Goal: Information Seeking & Learning: Learn about a topic

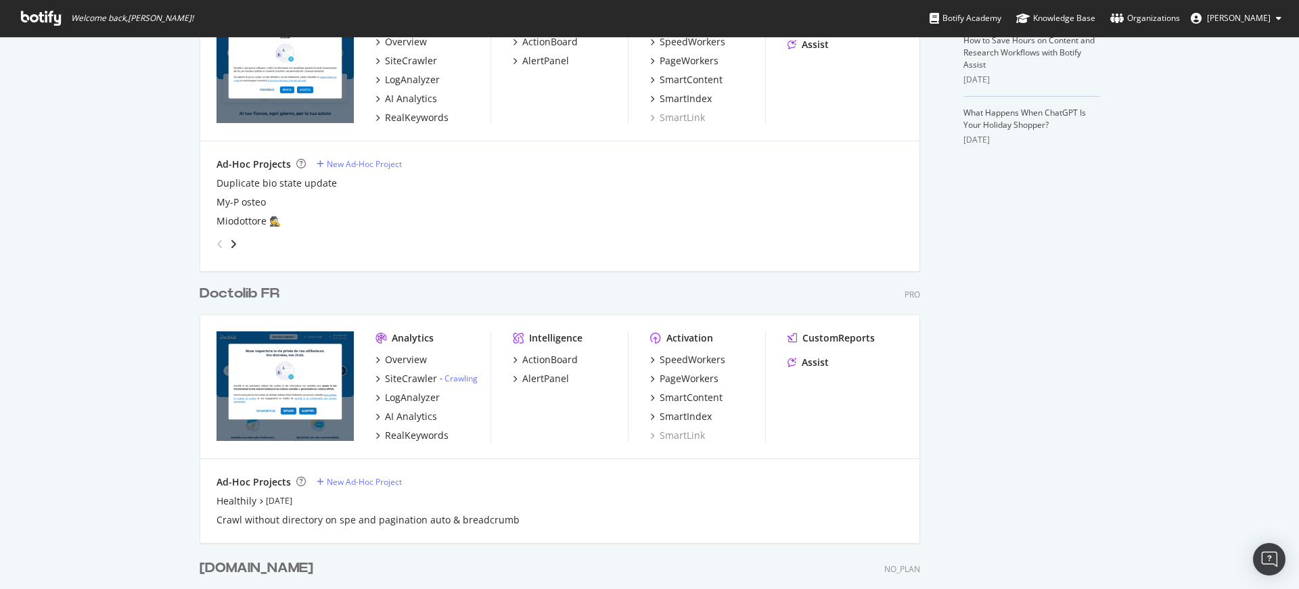
scroll to position [457, 0]
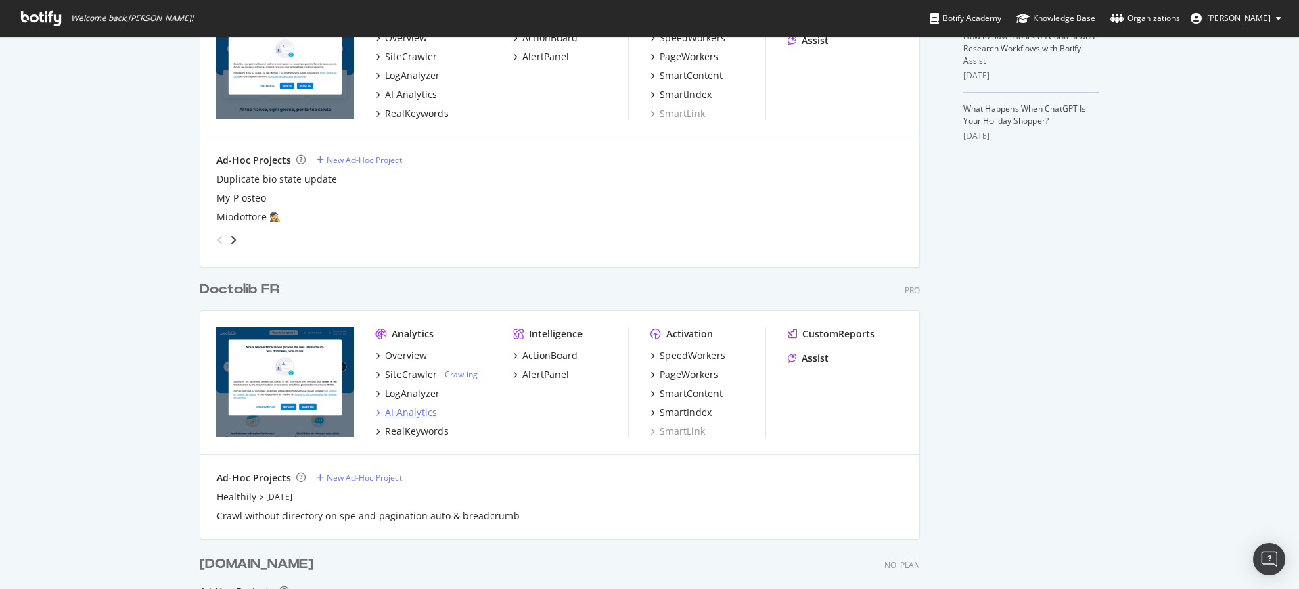
click at [417, 415] on div "AI Analytics" at bounding box center [411, 413] width 52 height 14
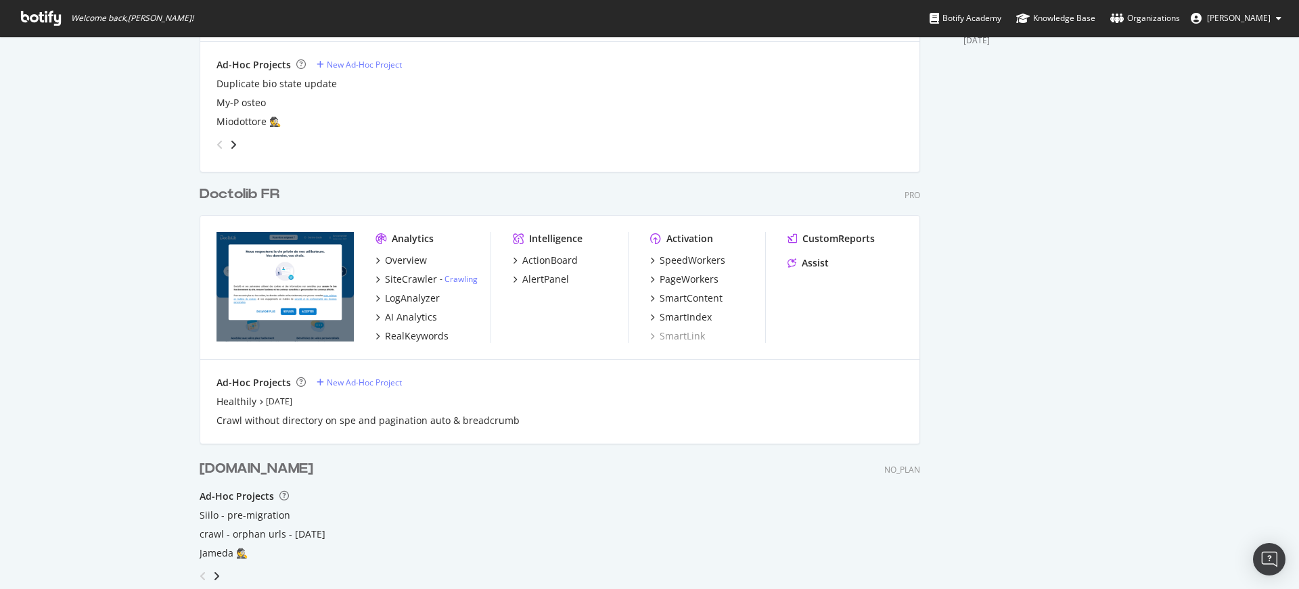
scroll to position [551, 0]
click at [430, 338] on div "RealKeywords" at bounding box center [417, 338] width 64 height 14
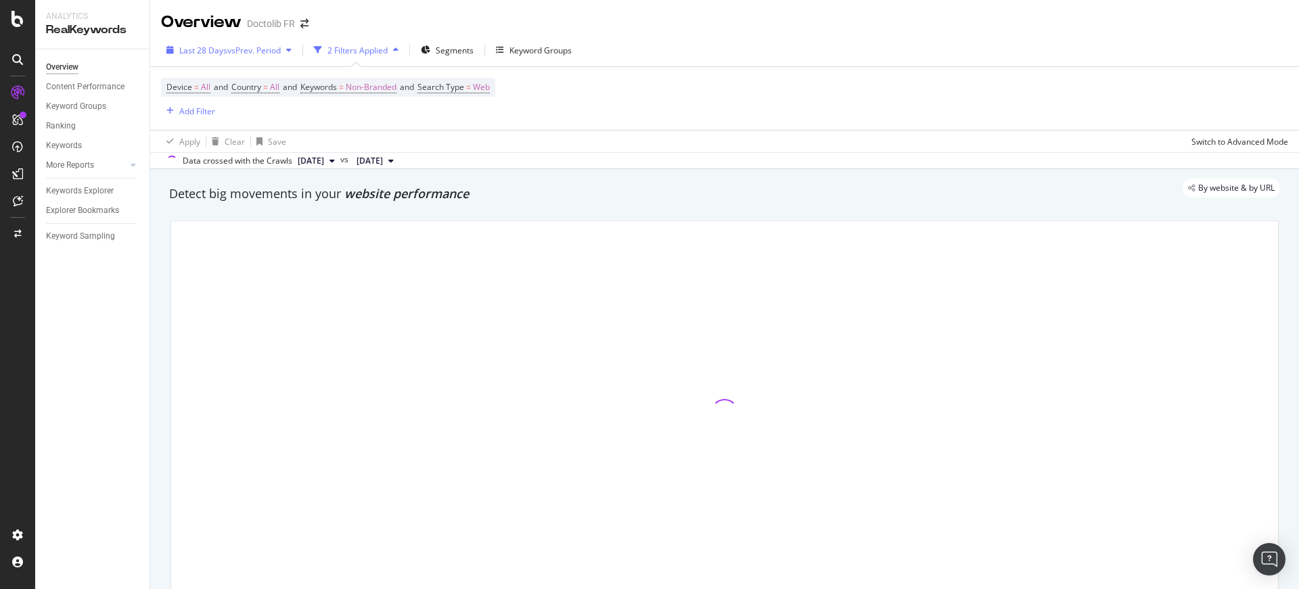
click at [253, 48] on span "vs Prev. Period" at bounding box center [253, 51] width 53 height 12
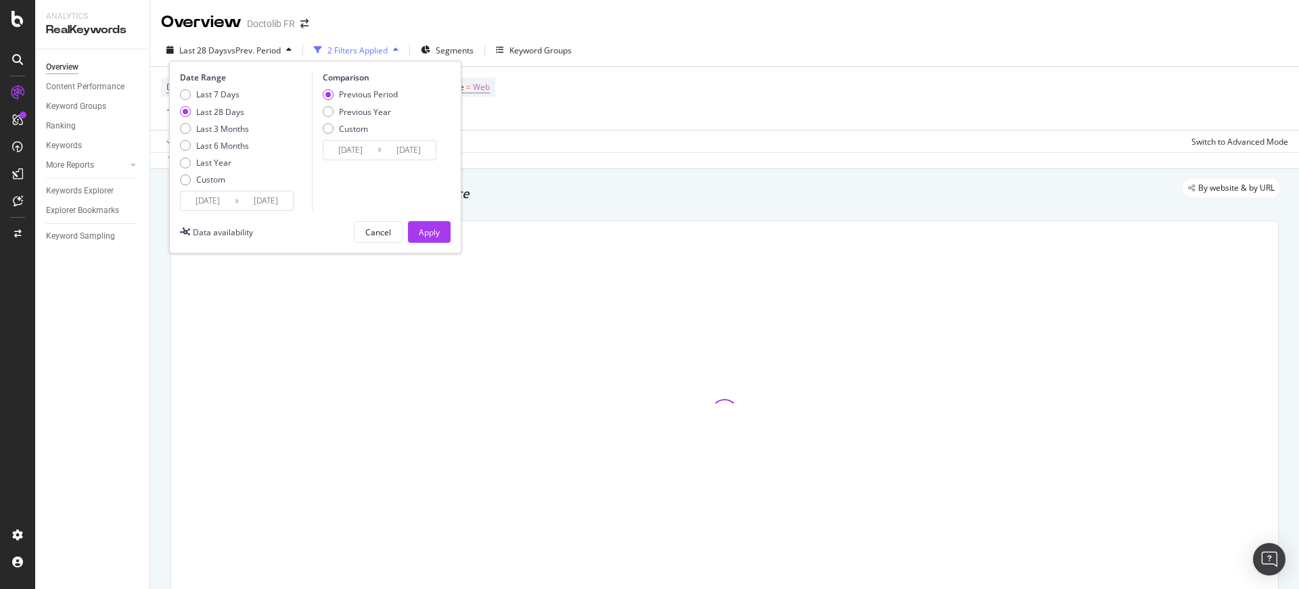
click at [206, 205] on input "[DATE]" at bounding box center [208, 200] width 54 height 19
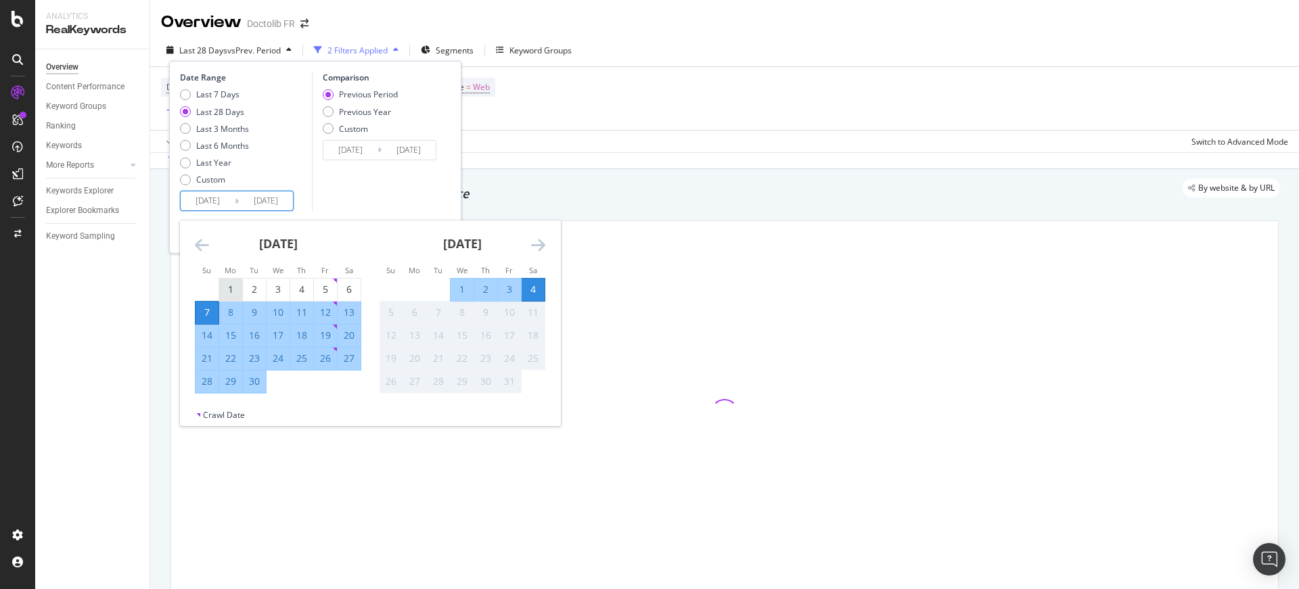
click at [231, 285] on div "1" at bounding box center [230, 290] width 23 height 14
type input "[DATE]"
click at [255, 390] on div "30" at bounding box center [254, 382] width 23 height 22
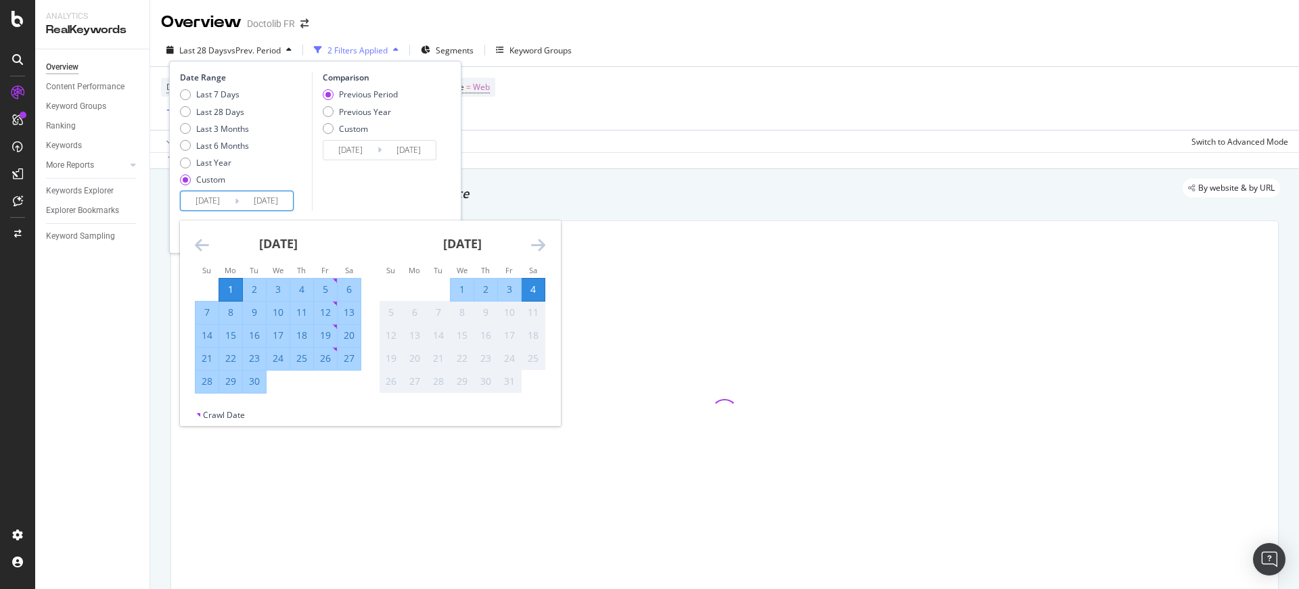
type input "[DATE]"
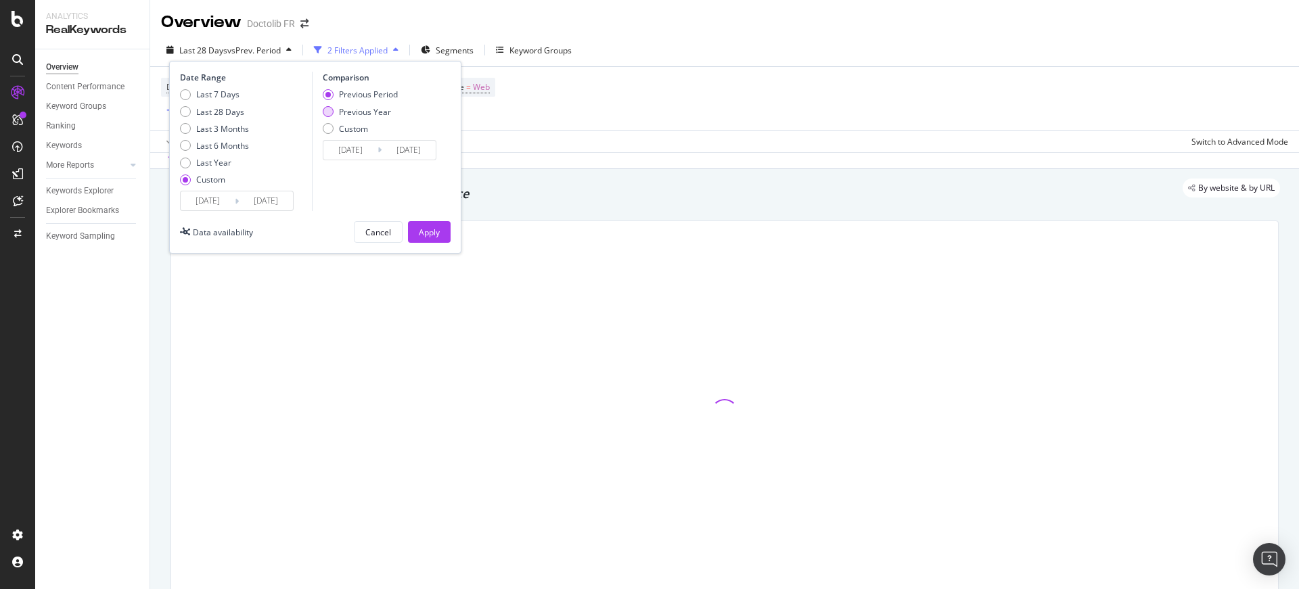
drag, startPoint x: 365, startPoint y: 112, endPoint x: 371, endPoint y: 125, distance: 14.6
click at [365, 112] on div "Previous Year" at bounding box center [365, 112] width 52 height 12
type input "[DATE]"
click at [417, 220] on div "Date Range Last 7 Days Last 28 Days Last 3 Months Last 6 Months Last Year Custo…" at bounding box center [315, 157] width 292 height 193
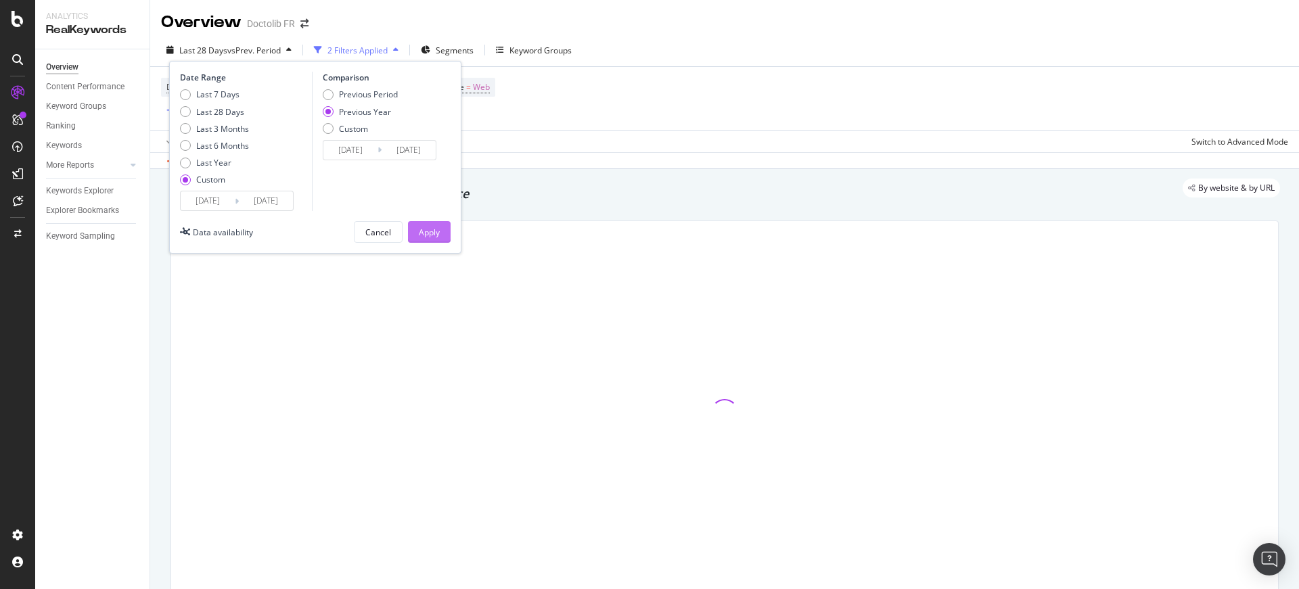
click at [424, 228] on div "Apply" at bounding box center [429, 233] width 21 height 12
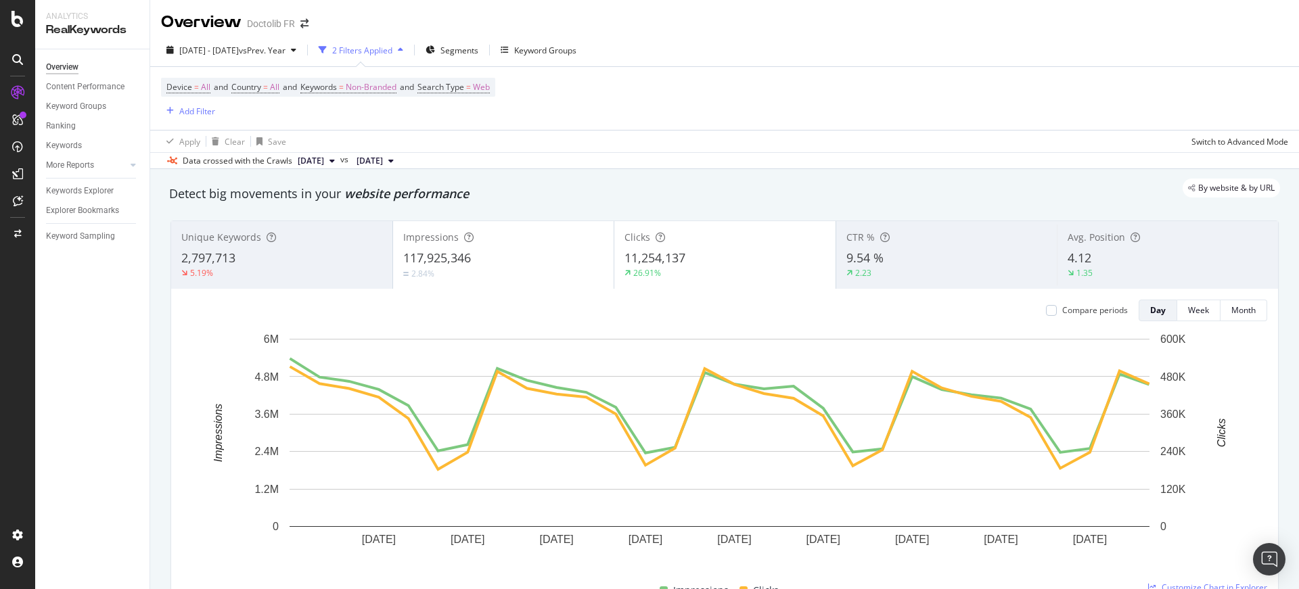
click at [526, 131] on div "Apply Clear Save Switch to Advanced Mode" at bounding box center [724, 141] width 1149 height 22
click at [380, 87] on span "Non-Branded" at bounding box center [371, 87] width 51 height 19
click at [350, 120] on span "Non-Branded" at bounding box center [348, 119] width 56 height 12
click at [357, 224] on span "All" at bounding box center [401, 225] width 138 height 12
click at [461, 150] on div "Apply" at bounding box center [458, 148] width 21 height 12
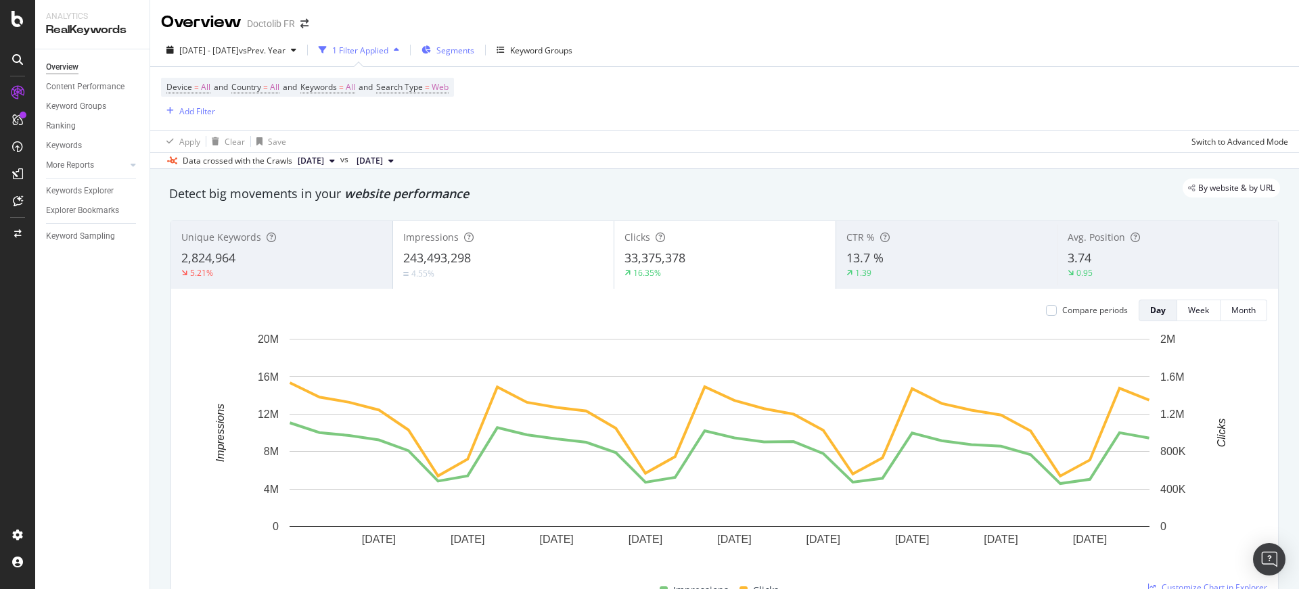
click at [474, 50] on span "Segments" at bounding box center [455, 51] width 38 height 12
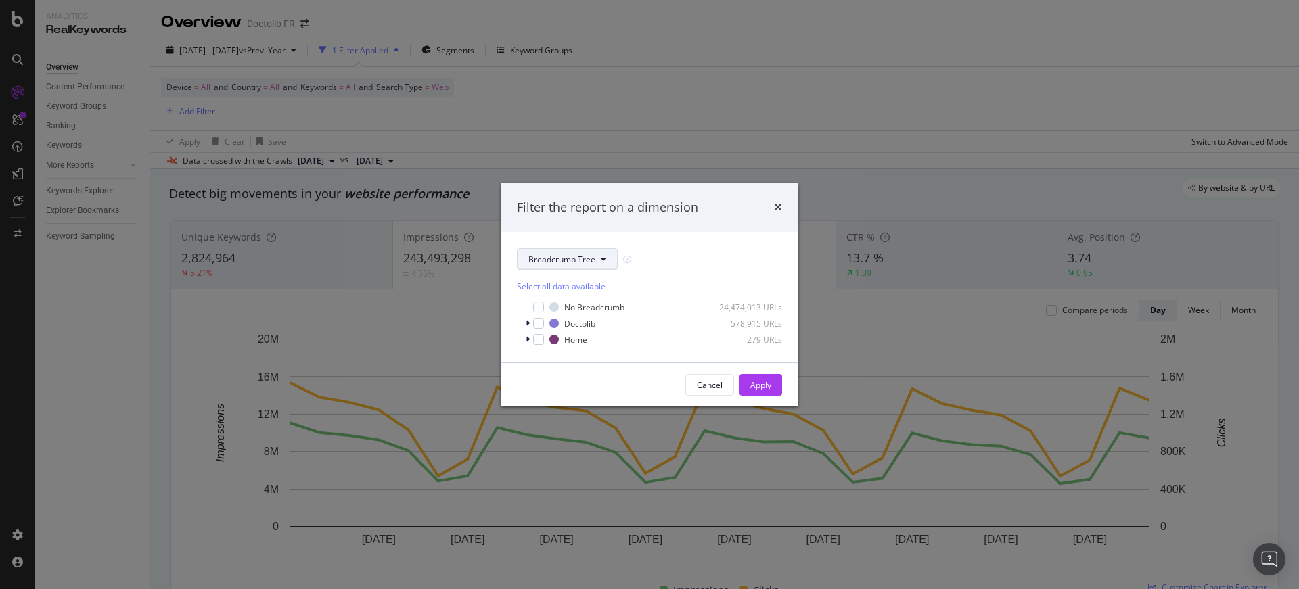
drag, startPoint x: 553, startPoint y: 277, endPoint x: 556, endPoint y: 261, distance: 15.9
click at [552, 275] on div "Select all data available No Breadcrumb 24,474,013 URLs Doctolib 578,915 URLs H…" at bounding box center [649, 308] width 265 height 76
click at [556, 261] on span "Breadcrumb Tree" at bounding box center [561, 260] width 67 height 12
click at [584, 314] on div "pagetype" at bounding box center [572, 308] width 109 height 20
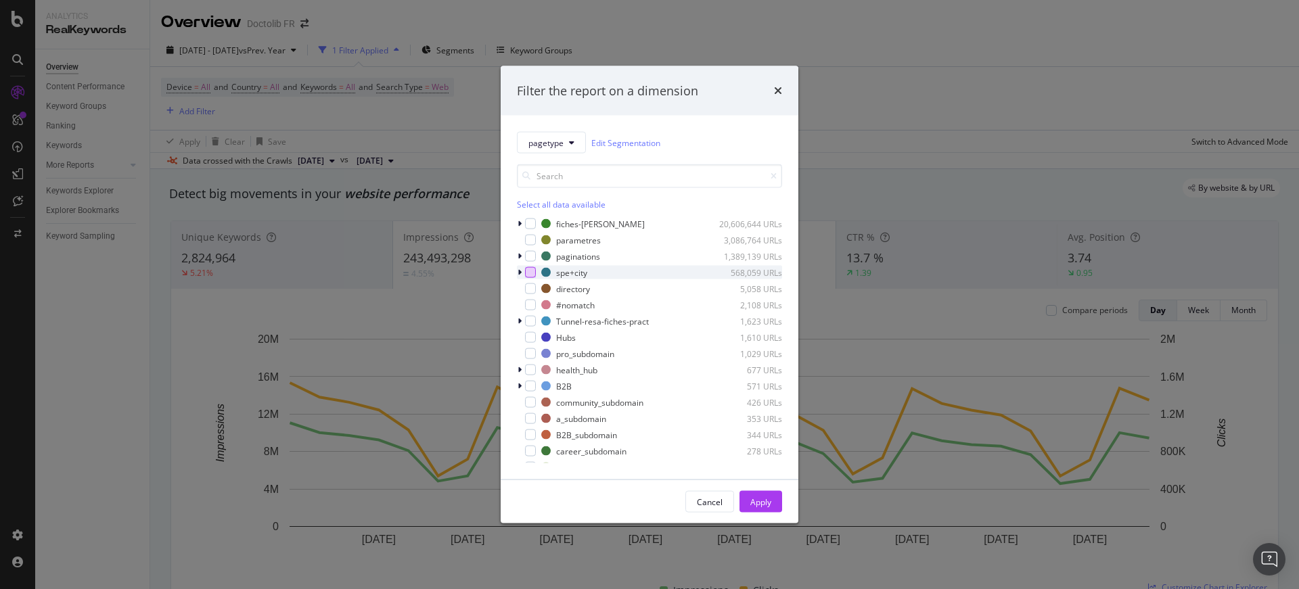
click at [533, 275] on div "modal" at bounding box center [530, 272] width 11 height 11
click at [532, 257] on div "modal" at bounding box center [530, 256] width 11 height 11
click at [519, 244] on div "modal" at bounding box center [521, 240] width 8 height 14
click at [771, 503] on div "Apply" at bounding box center [760, 502] width 21 height 12
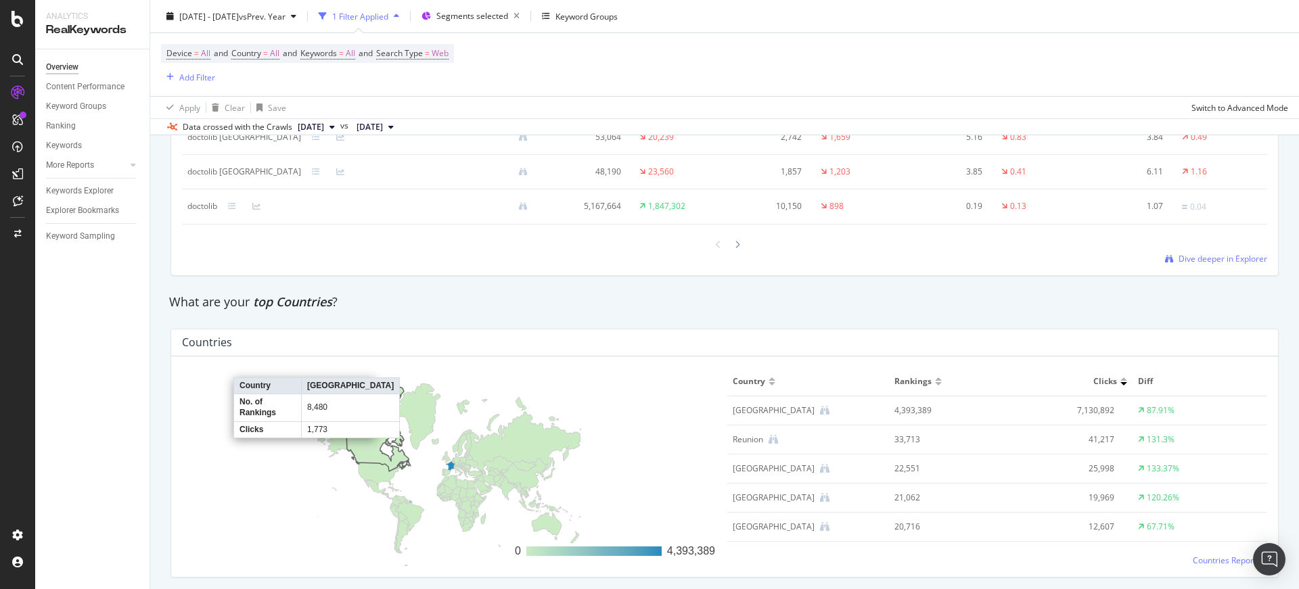
scroll to position [114, 0]
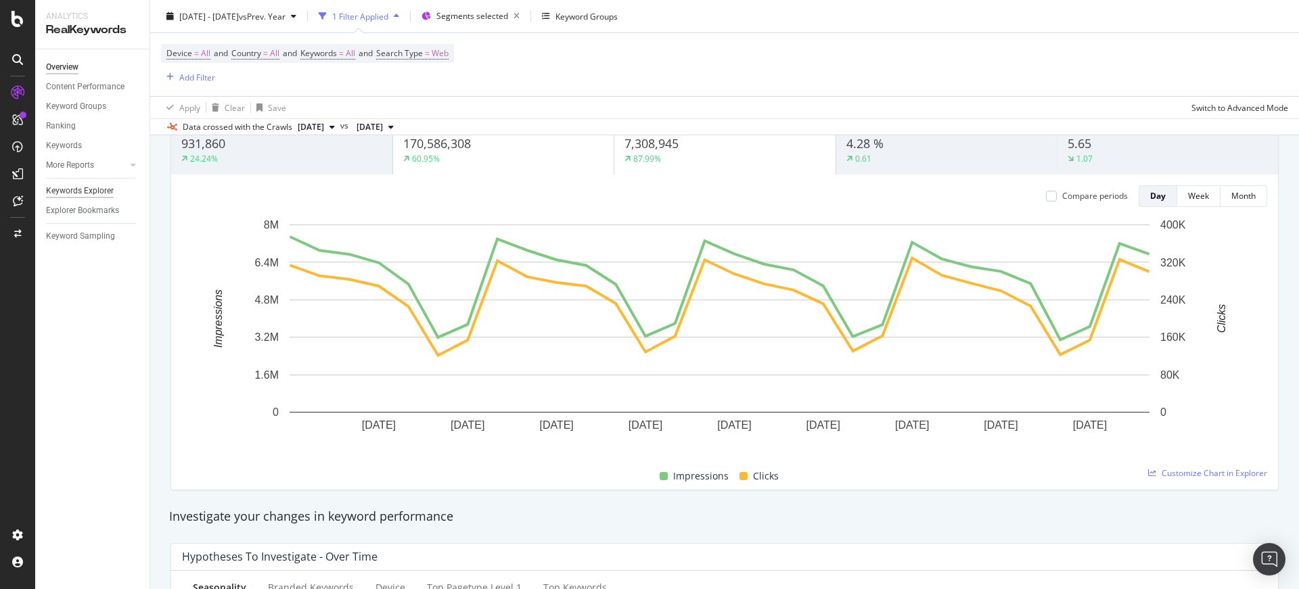
click at [92, 192] on div "Keywords Explorer" at bounding box center [80, 191] width 68 height 14
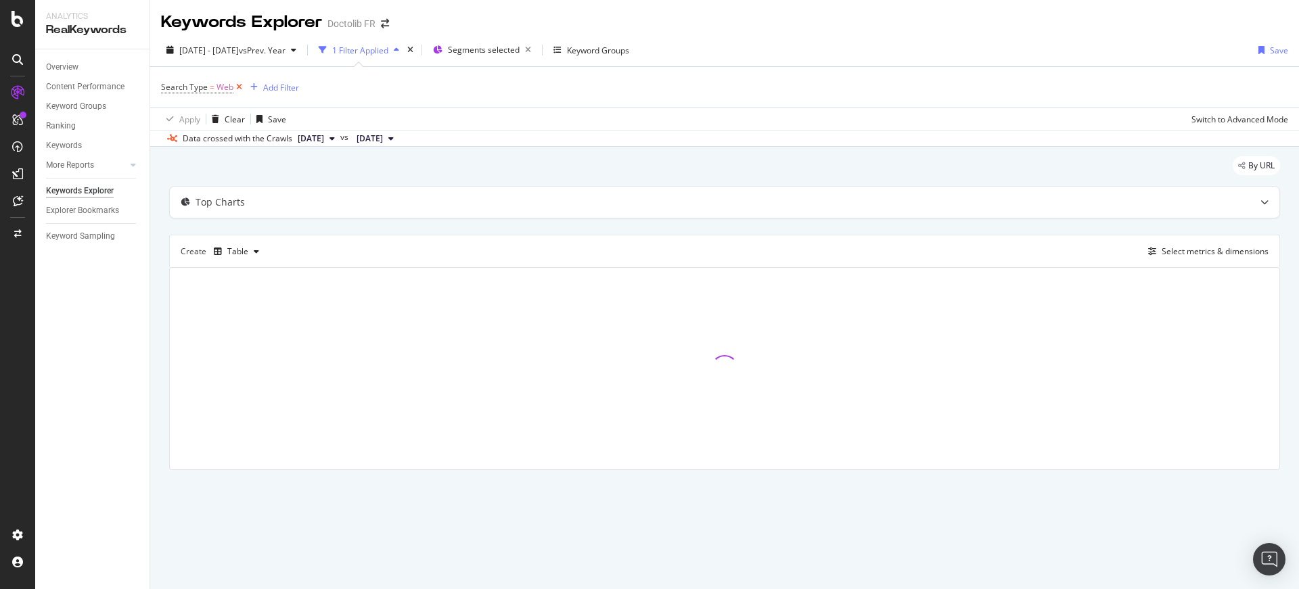
click at [239, 89] on icon at bounding box center [239, 88] width 12 height 14
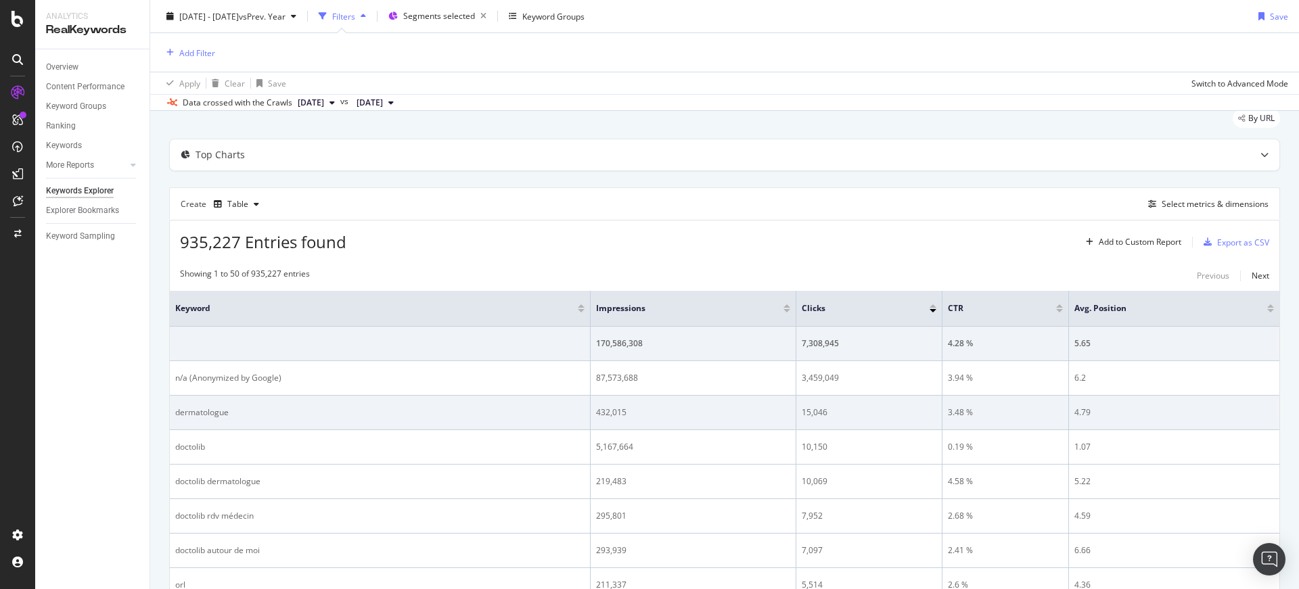
scroll to position [43, 0]
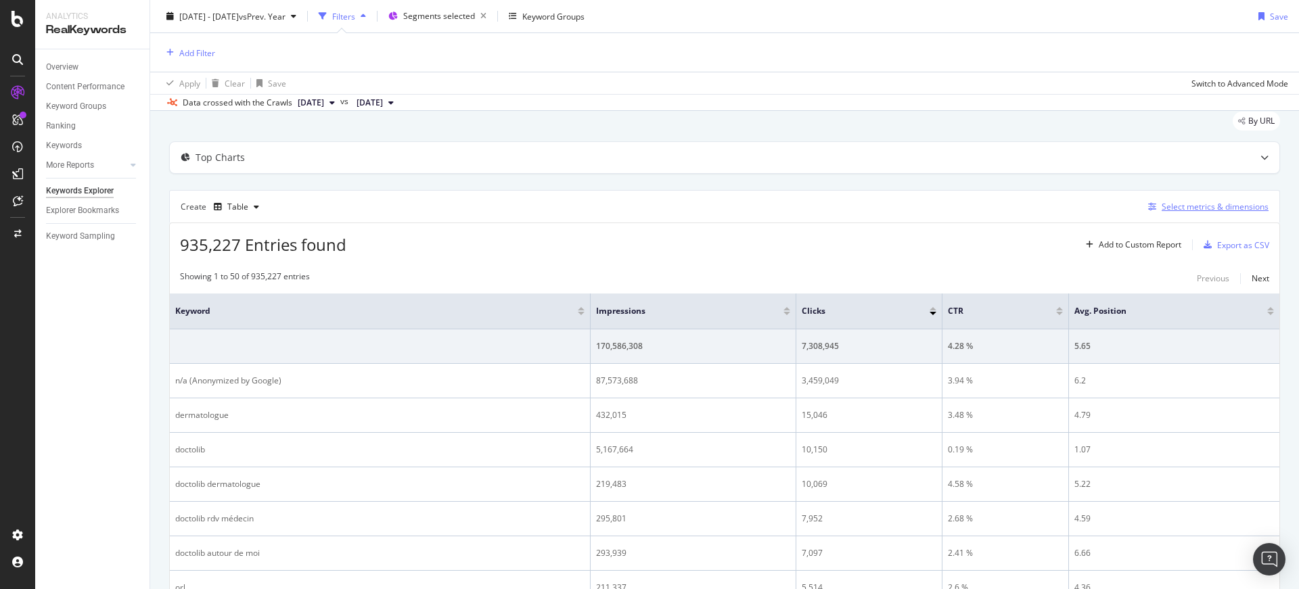
click at [1174, 204] on div "Select metrics & dimensions" at bounding box center [1215, 207] width 107 height 12
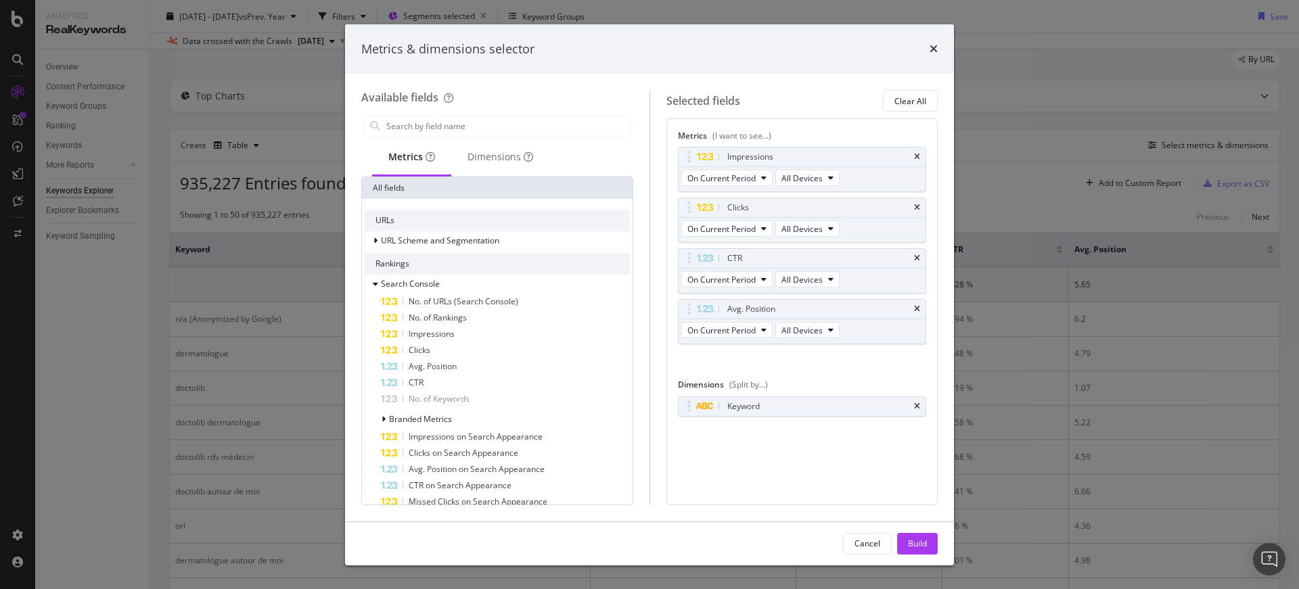
scroll to position [0, 0]
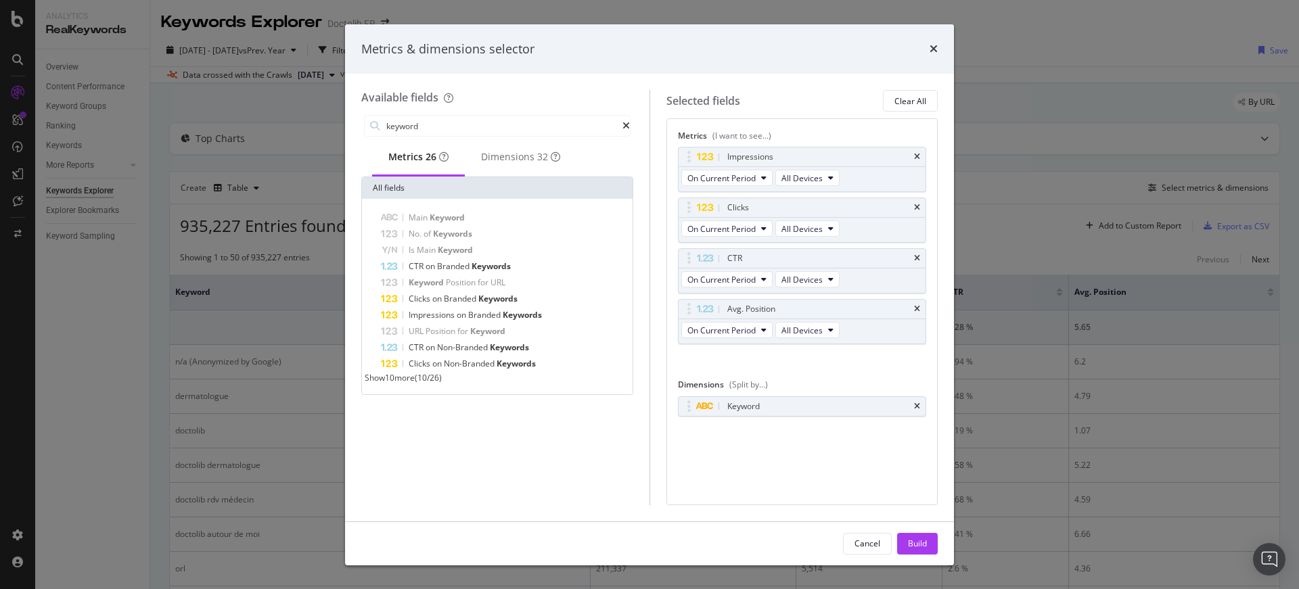
type input "keyword"
click at [411, 384] on span "Show 10 more" at bounding box center [390, 378] width 50 height 12
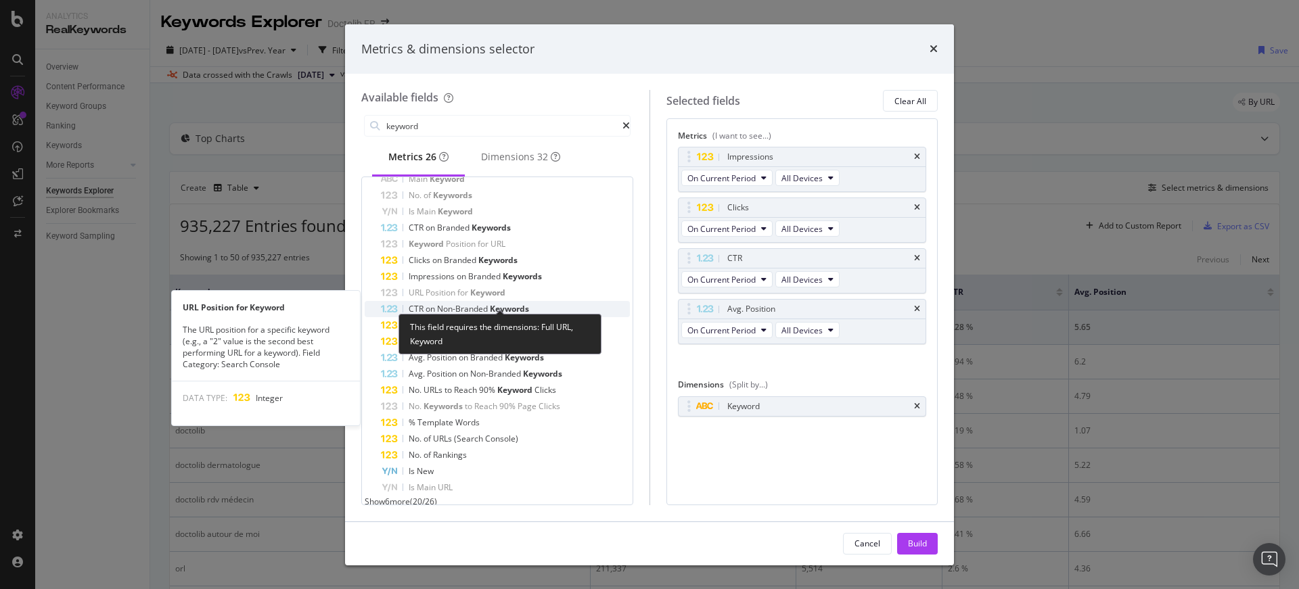
scroll to position [39, 0]
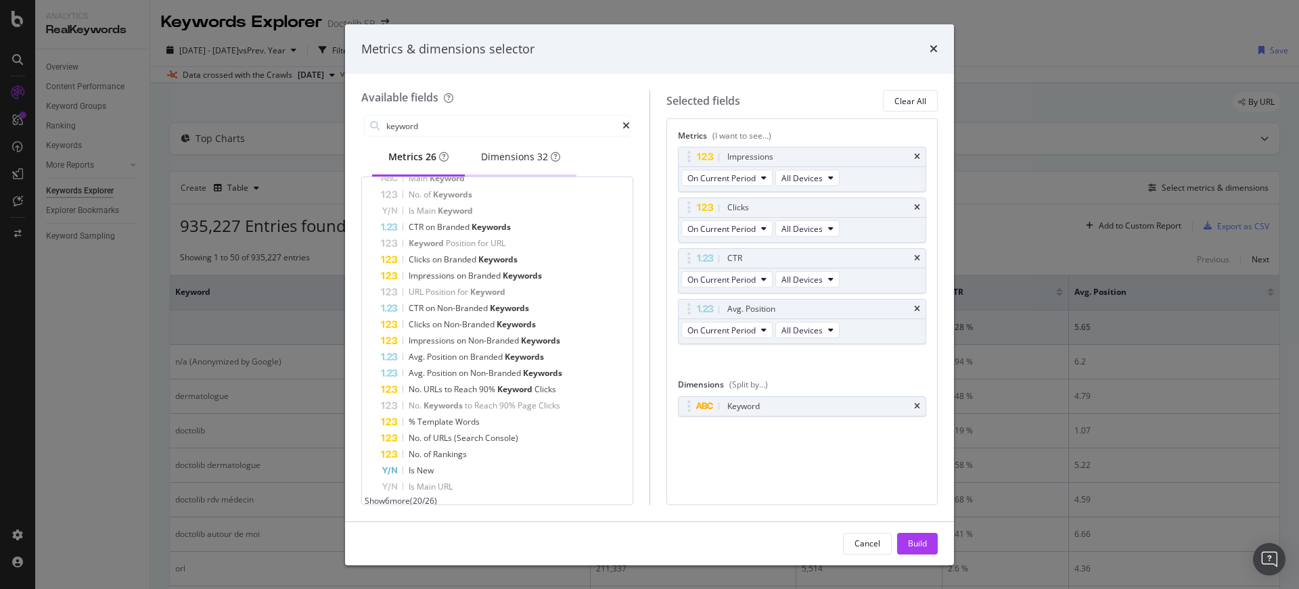
click at [515, 169] on div "Dimensions 32" at bounding box center [521, 157] width 112 height 37
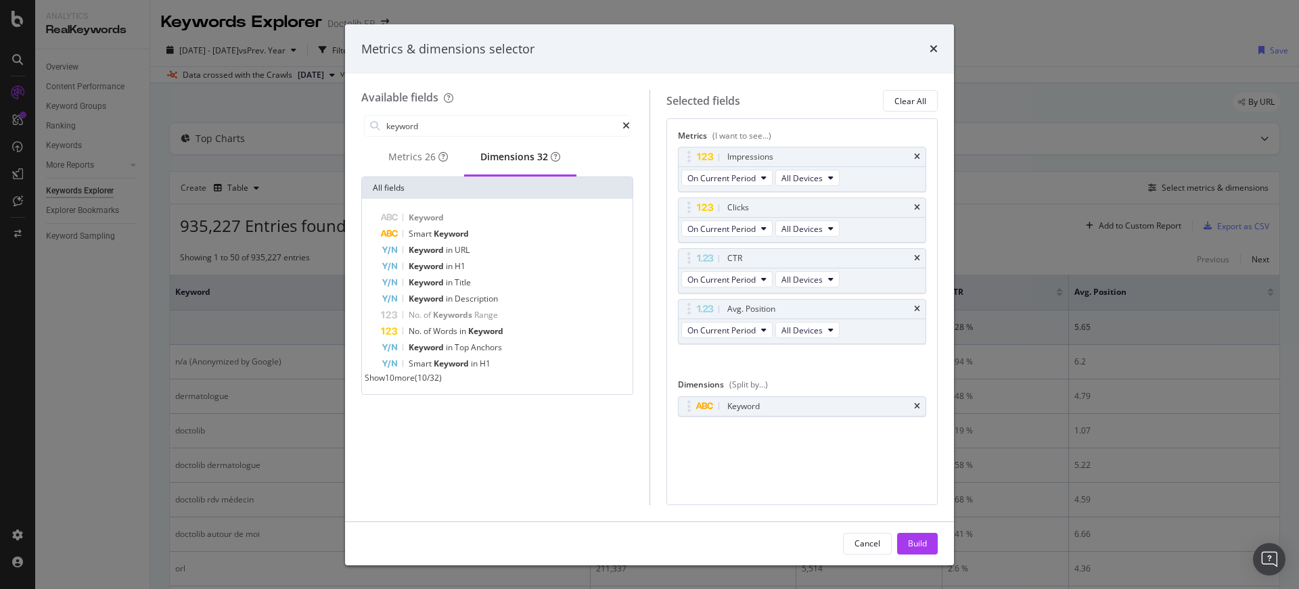
scroll to position [0, 0]
click at [442, 384] on span "( 10 / 32 )" at bounding box center [428, 378] width 27 height 12
click at [413, 383] on span "Show 10 more" at bounding box center [390, 378] width 50 height 12
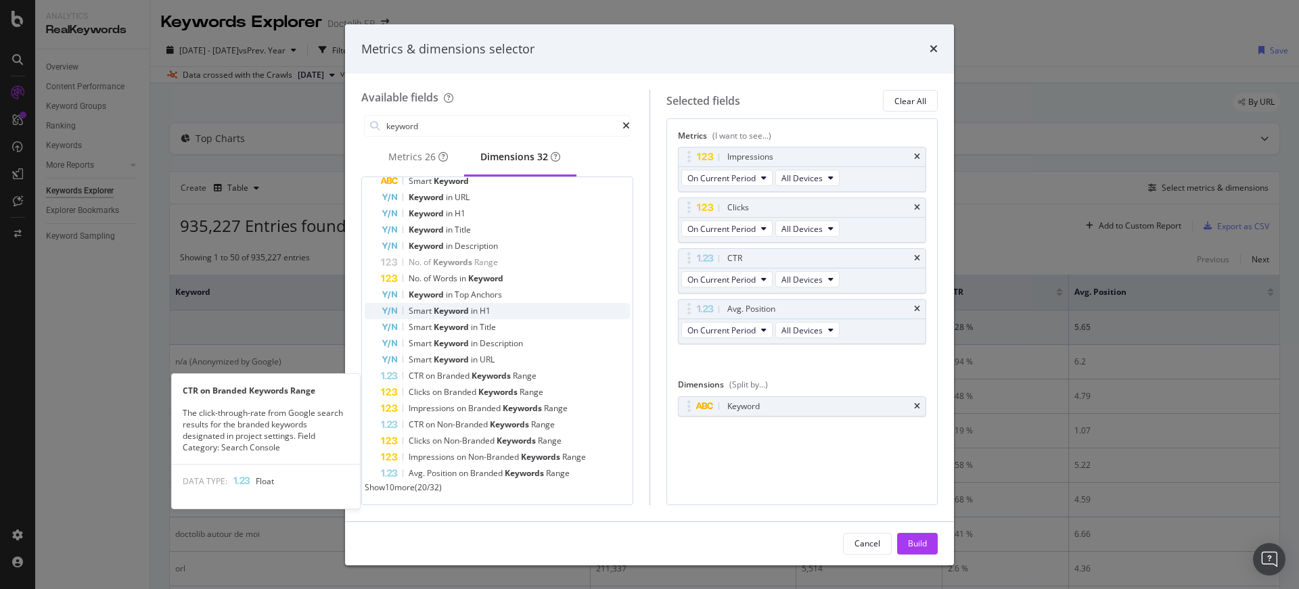
scroll to position [63, 0]
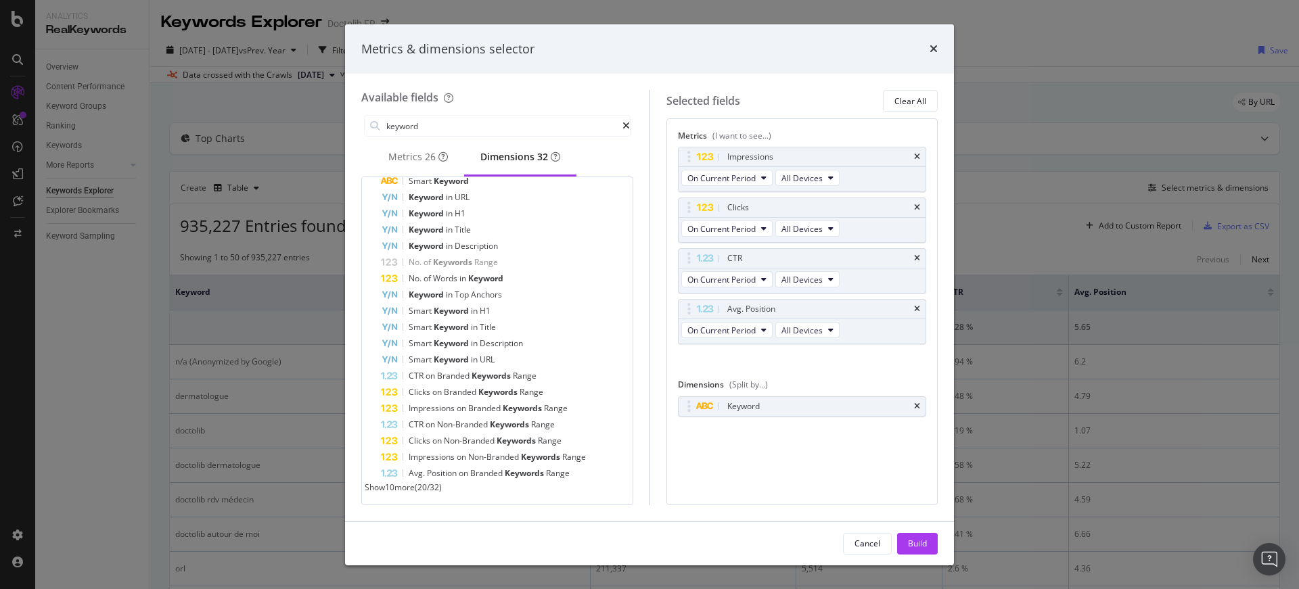
click at [415, 489] on span "Show 10 more" at bounding box center [390, 488] width 50 height 12
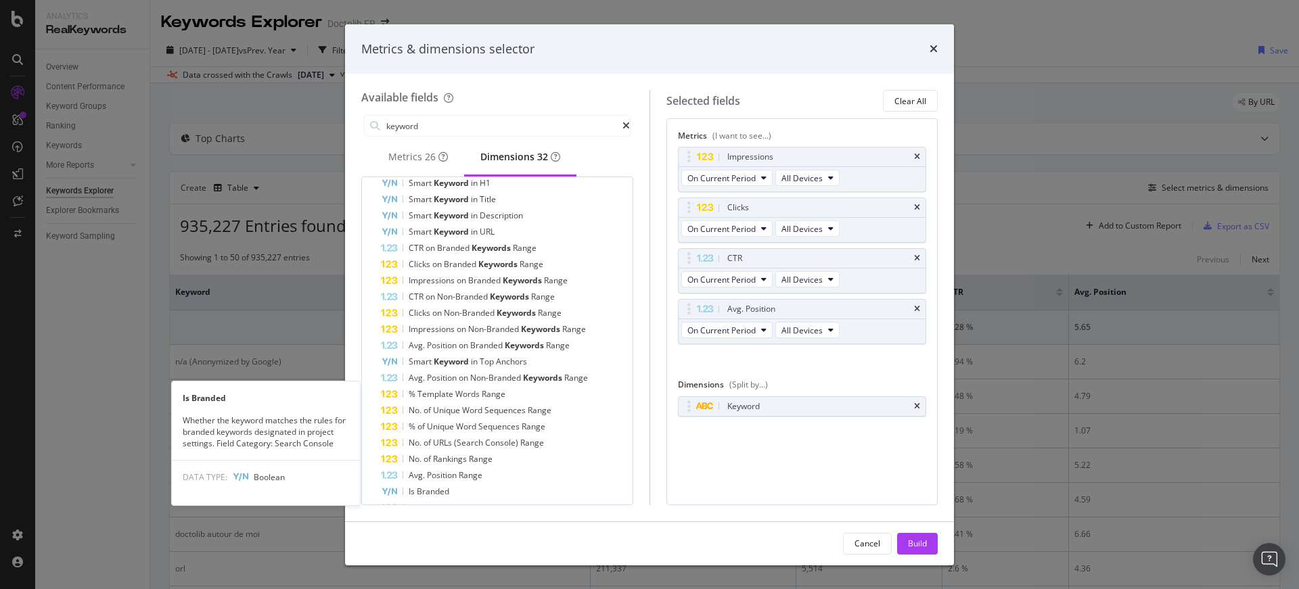
scroll to position [225, 0]
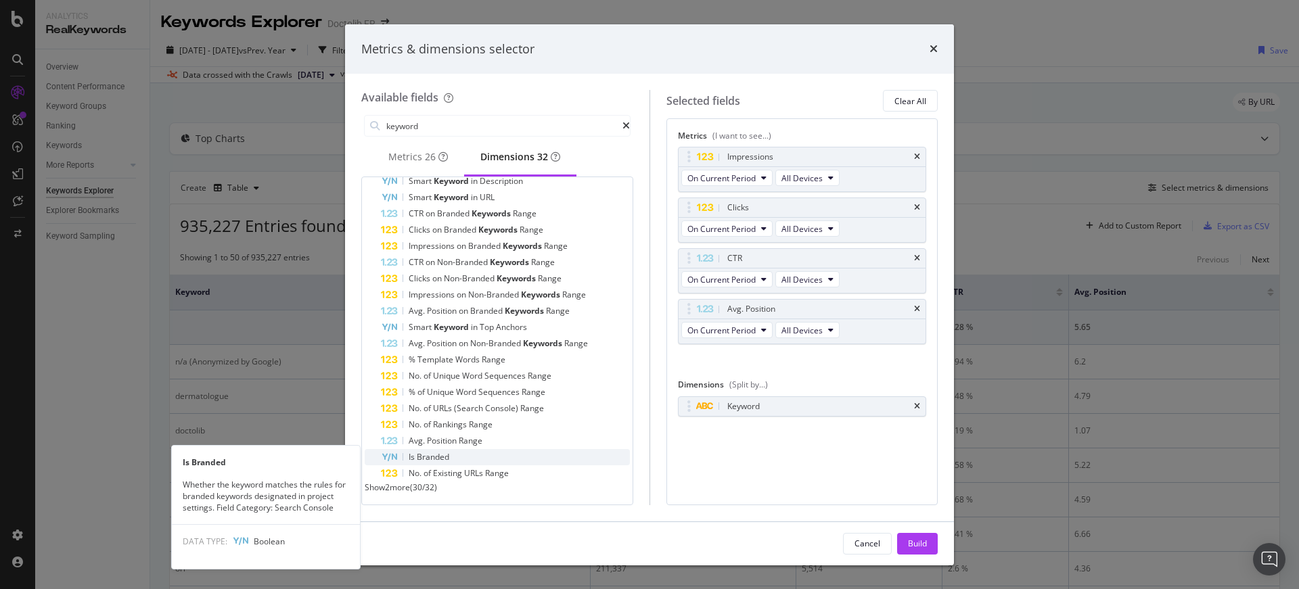
click at [422, 451] on span "Branded" at bounding box center [433, 457] width 32 height 12
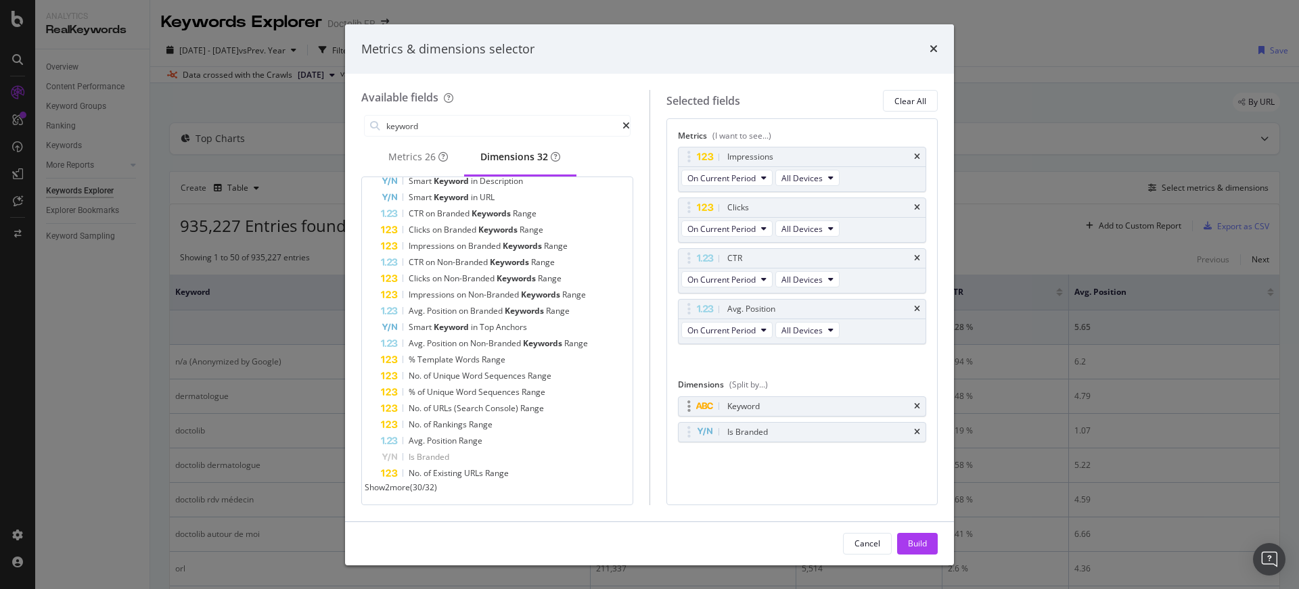
click at [911, 406] on div "Keyword" at bounding box center [803, 406] width 248 height 19
click at [917, 406] on icon "times" at bounding box center [917, 407] width 6 height 8
click at [904, 543] on button "Build" at bounding box center [917, 544] width 41 height 22
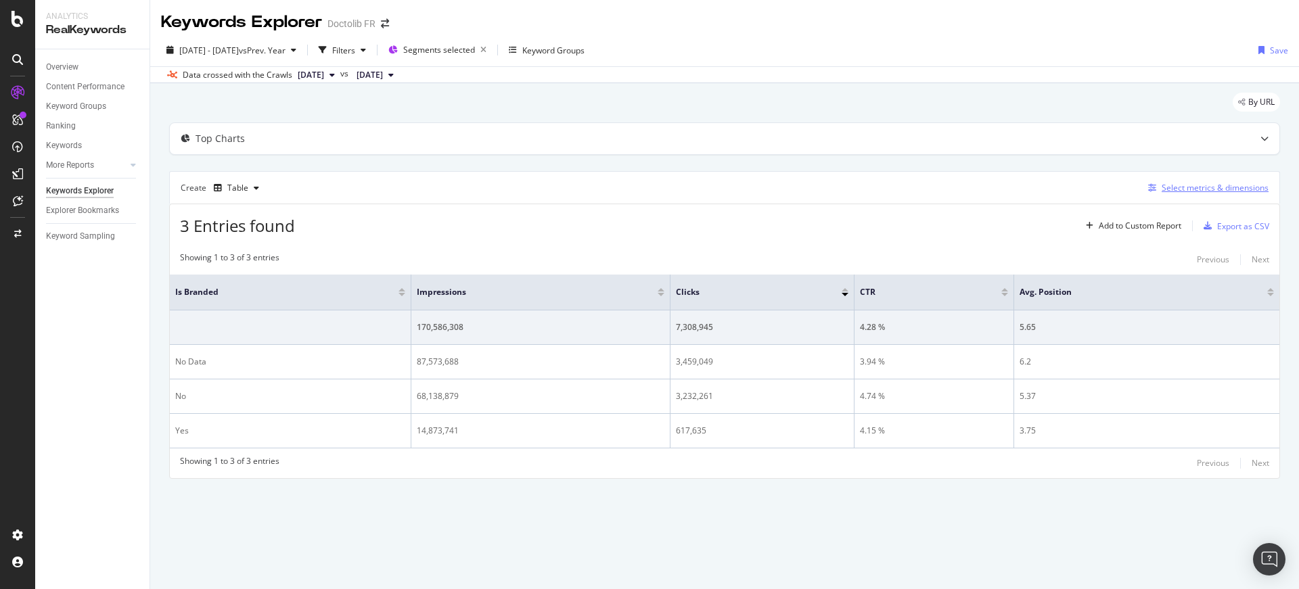
click at [1219, 184] on div "Select metrics & dimensions" at bounding box center [1215, 188] width 107 height 12
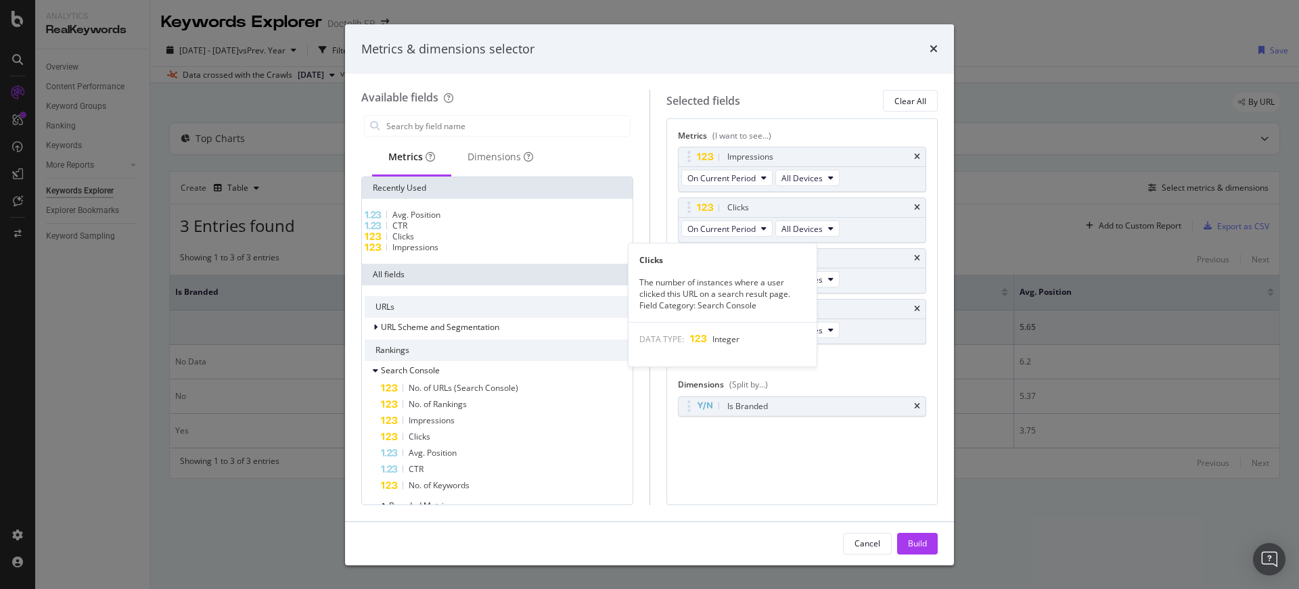
click at [457, 242] on div "Clicks" at bounding box center [497, 236] width 265 height 11
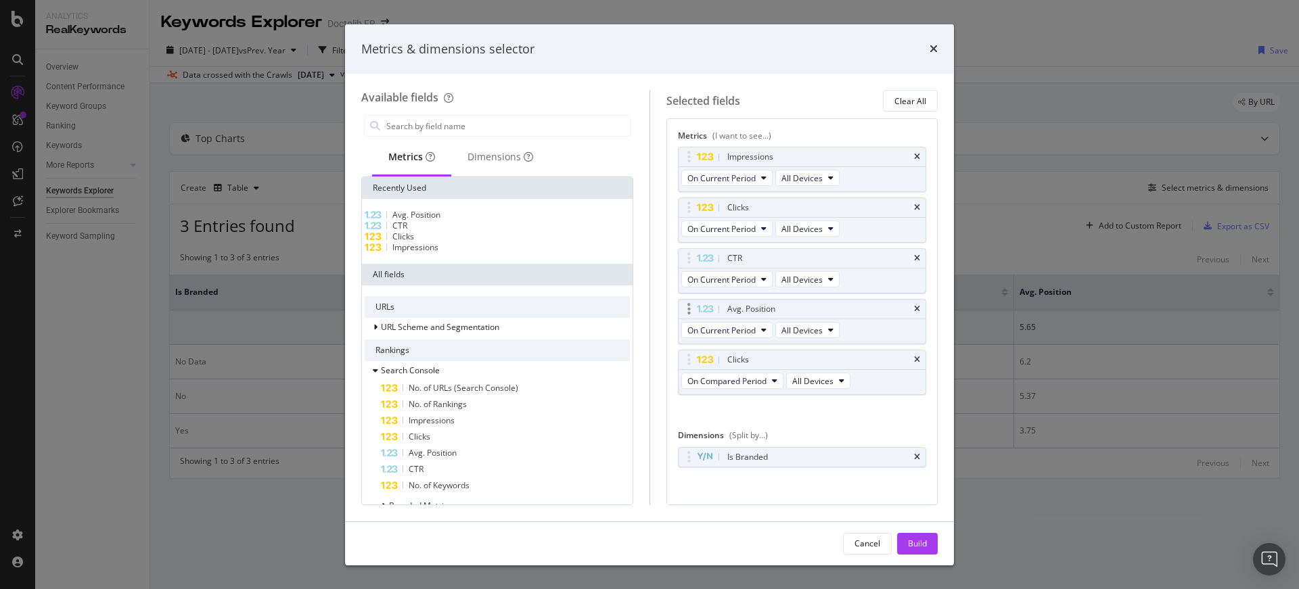
click at [908, 314] on div "Avg. Position" at bounding box center [803, 309] width 248 height 19
click at [909, 302] on div "Avg. Position" at bounding box center [803, 309] width 248 height 19
click at [914, 311] on icon "times" at bounding box center [917, 309] width 6 height 8
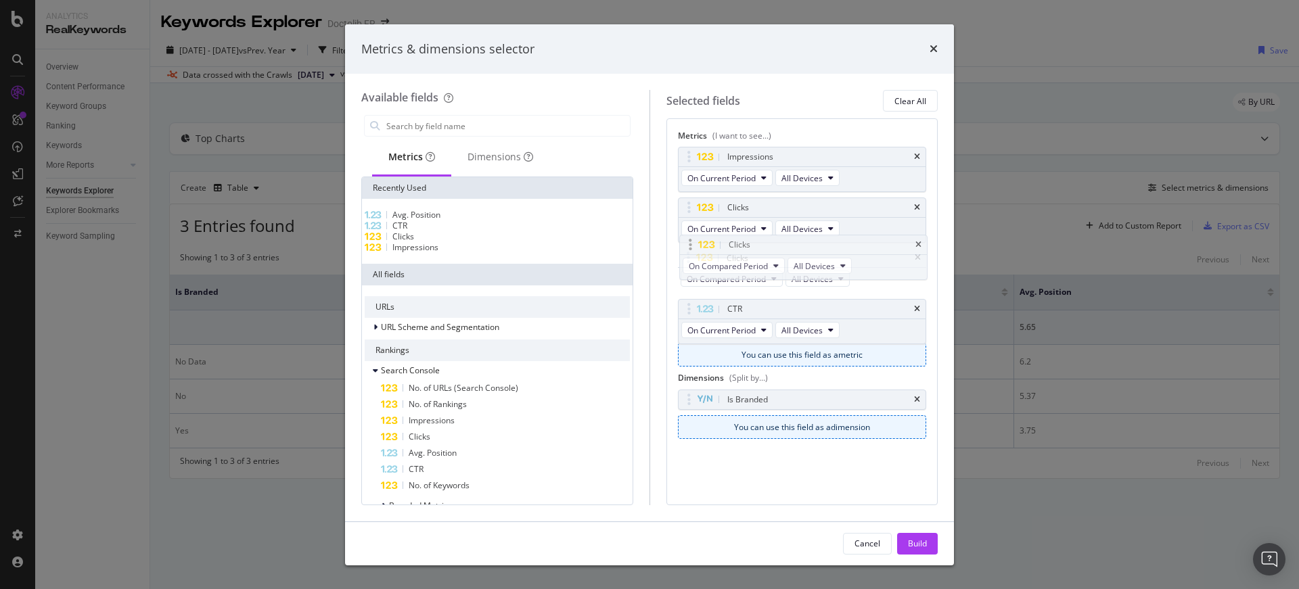
drag, startPoint x: 792, startPoint y: 313, endPoint x: 793, endPoint y: 252, distance: 60.2
click at [793, 252] on body "Analytics RealKeywords Overview Content Performance Keyword Groups Ranking Keyw…" at bounding box center [649, 294] width 1299 height 589
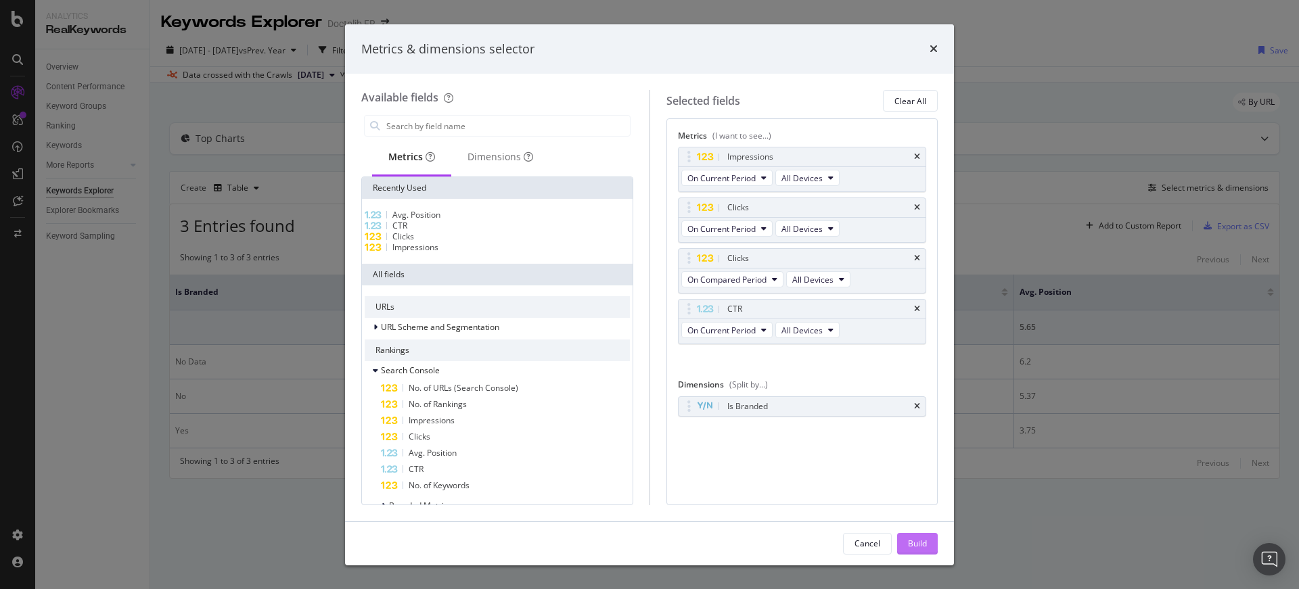
click at [913, 543] on div "Build" at bounding box center [917, 544] width 19 height 12
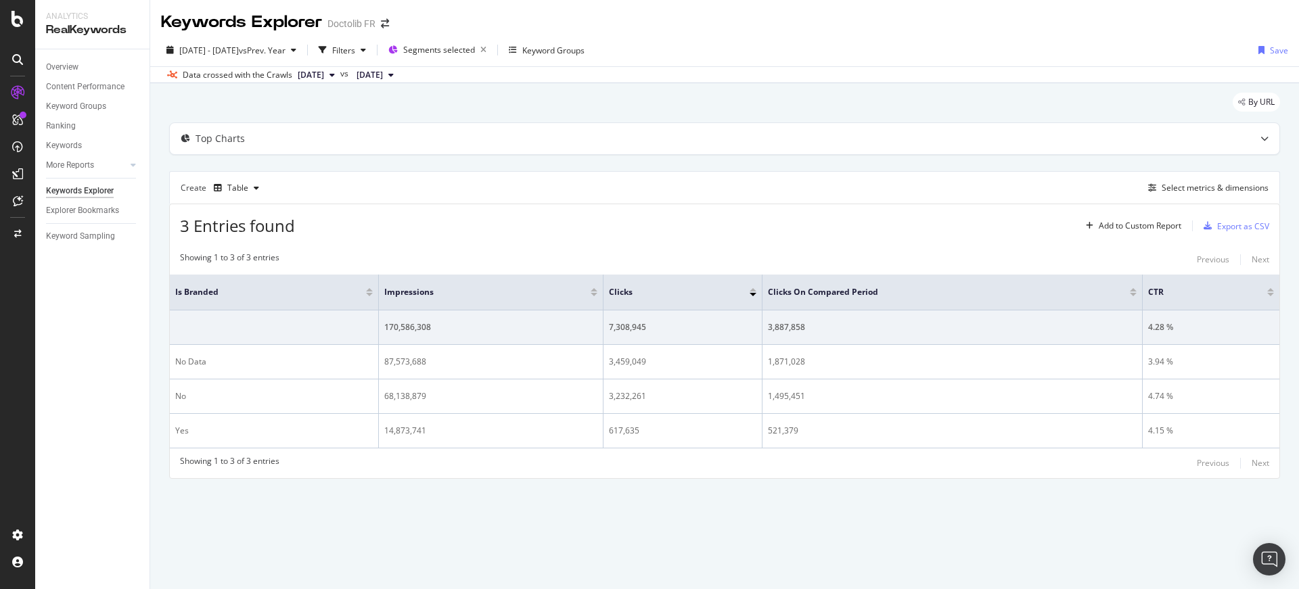
click at [1169, 177] on div "Create Table Select metrics & dimensions" at bounding box center [724, 187] width 1111 height 32
click at [1168, 181] on div "Select metrics & dimensions" at bounding box center [1206, 188] width 126 height 15
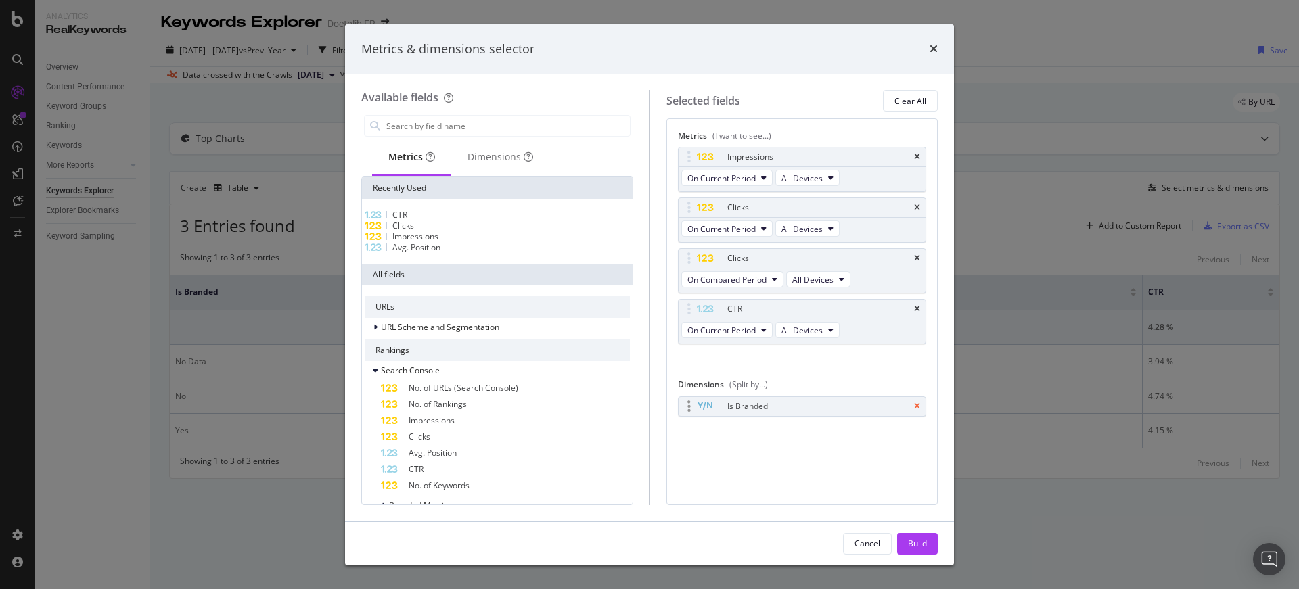
click at [918, 407] on icon "times" at bounding box center [917, 407] width 6 height 8
click at [476, 122] on input "modal" at bounding box center [507, 126] width 245 height 20
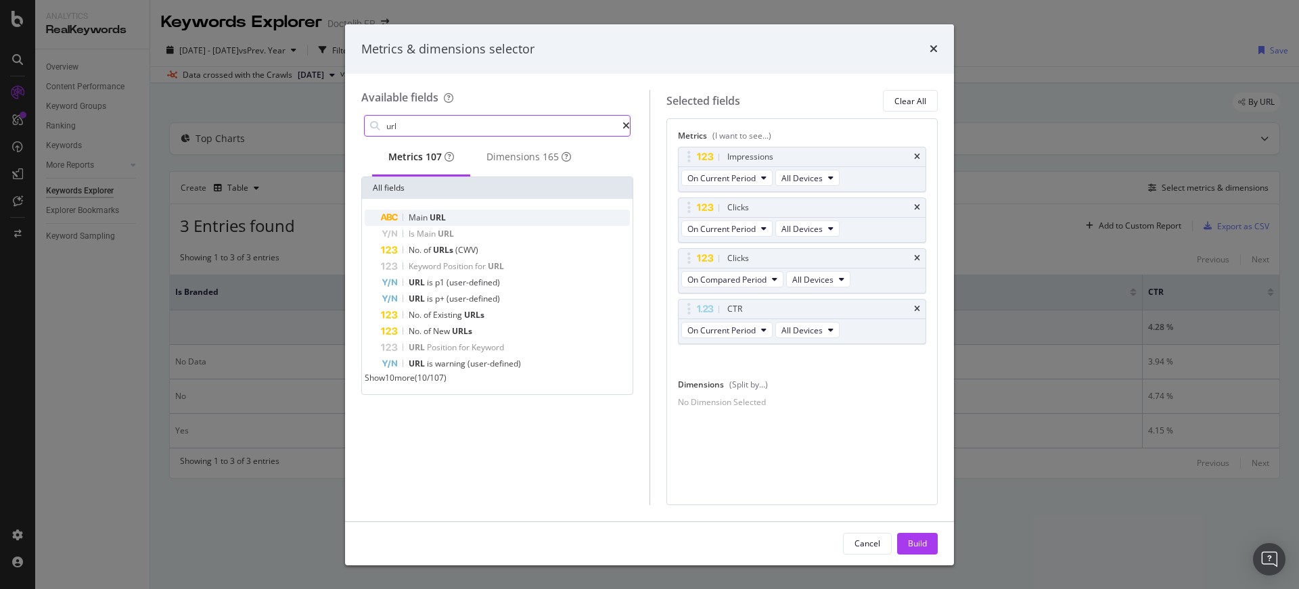
type input "url"
click at [515, 219] on div "Main URL" at bounding box center [505, 218] width 249 height 16
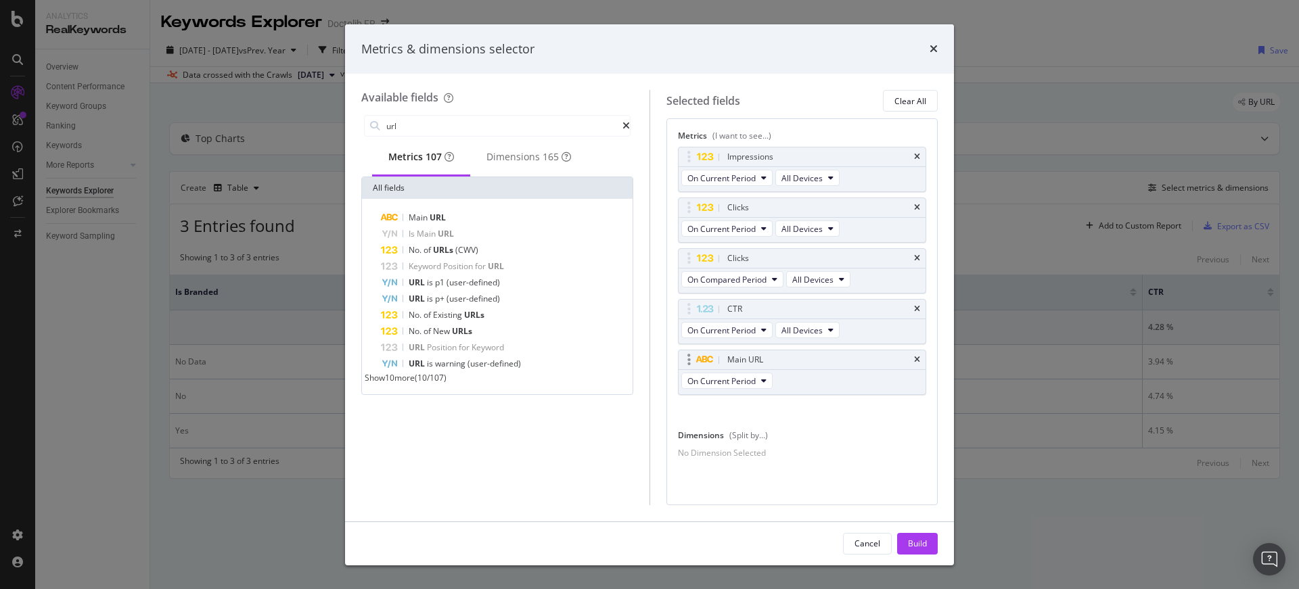
click at [910, 356] on div "Main URL" at bounding box center [803, 359] width 248 height 19
click at [914, 359] on icon "times" at bounding box center [917, 360] width 6 height 8
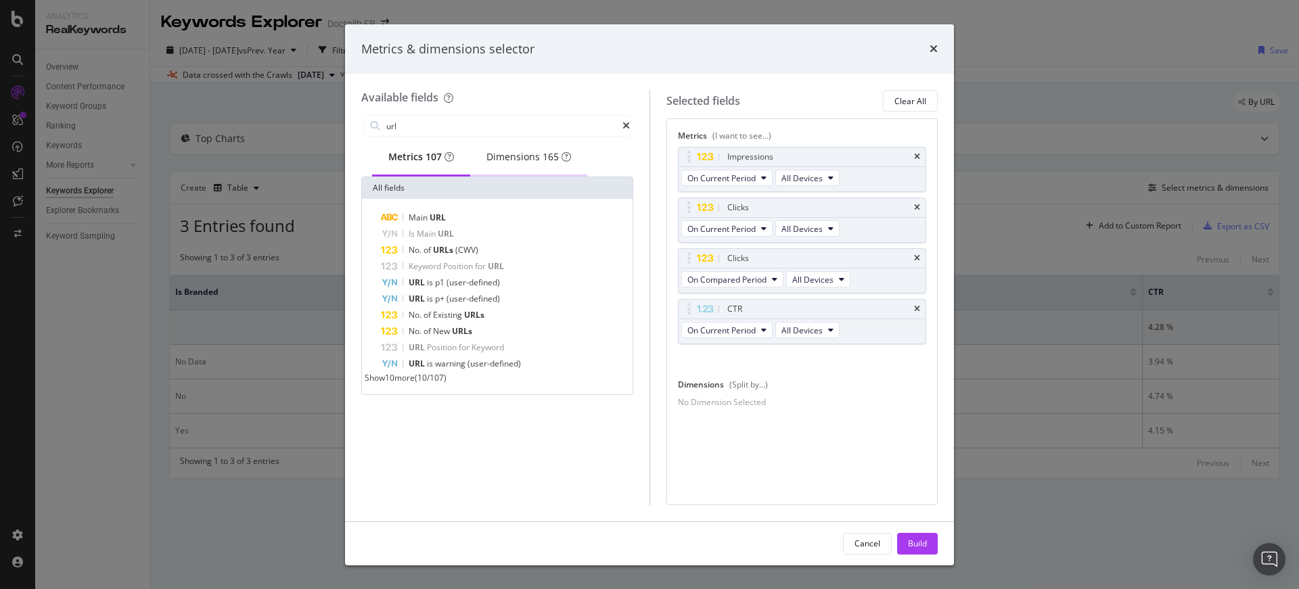
click at [537, 156] on div "Dimensions 165" at bounding box center [528, 157] width 85 height 14
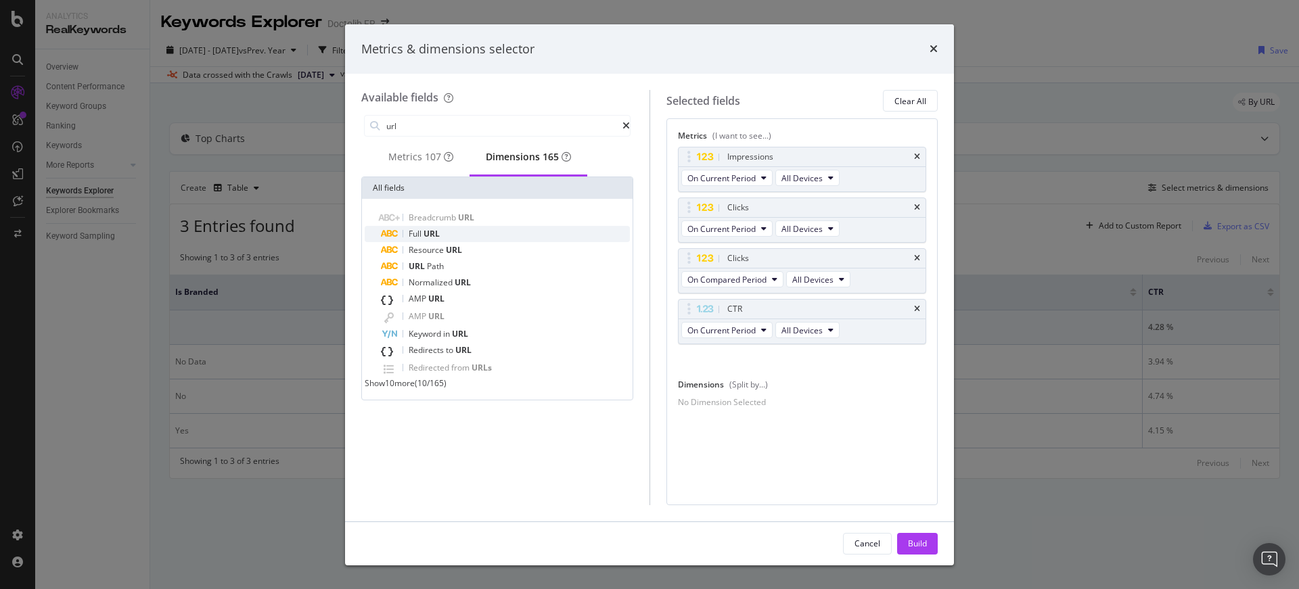
click at [487, 237] on div "Full URL" at bounding box center [505, 234] width 249 height 16
click at [917, 548] on div "Build" at bounding box center [917, 544] width 19 height 12
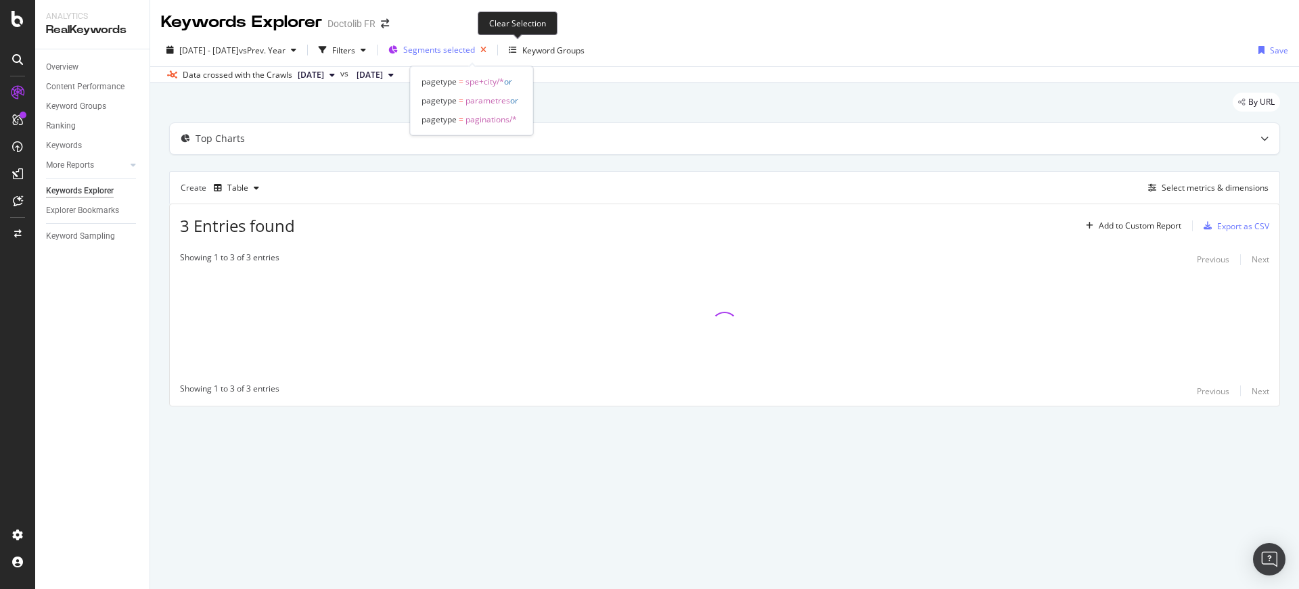
click at [492, 47] on icon "button" at bounding box center [483, 50] width 17 height 19
click at [1176, 182] on div "Select metrics & dimensions" at bounding box center [1215, 188] width 107 height 12
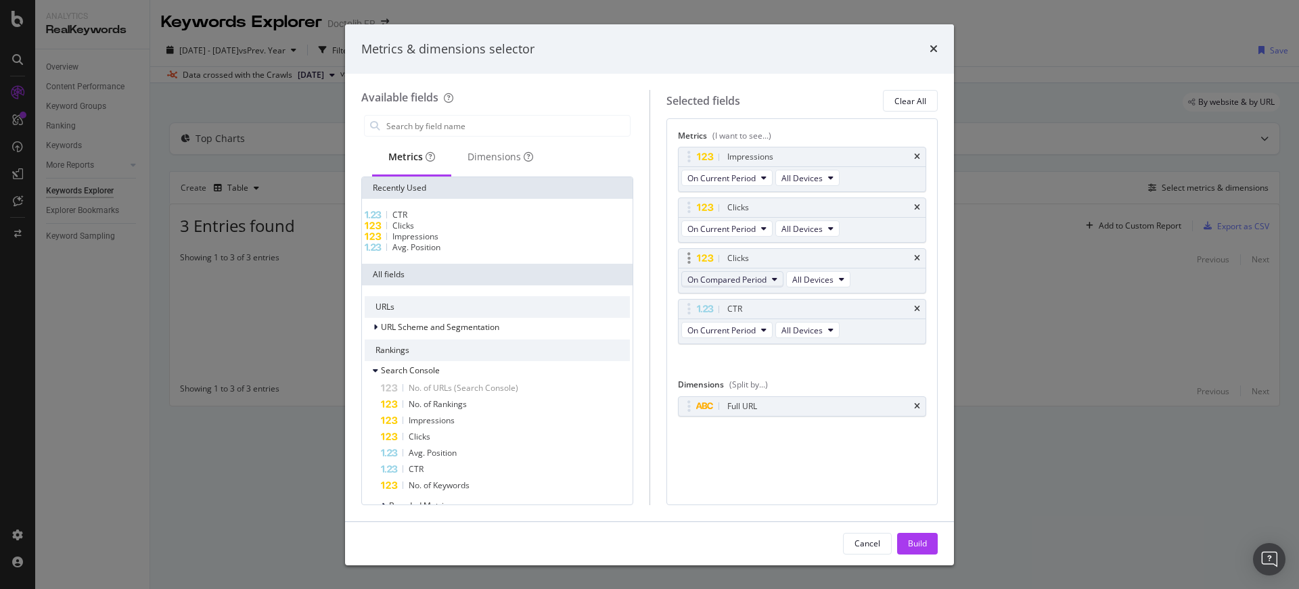
click at [758, 286] on button "On Compared Period" at bounding box center [732, 279] width 102 height 16
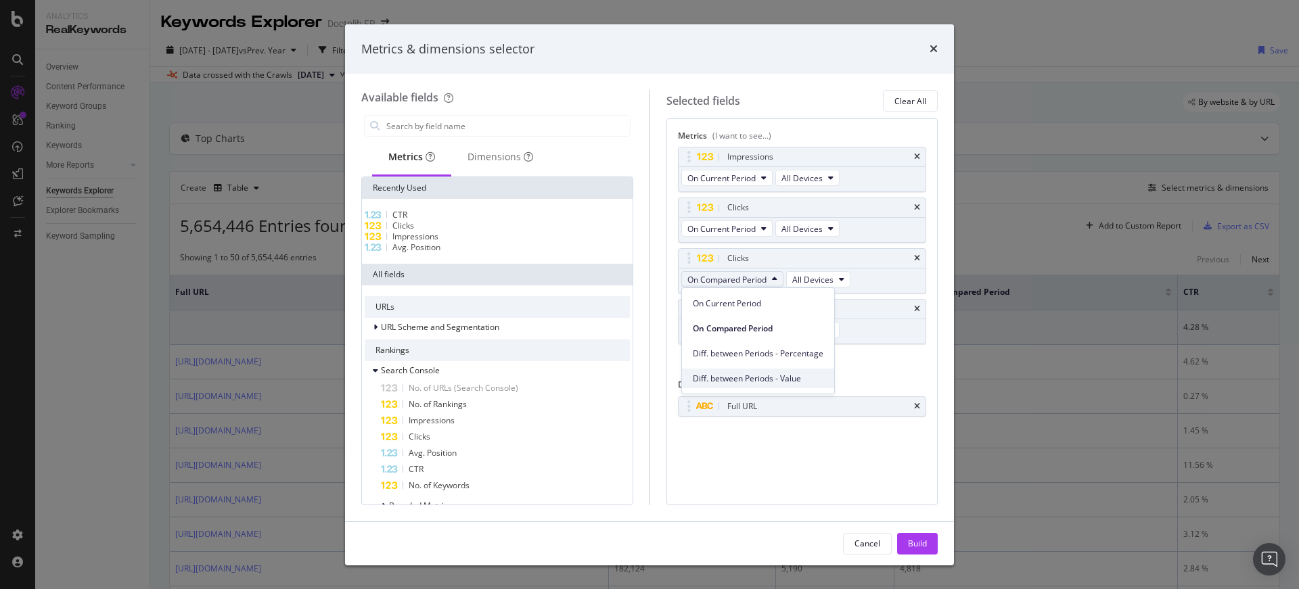
click at [779, 382] on span "Diff. between Periods - Value" at bounding box center [758, 379] width 131 height 12
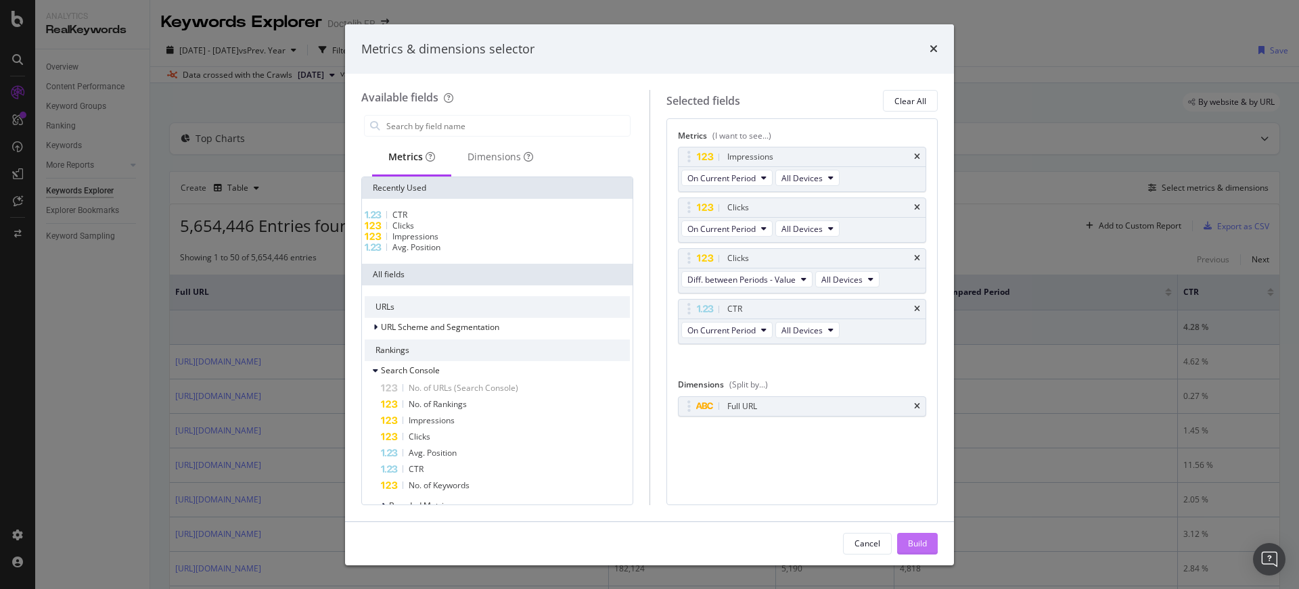
click at [918, 541] on div "Build" at bounding box center [917, 544] width 19 height 12
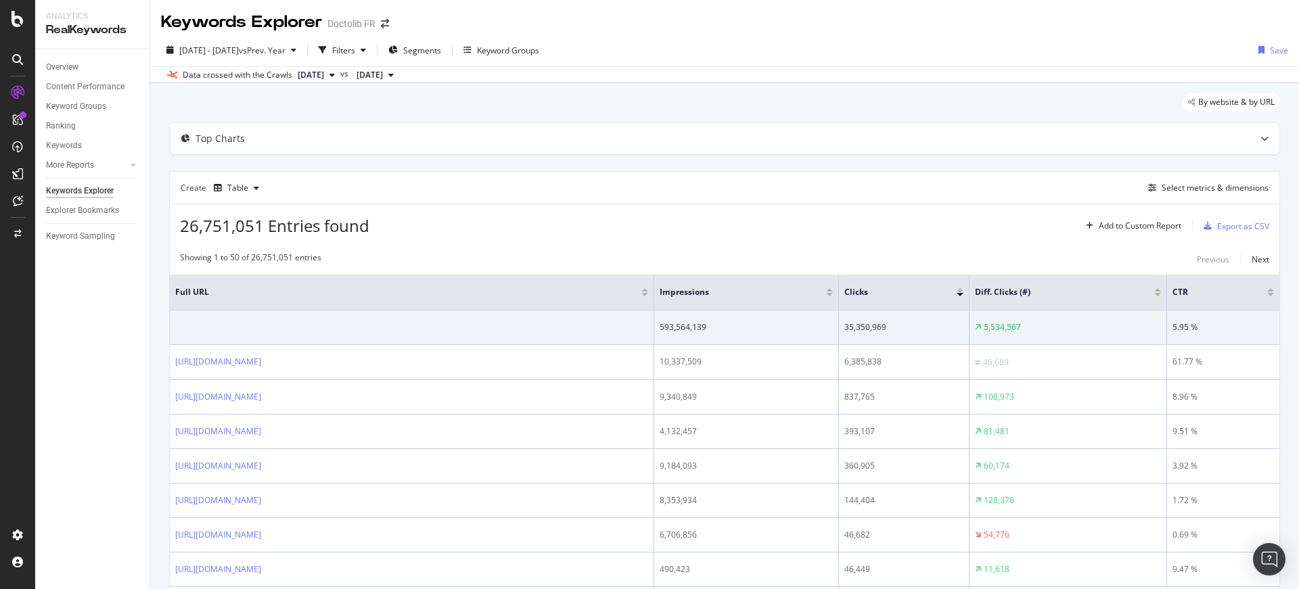
click at [1161, 294] on div at bounding box center [1157, 294] width 7 height 3
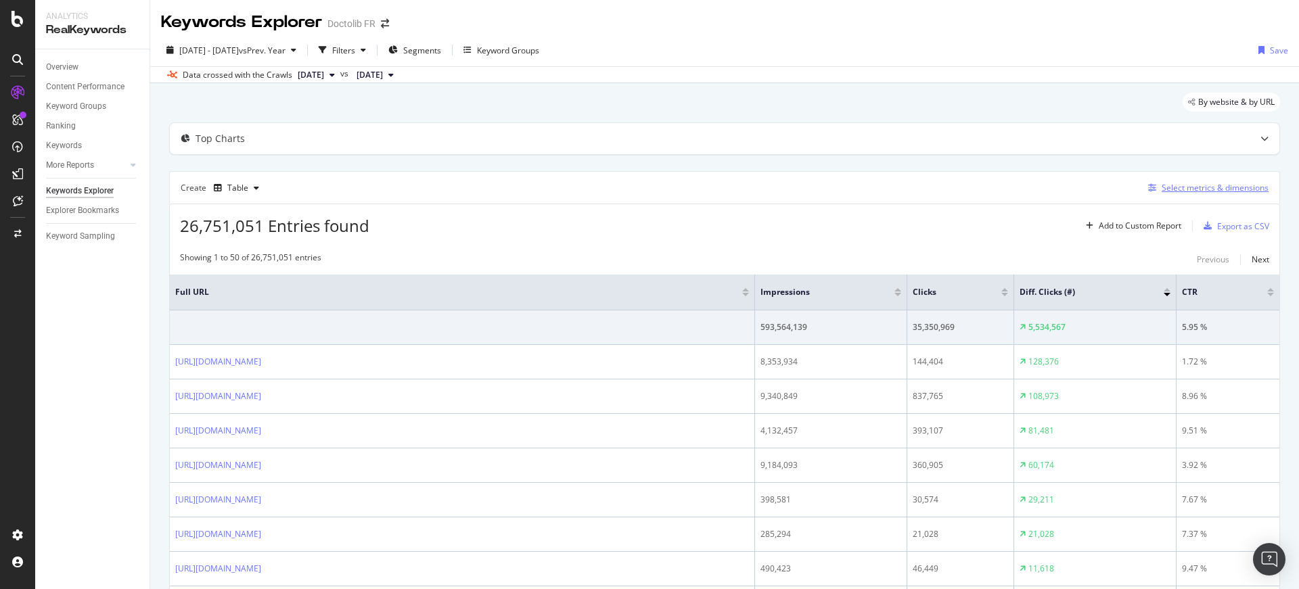
click at [1248, 191] on div "Select metrics & dimensions" at bounding box center [1215, 188] width 107 height 12
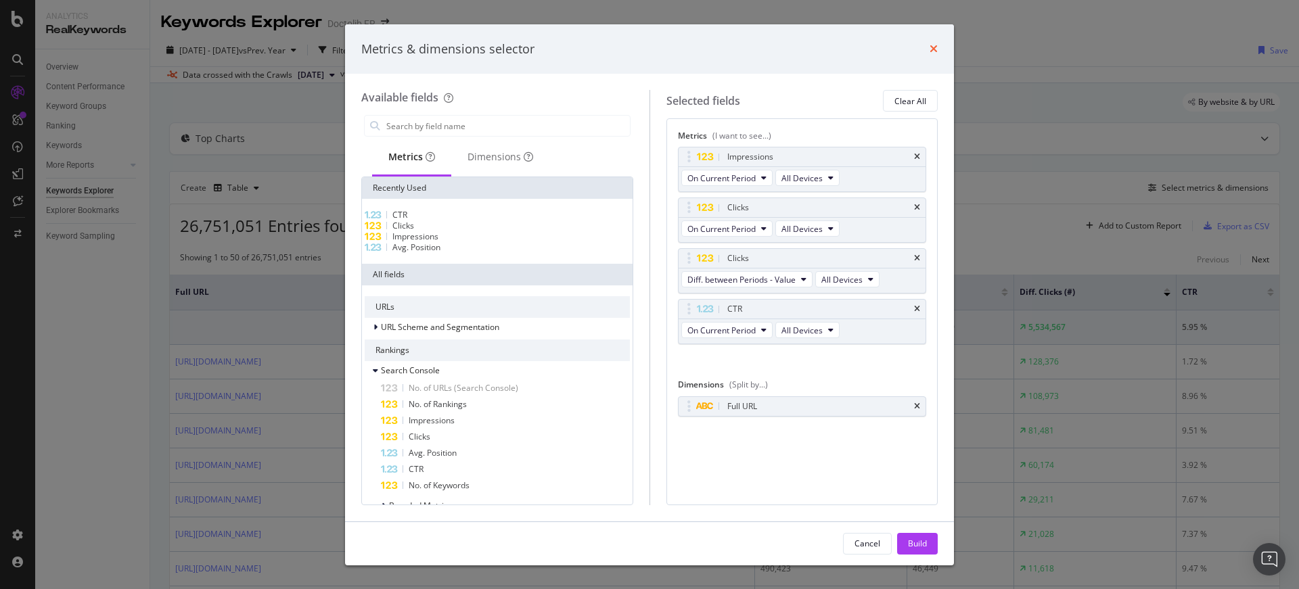
click at [936, 53] on icon "times" at bounding box center [934, 48] width 8 height 11
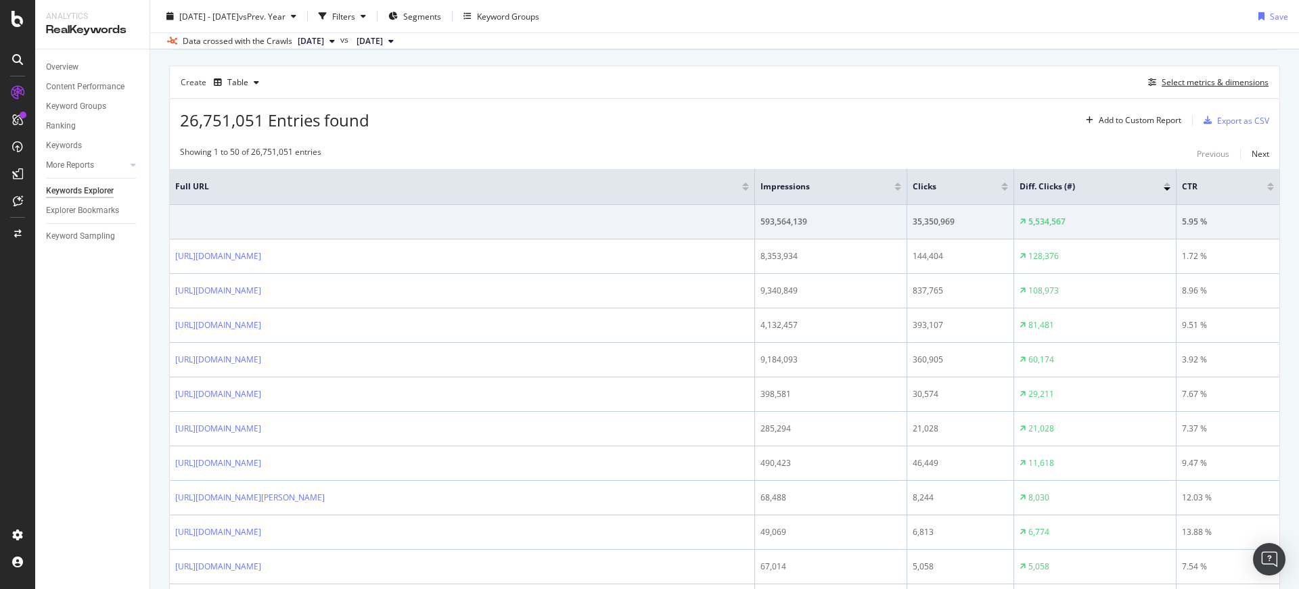
scroll to position [105, 0]
click at [1200, 70] on div "Create Table Select metrics & dimensions" at bounding box center [724, 82] width 1111 height 32
click at [1201, 76] on div "Select metrics & dimensions" at bounding box center [1206, 83] width 126 height 15
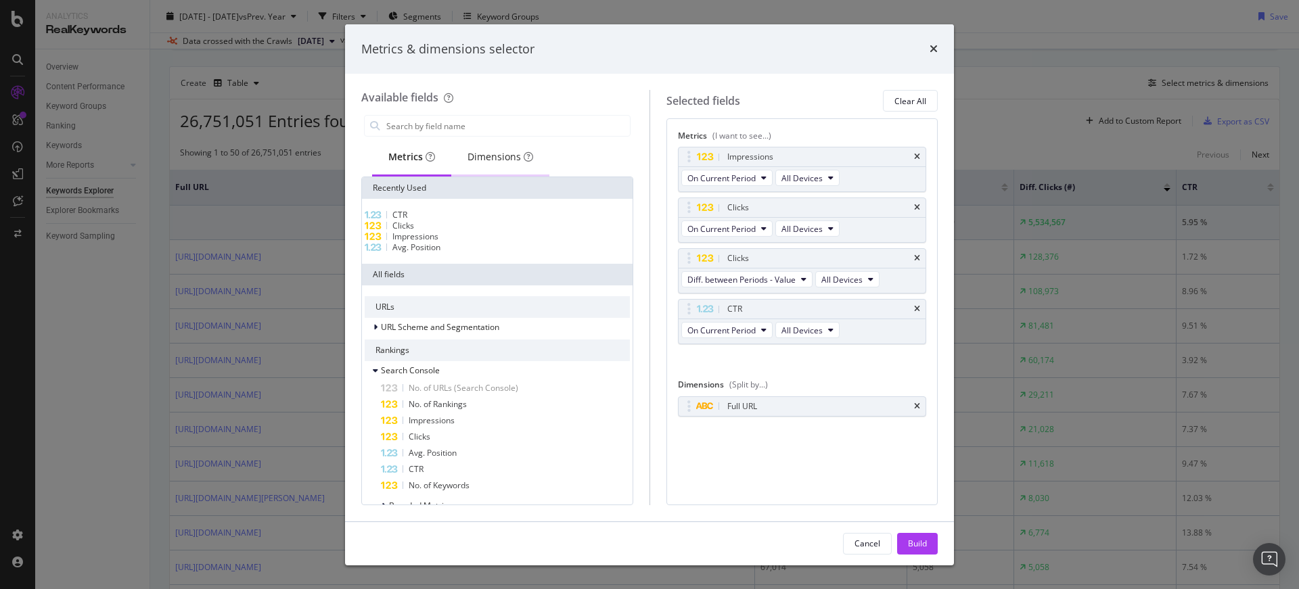
click at [502, 154] on div "Dimensions" at bounding box center [501, 157] width 66 height 14
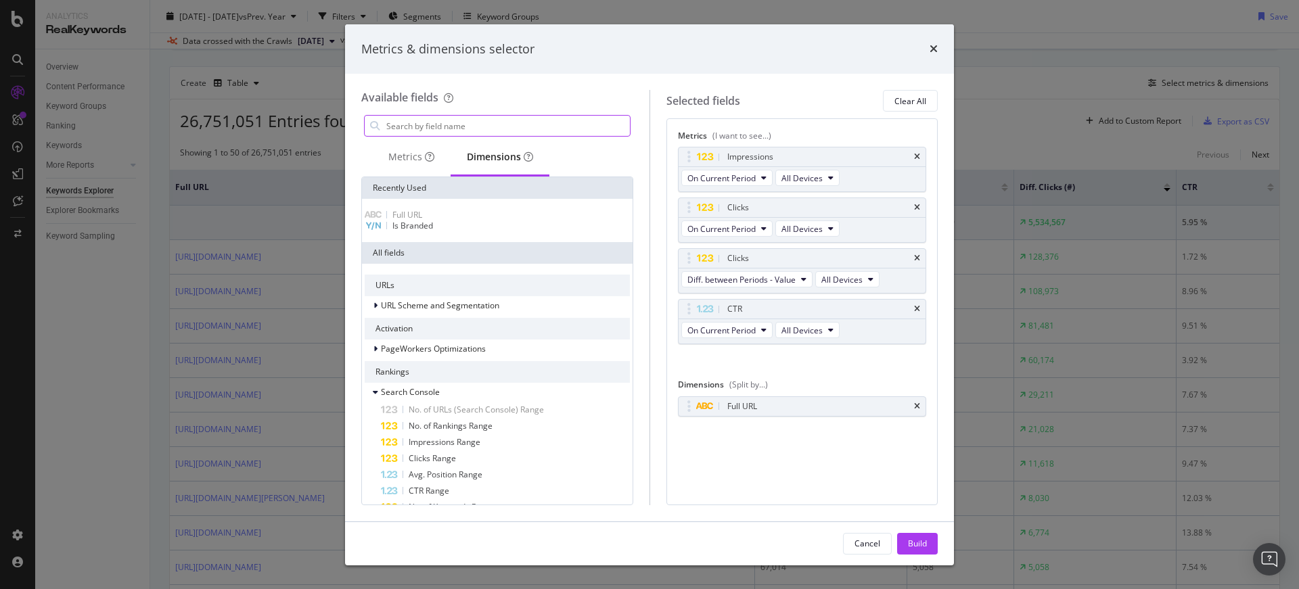
click at [496, 130] on input "modal" at bounding box center [507, 126] width 245 height 20
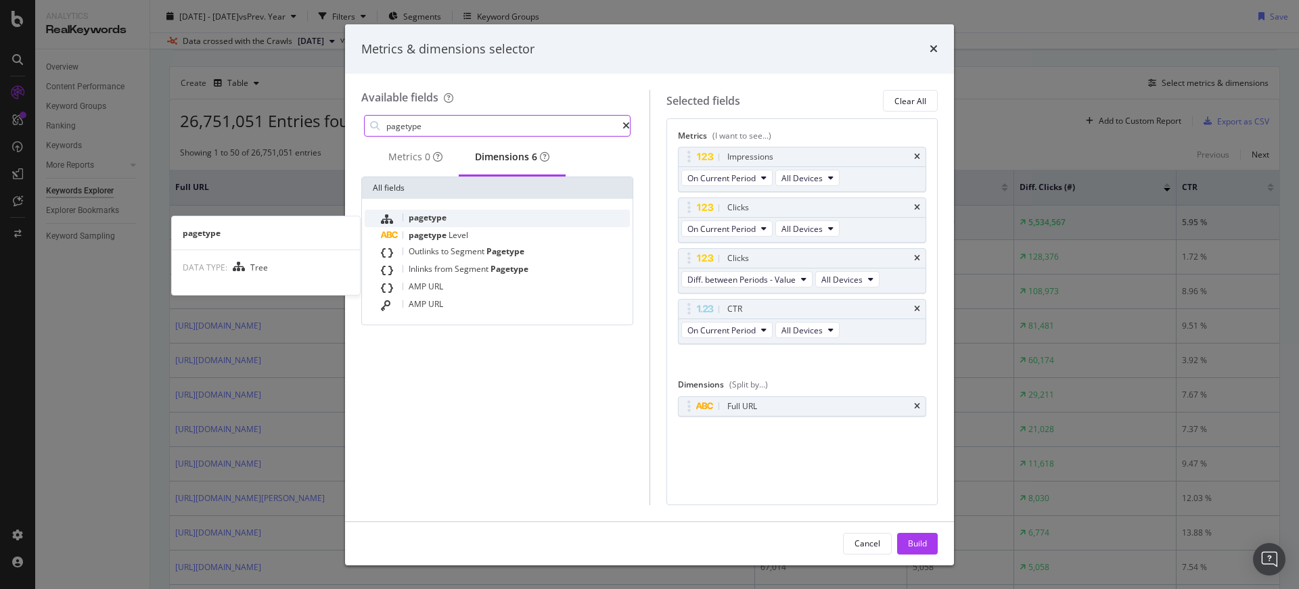
type input "pagetype"
click at [442, 223] on span "pagetype" at bounding box center [428, 218] width 38 height 12
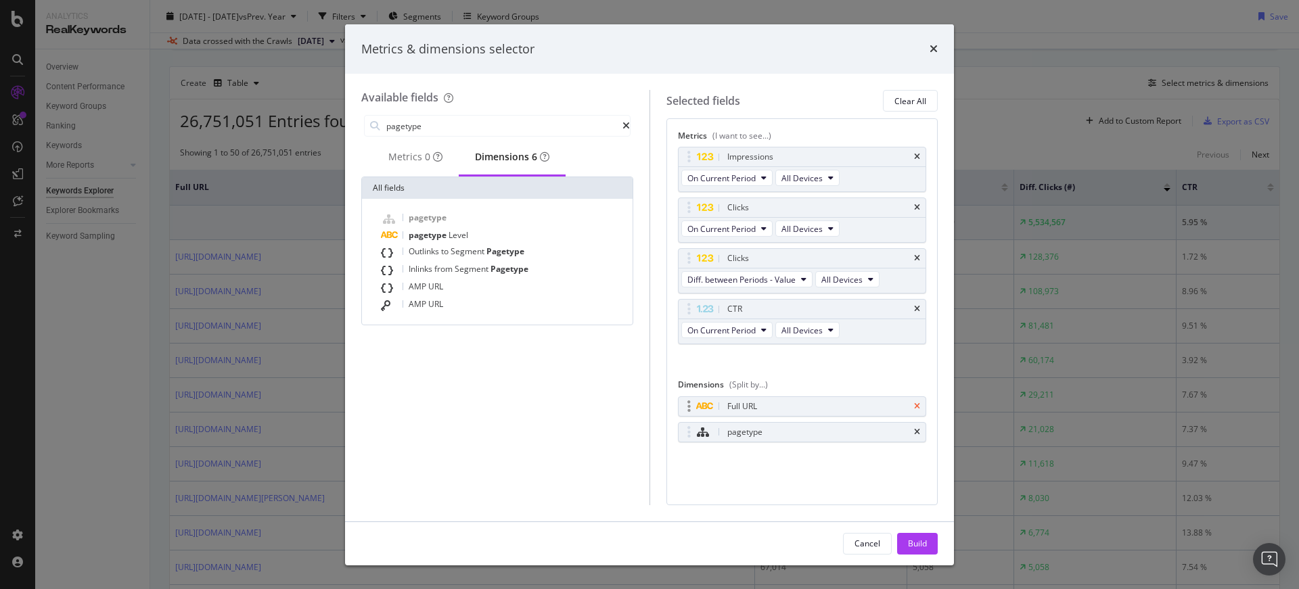
click at [917, 409] on icon "times" at bounding box center [917, 407] width 6 height 8
click at [927, 539] on button "Build" at bounding box center [917, 544] width 41 height 22
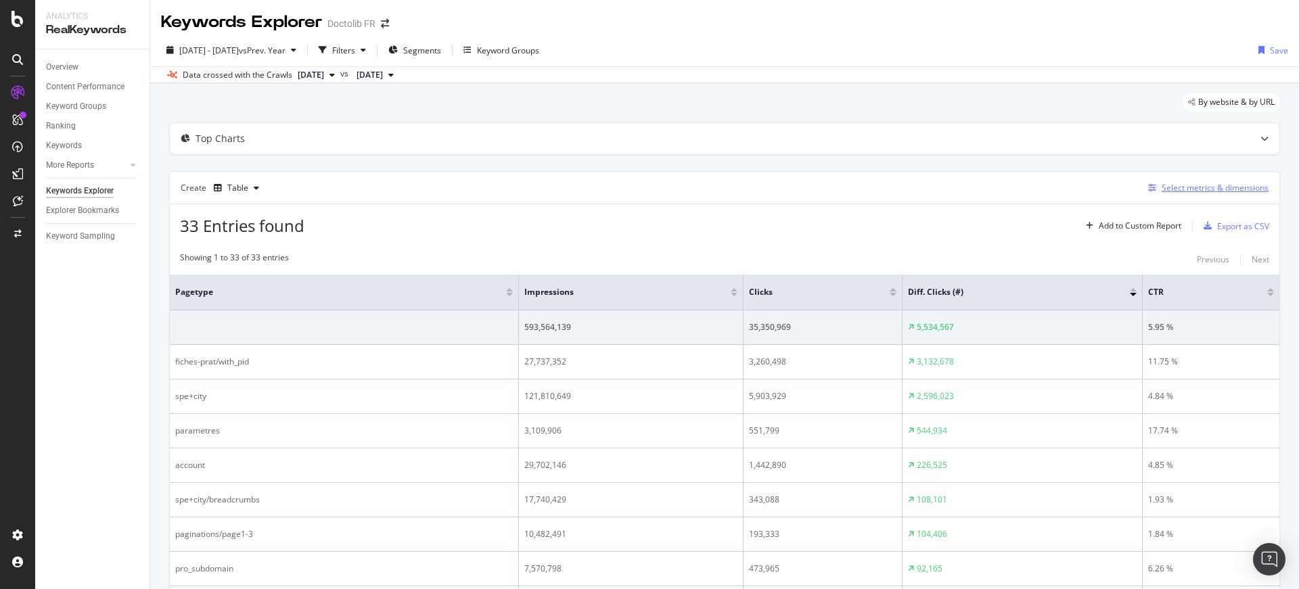
click at [1183, 194] on div "Select metrics & dimensions" at bounding box center [1206, 188] width 126 height 15
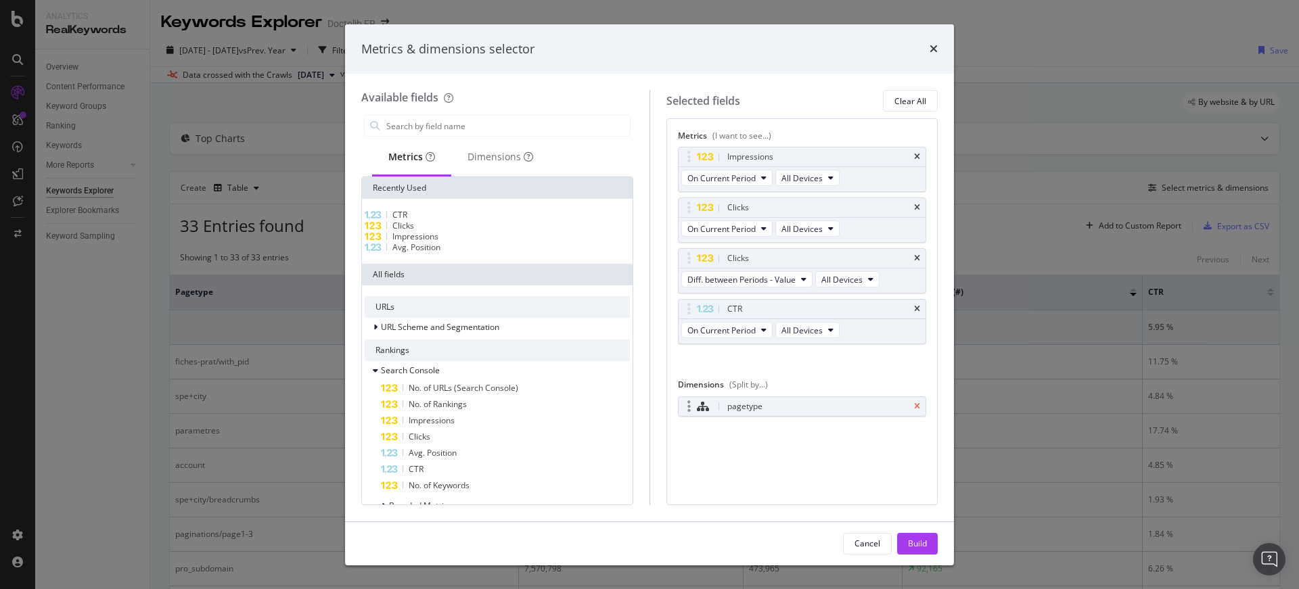
click at [918, 404] on icon "times" at bounding box center [917, 407] width 6 height 8
click at [482, 127] on input "modal" at bounding box center [507, 126] width 245 height 20
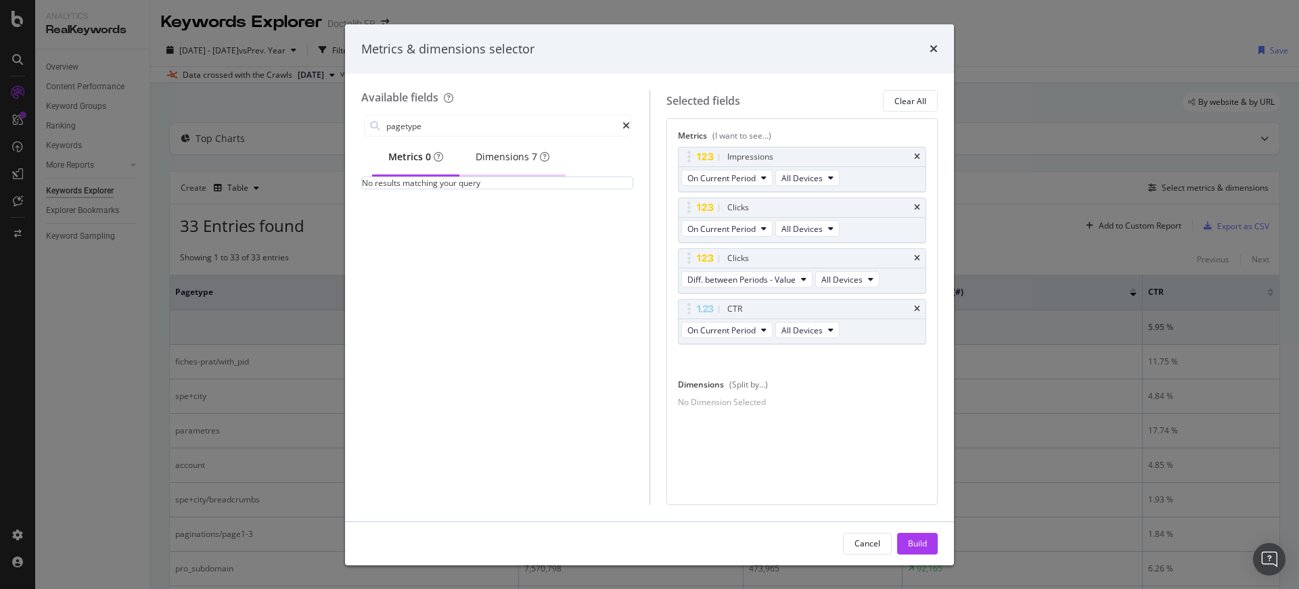
click at [501, 162] on div "Dimensions 7" at bounding box center [513, 157] width 74 height 14
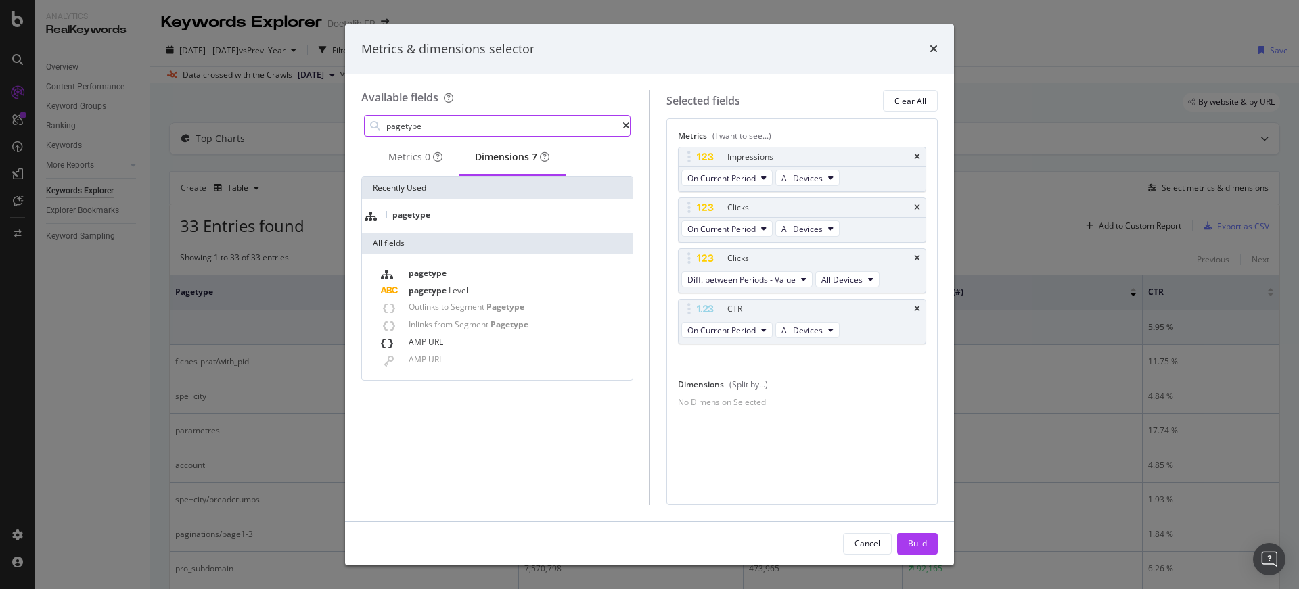
click at [468, 131] on input "pagetype" at bounding box center [503, 126] width 237 height 20
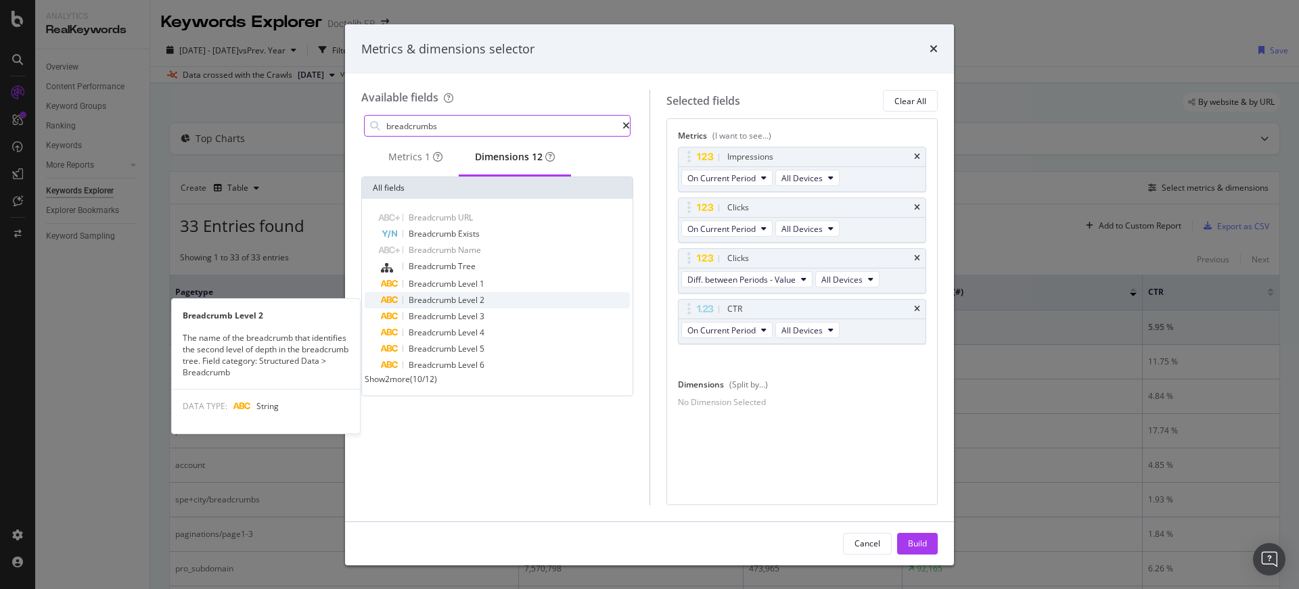
type input "breadcrumbs"
click at [496, 303] on div "Breadcrumb Level 2" at bounding box center [505, 300] width 249 height 16
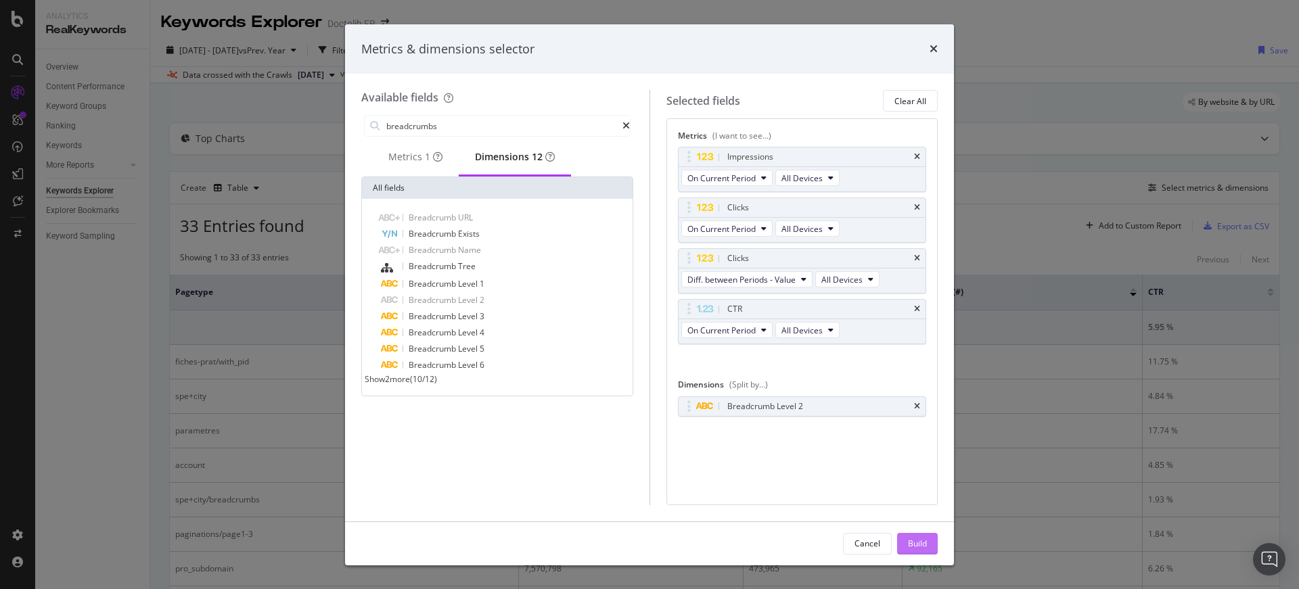
click at [908, 541] on div "Build" at bounding box center [917, 544] width 19 height 12
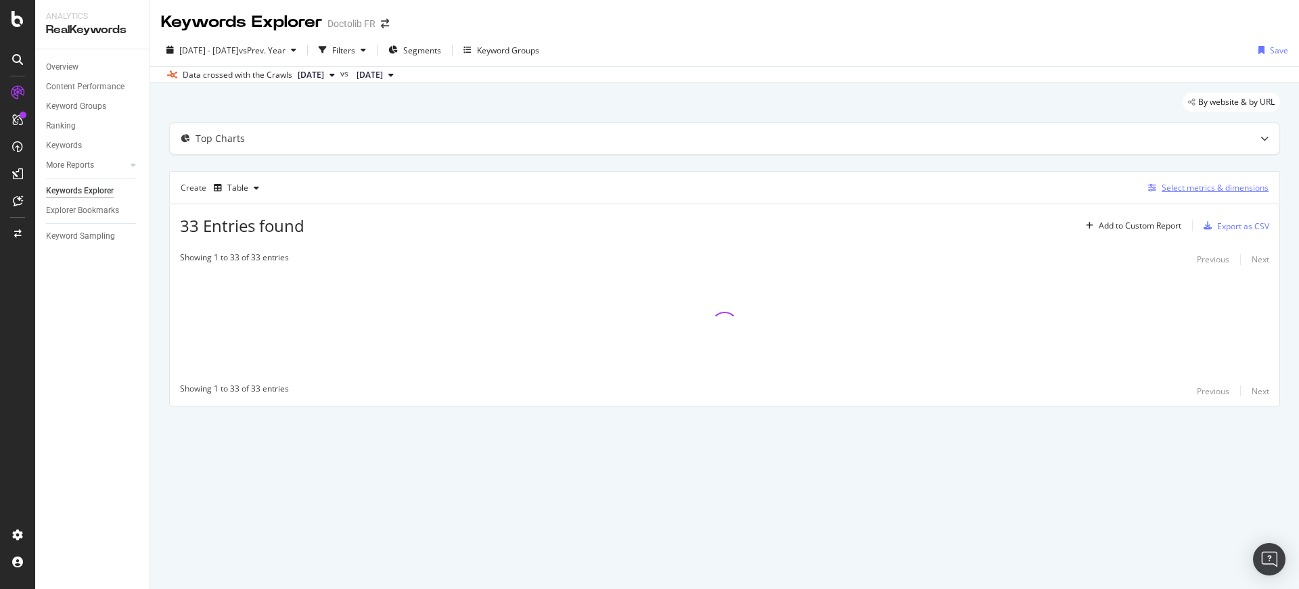
click at [1174, 188] on div "Select metrics & dimensions" at bounding box center [1215, 188] width 107 height 12
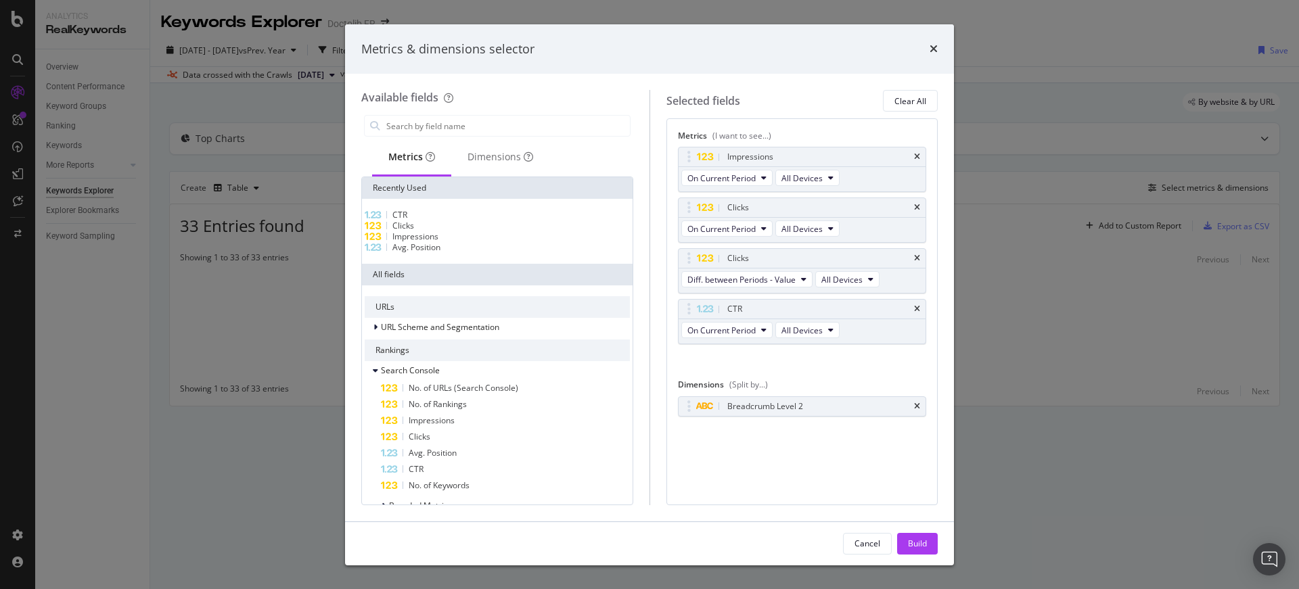
click at [926, 51] on div "Metrics & dimensions selector" at bounding box center [649, 50] width 576 height 18
click at [932, 51] on icon "times" at bounding box center [934, 48] width 8 height 11
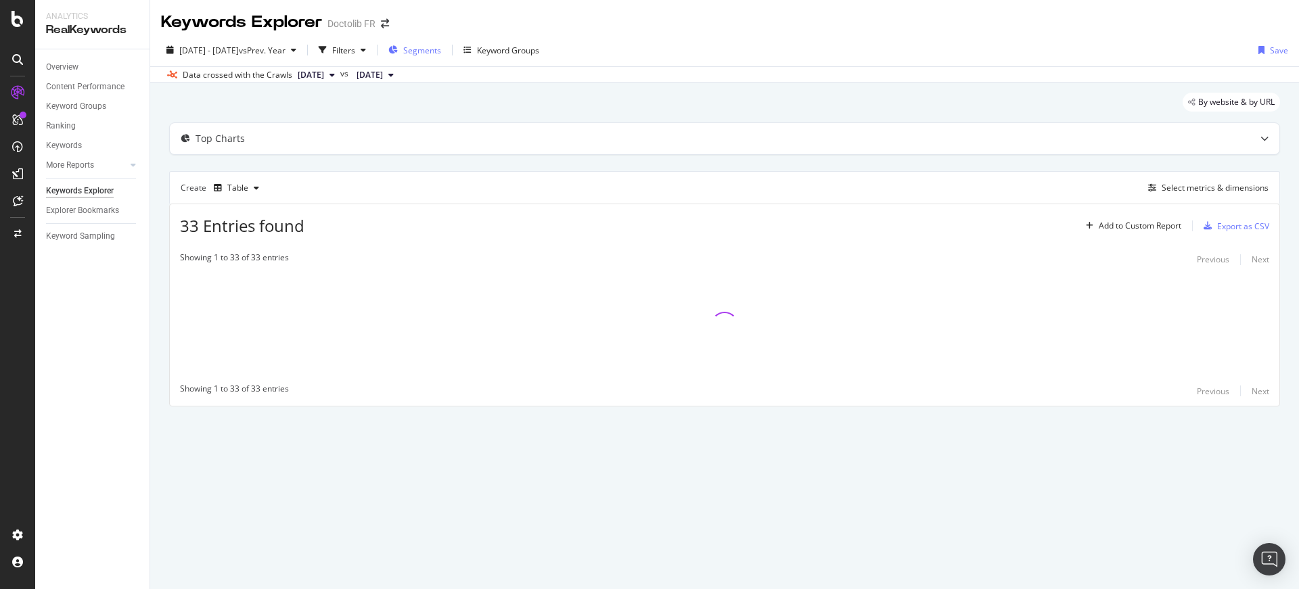
click at [441, 52] on span "Segments" at bounding box center [422, 51] width 38 height 12
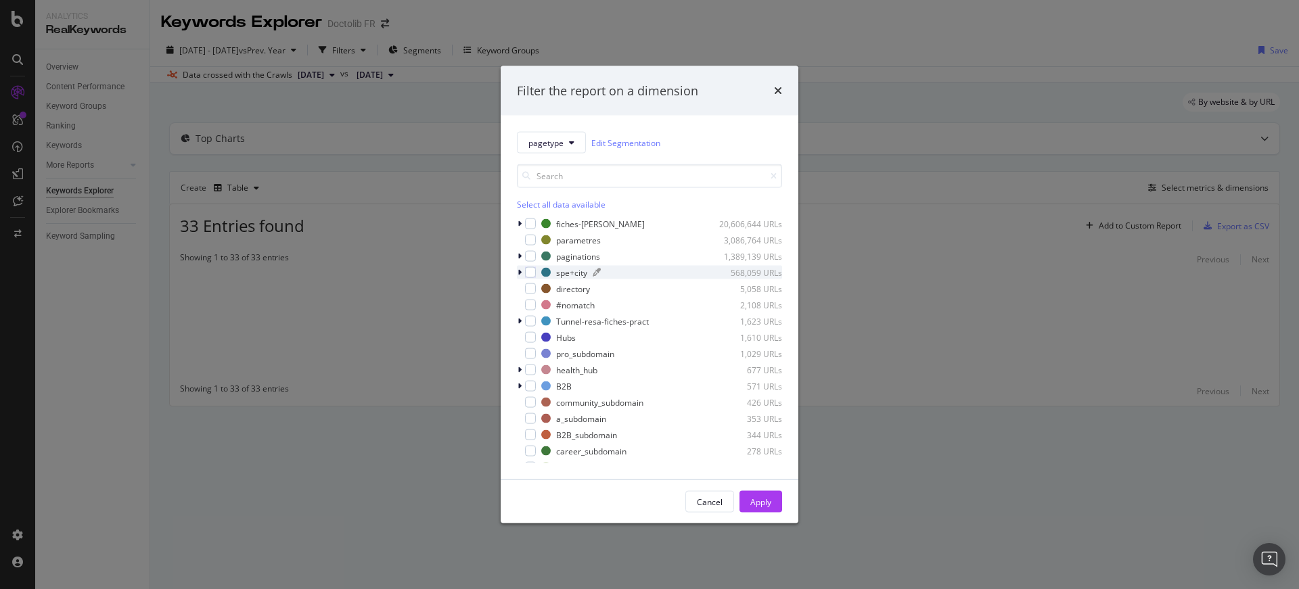
click at [554, 276] on div "spe+city 568,059 URLs" at bounding box center [661, 273] width 241 height 12
click at [528, 274] on div "modal" at bounding box center [530, 272] width 11 height 11
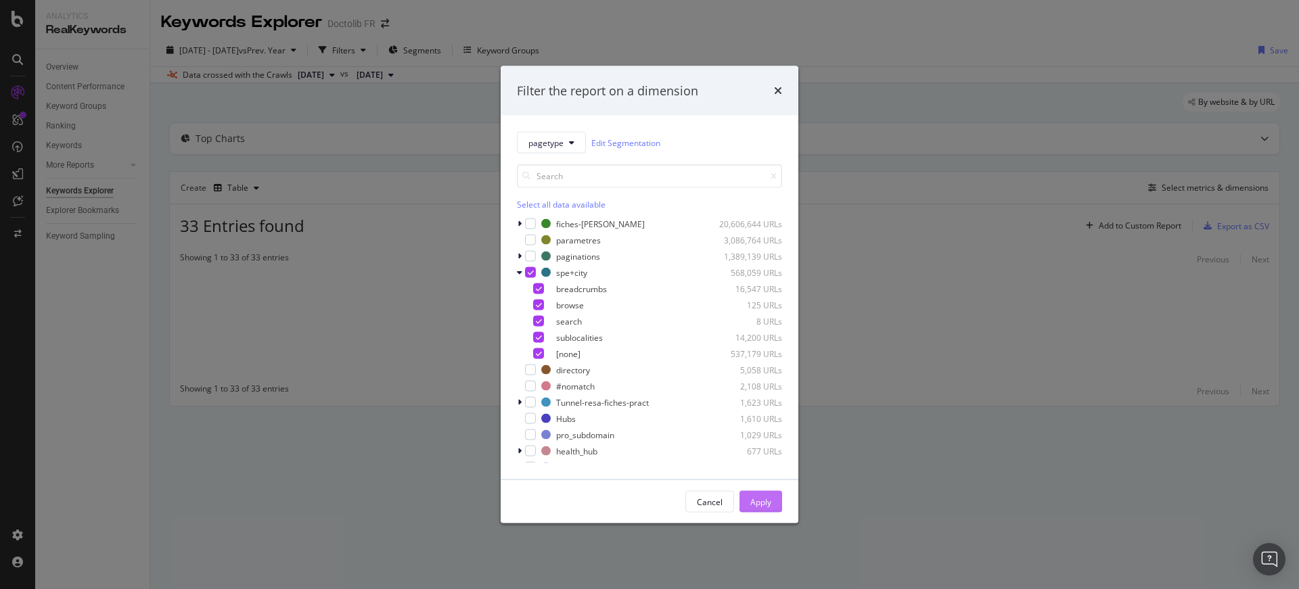
click at [765, 496] on div "Apply" at bounding box center [760, 502] width 21 height 12
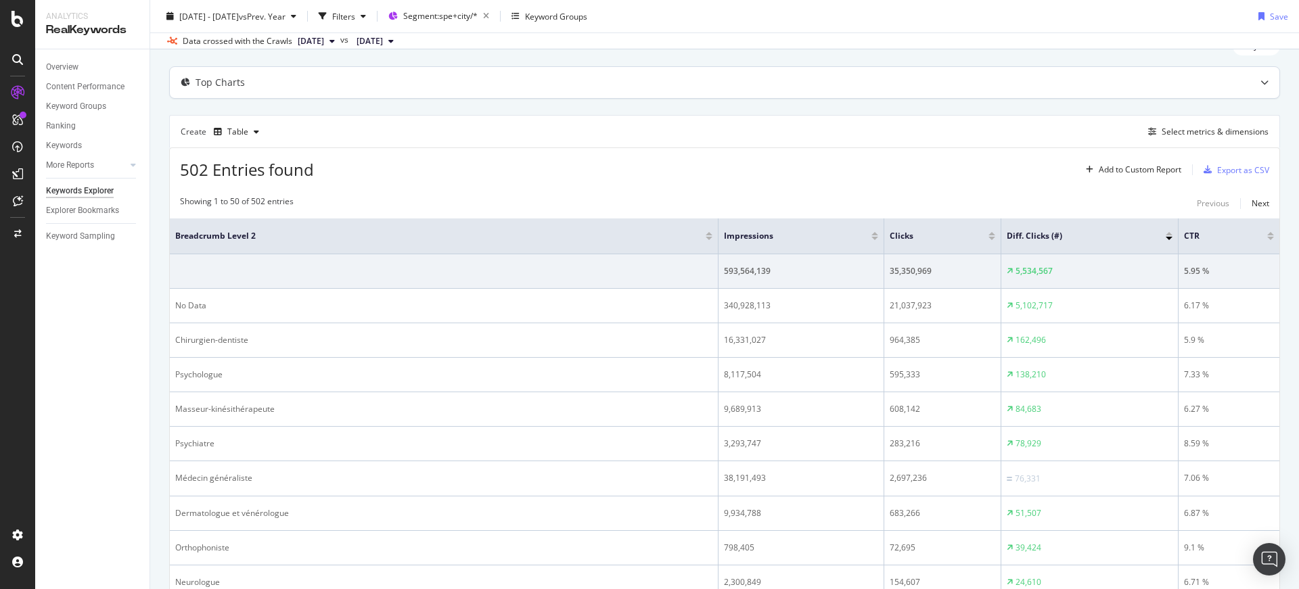
scroll to position [50, 0]
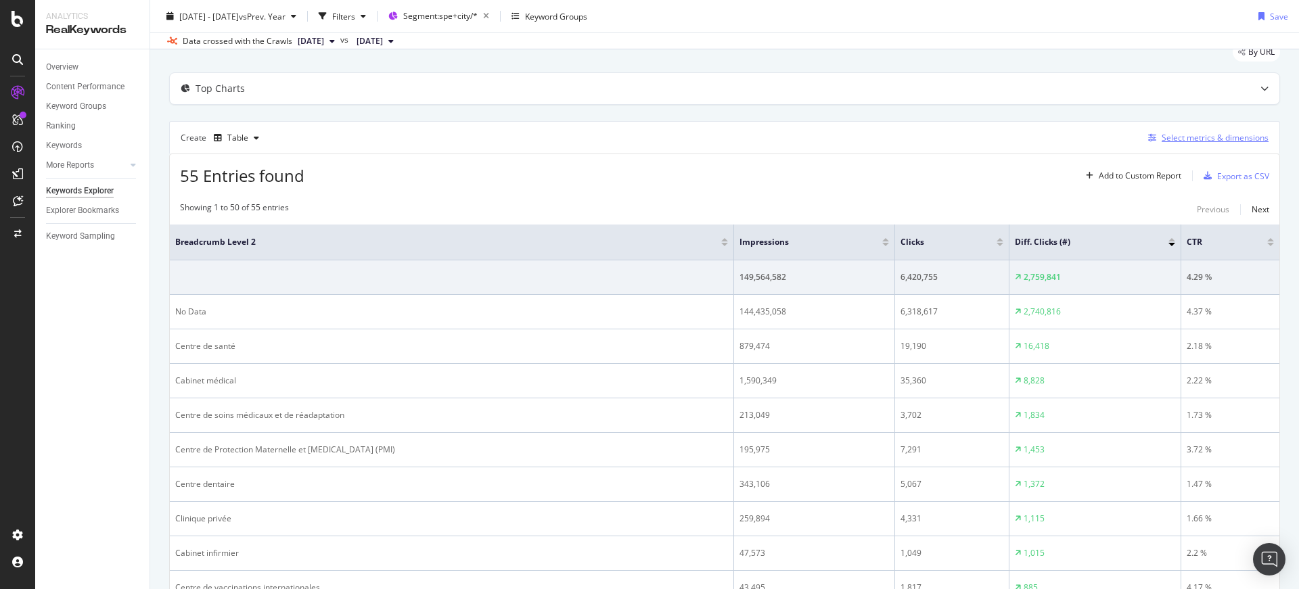
click at [1190, 140] on div "Select metrics & dimensions" at bounding box center [1215, 138] width 107 height 12
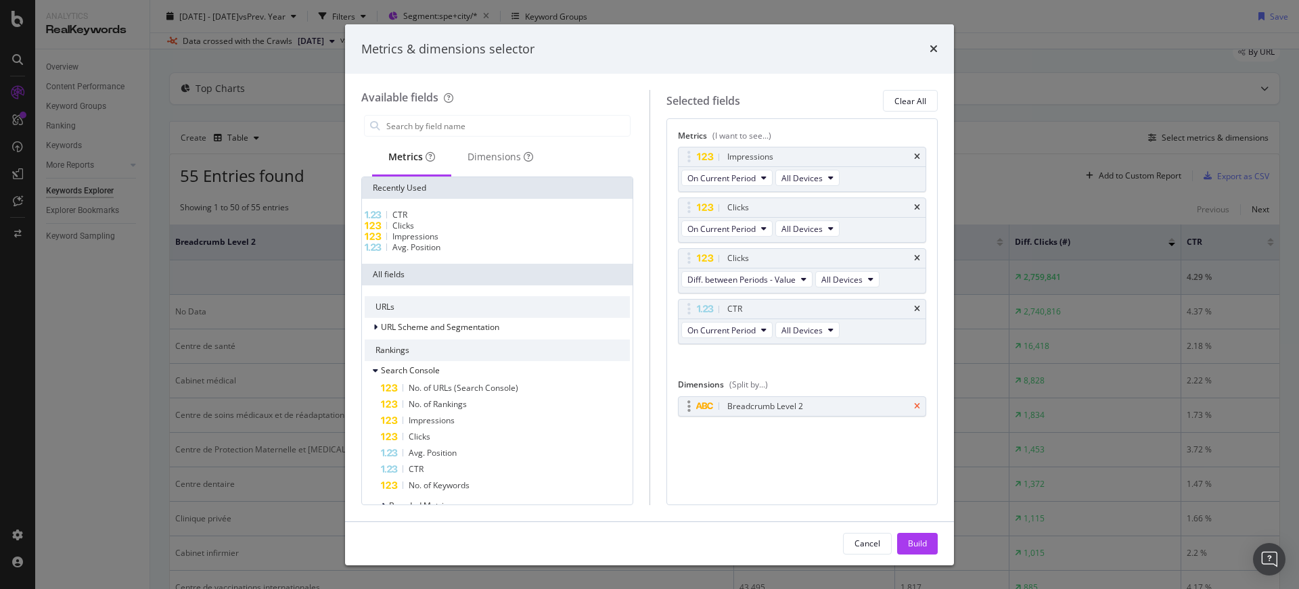
click at [920, 405] on icon "times" at bounding box center [917, 407] width 6 height 8
click at [486, 150] on div "Dimensions" at bounding box center [501, 157] width 66 height 14
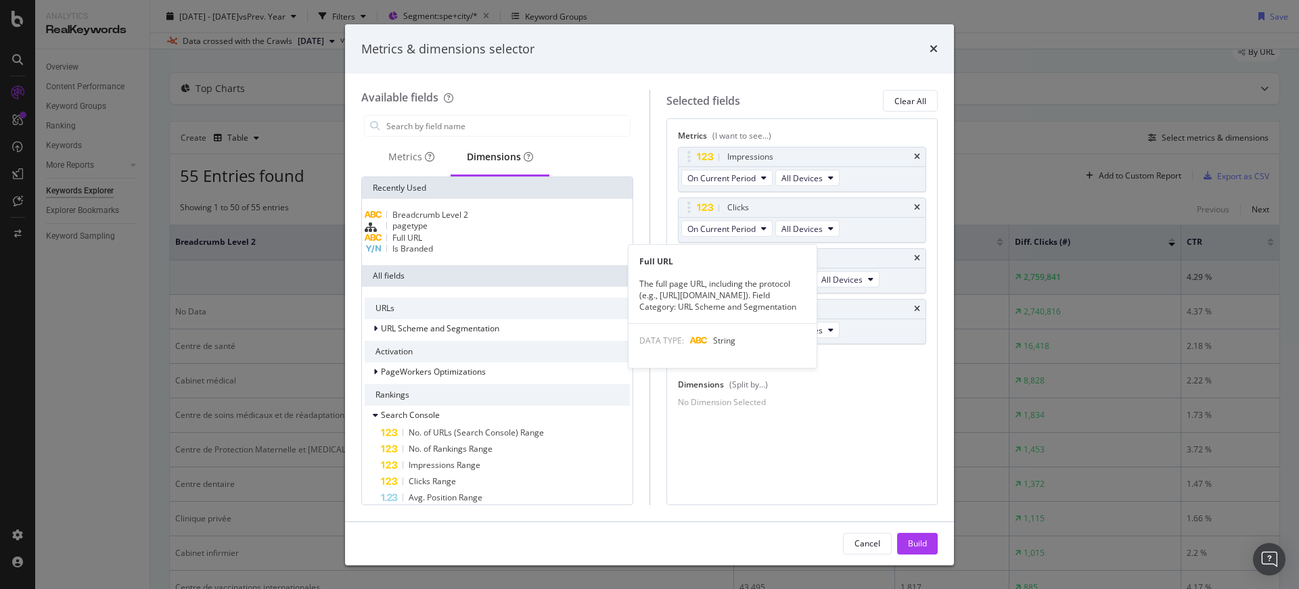
click at [464, 244] on div "Full URL" at bounding box center [497, 238] width 265 height 11
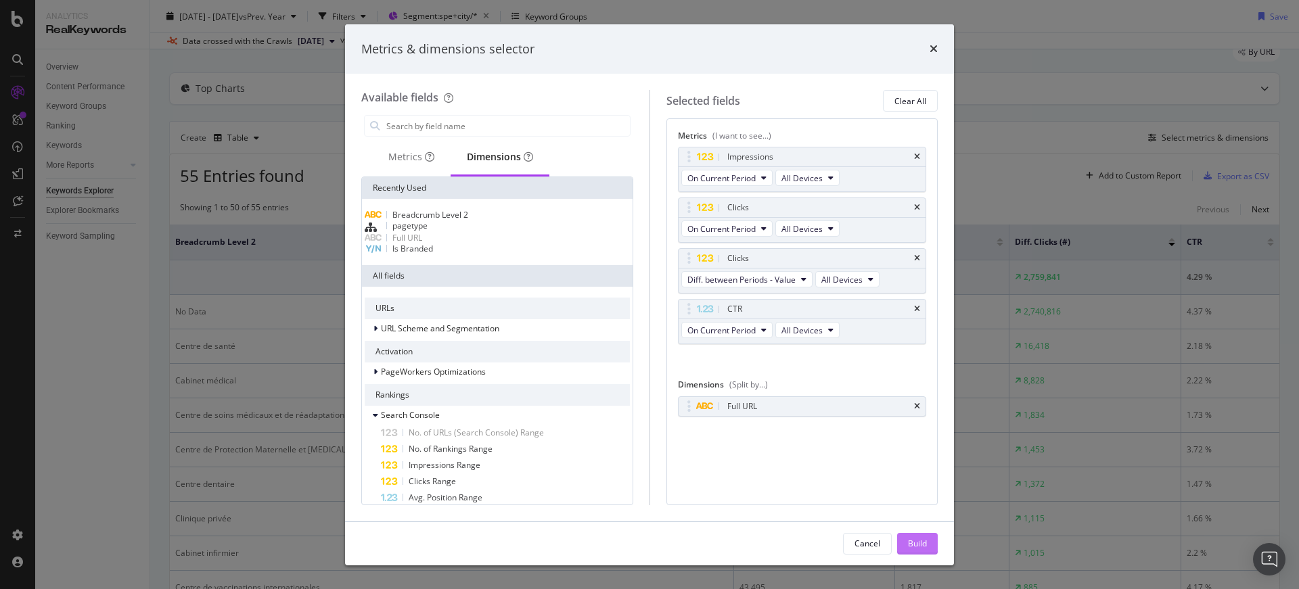
click at [920, 542] on div "Build" at bounding box center [917, 544] width 19 height 12
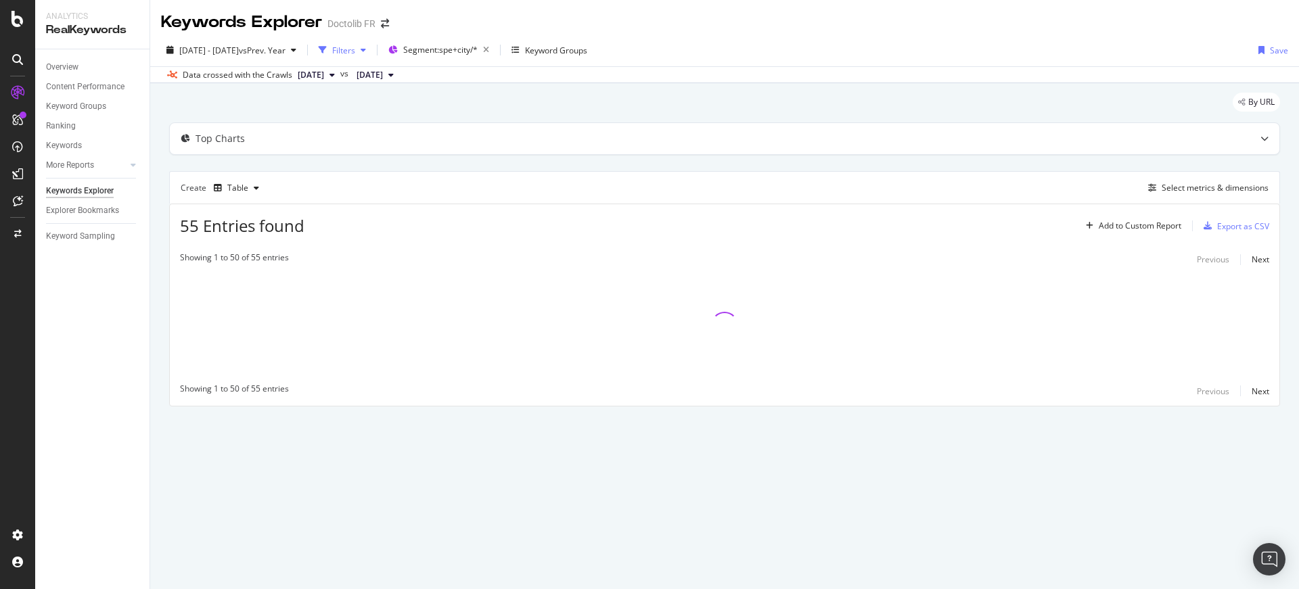
click at [355, 45] on div "Filters" at bounding box center [343, 51] width 23 height 12
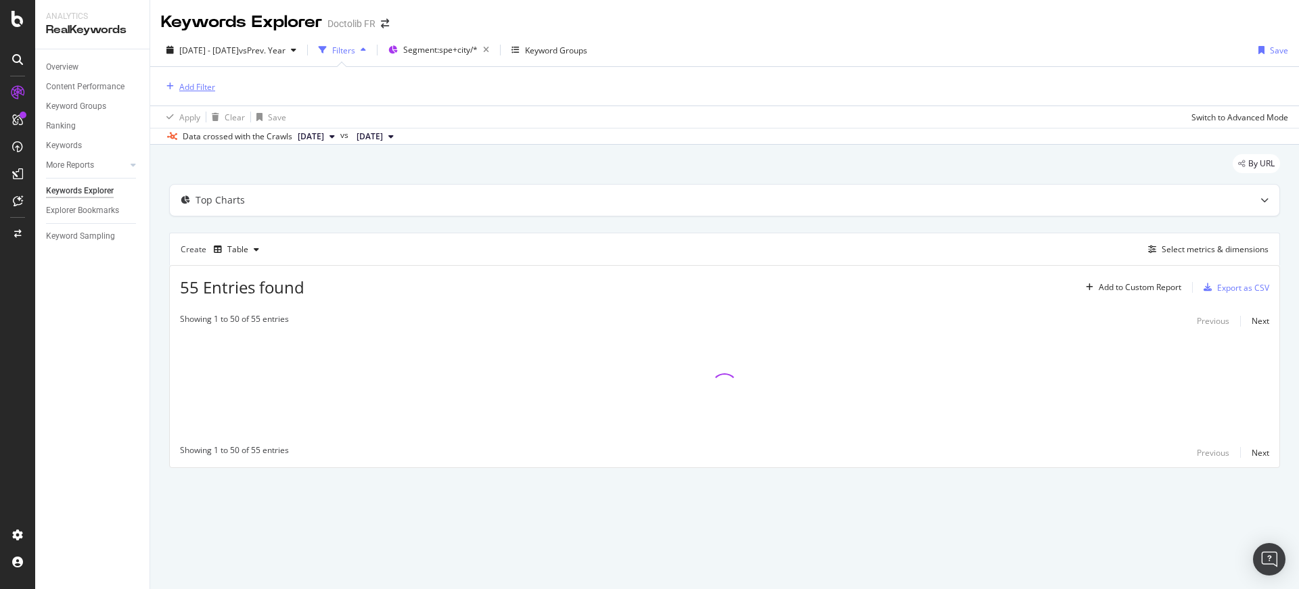
click at [201, 90] on div "Add Filter" at bounding box center [197, 87] width 36 height 12
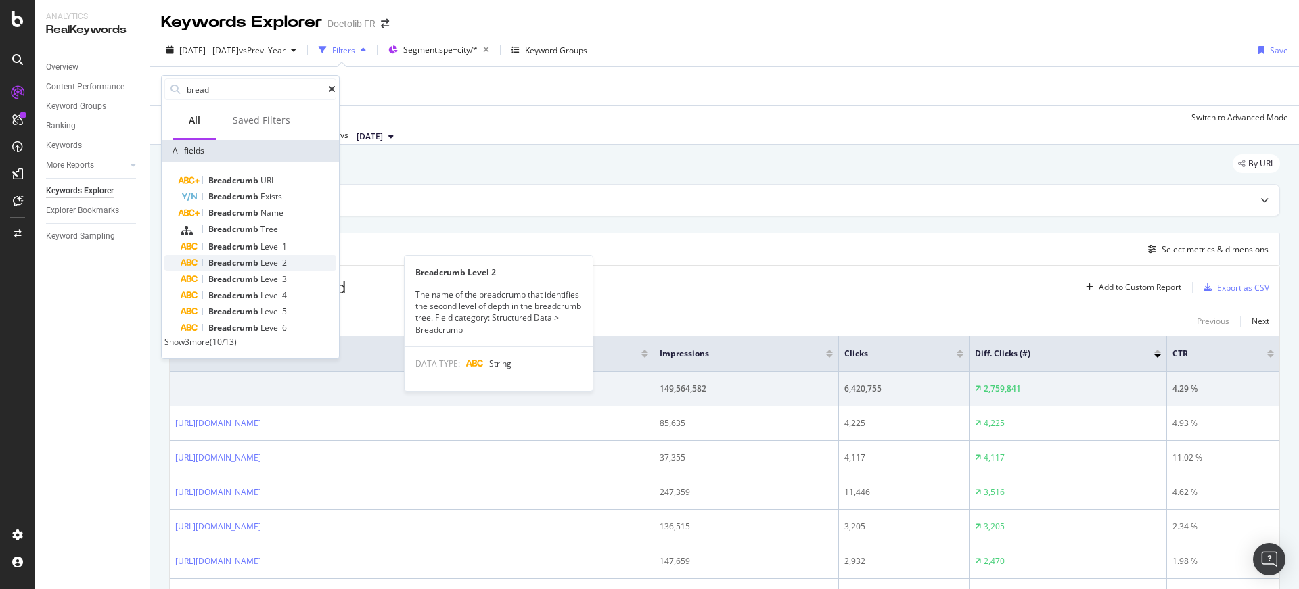
type input "bread"
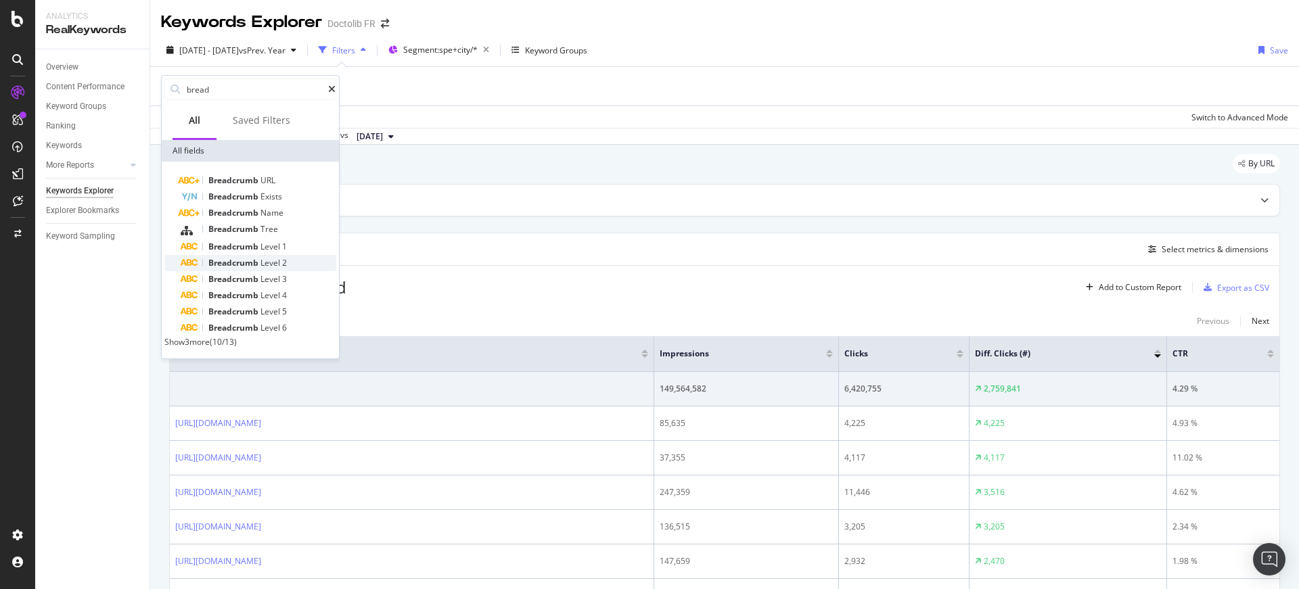
click at [292, 261] on div "Breadcrumb Level 2" at bounding box center [259, 263] width 156 height 16
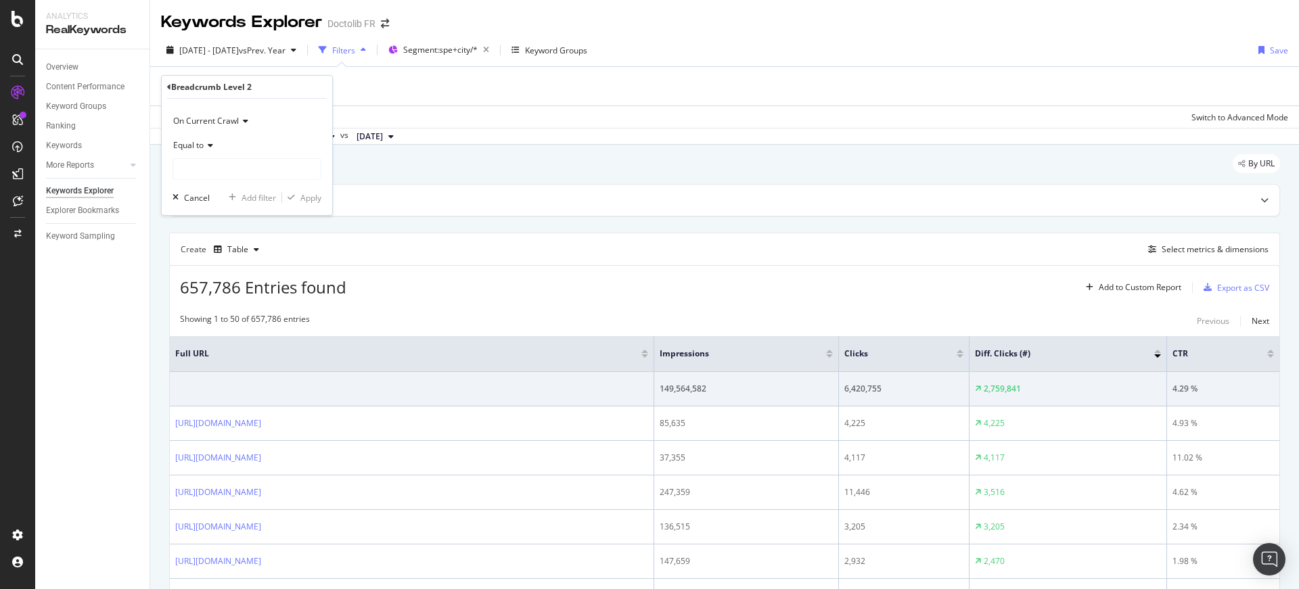
click at [200, 137] on div "Equal to" at bounding box center [247, 145] width 149 height 22
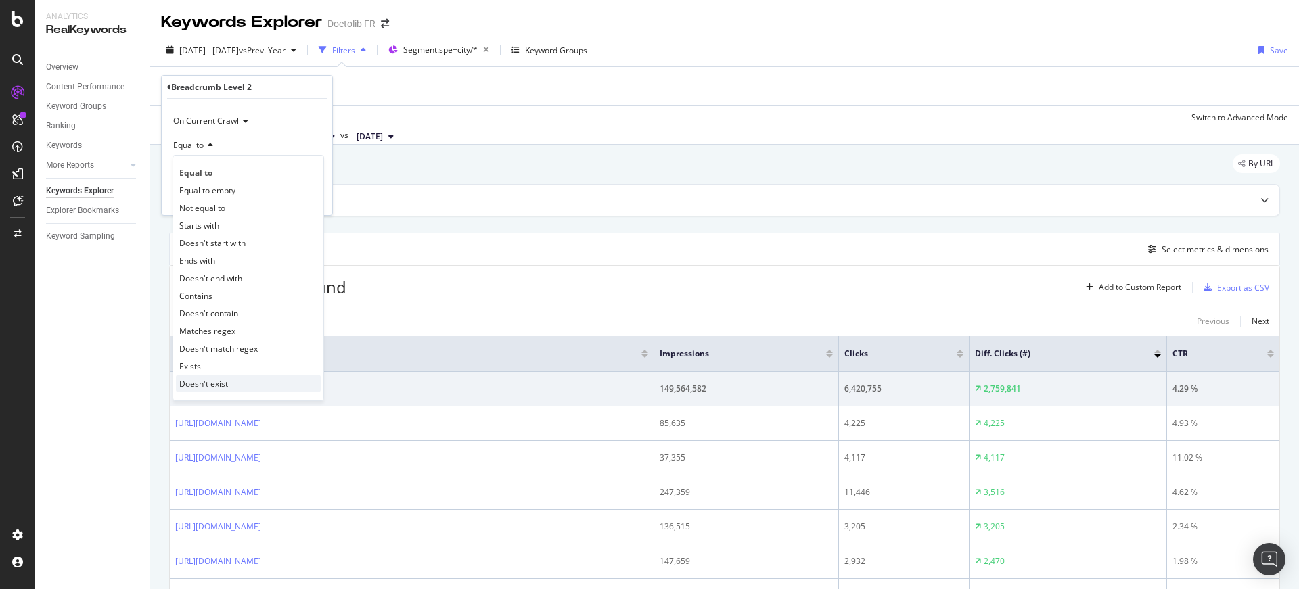
click at [232, 384] on div "Doesn't exist" at bounding box center [248, 384] width 145 height 18
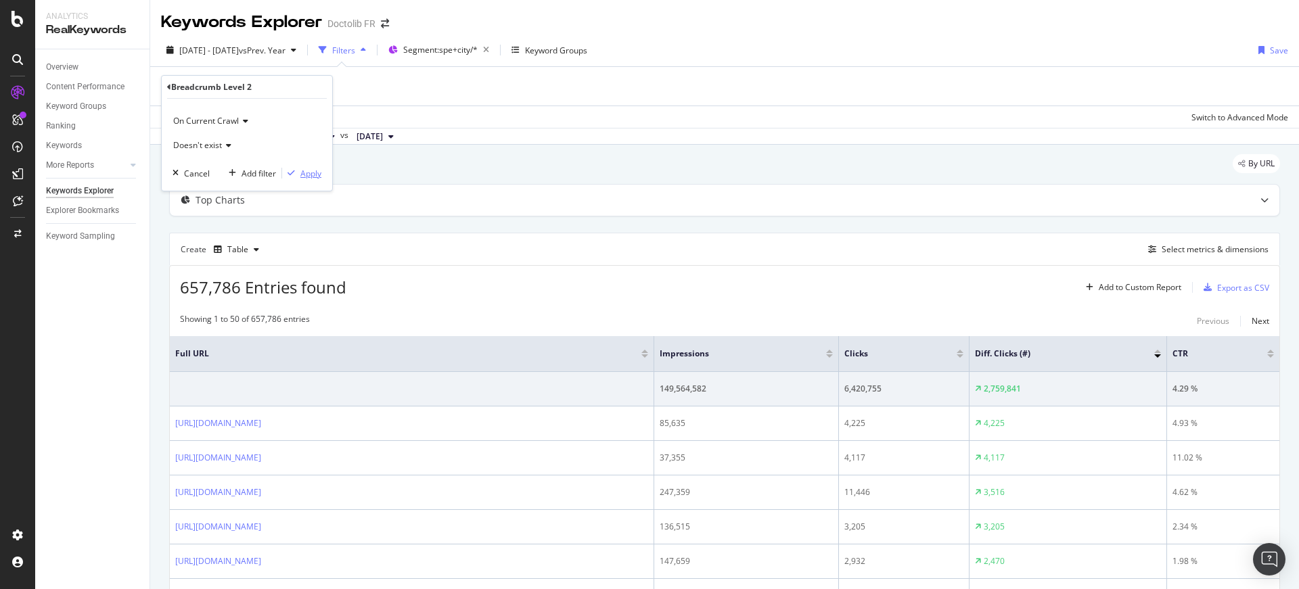
click at [315, 175] on div "Apply" at bounding box center [310, 174] width 21 height 12
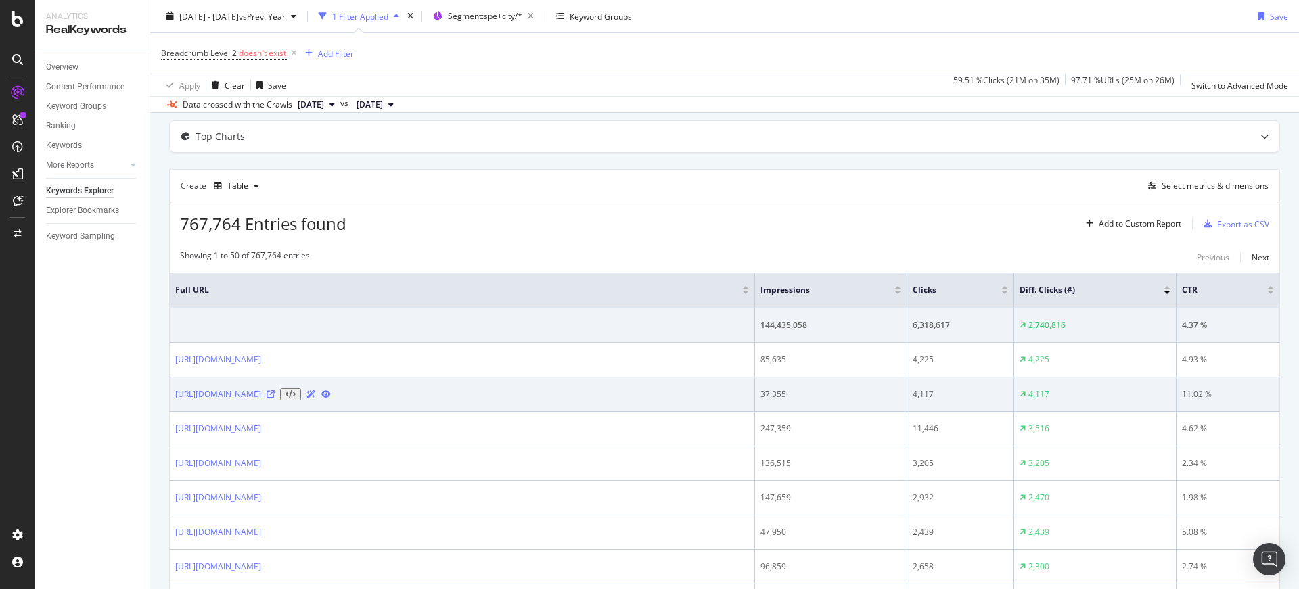
scroll to position [104, 0]
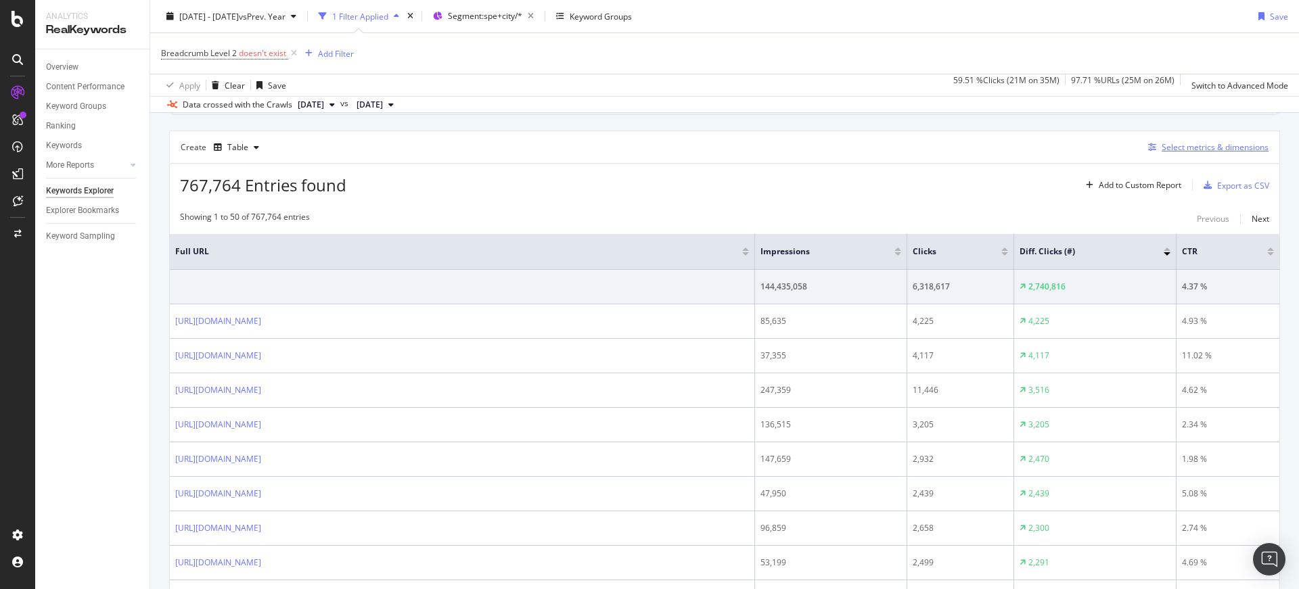
click at [1164, 152] on div "Select metrics & dimensions" at bounding box center [1215, 147] width 107 height 12
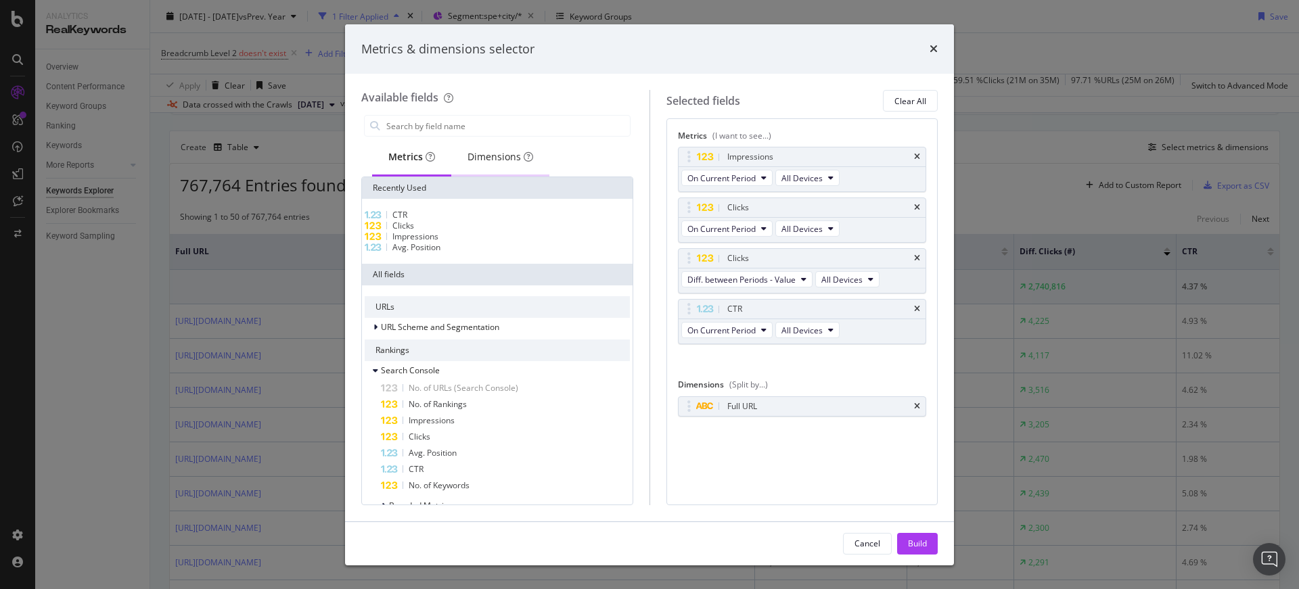
click at [497, 157] on div "Dimensions" at bounding box center [501, 157] width 66 height 14
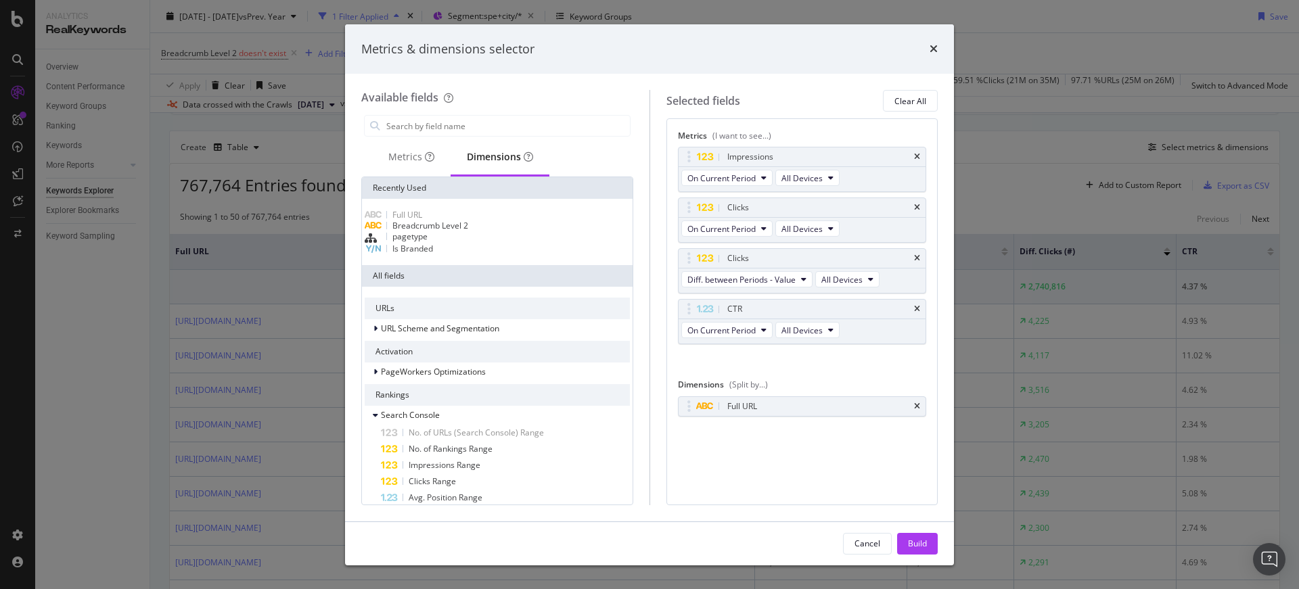
click at [464, 231] on span "Breadcrumb Level 2" at bounding box center [430, 226] width 76 height 12
click at [930, 544] on button "Build" at bounding box center [917, 544] width 41 height 22
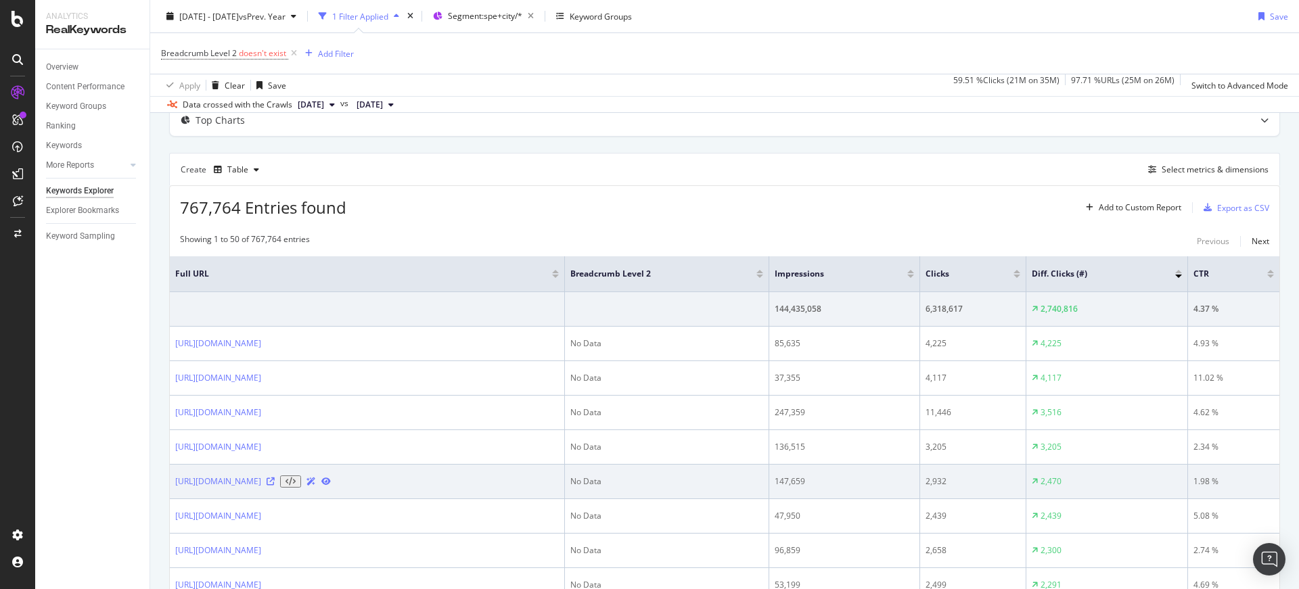
scroll to position [81, 0]
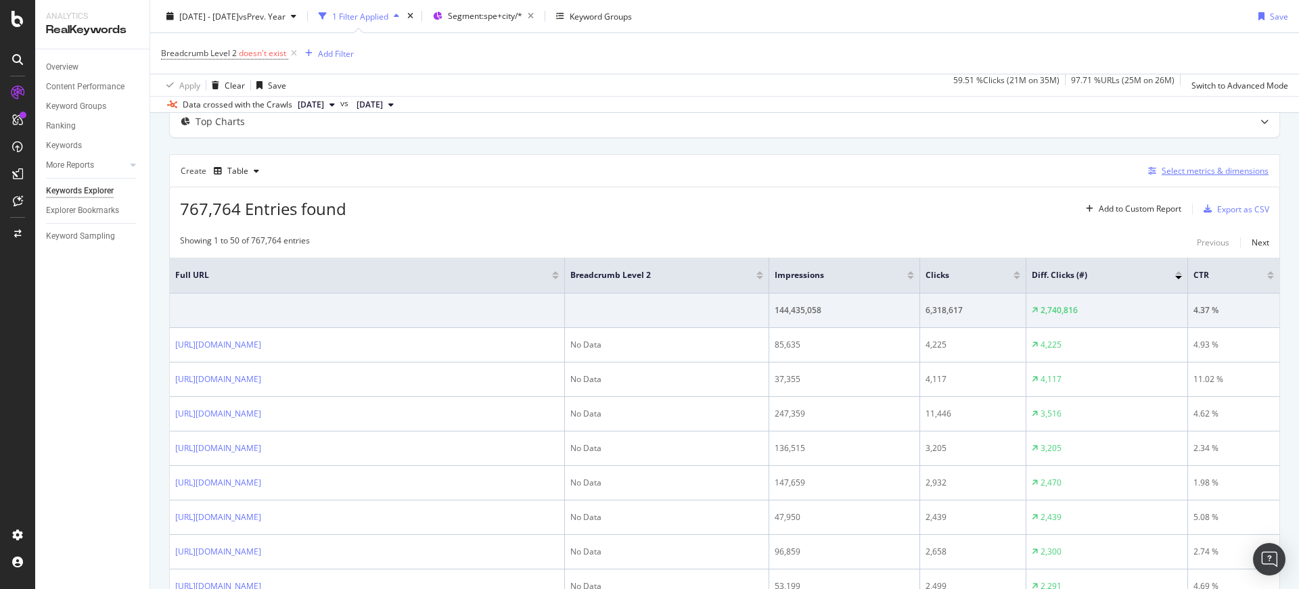
click at [1162, 175] on div "Select metrics & dimensions" at bounding box center [1215, 171] width 107 height 12
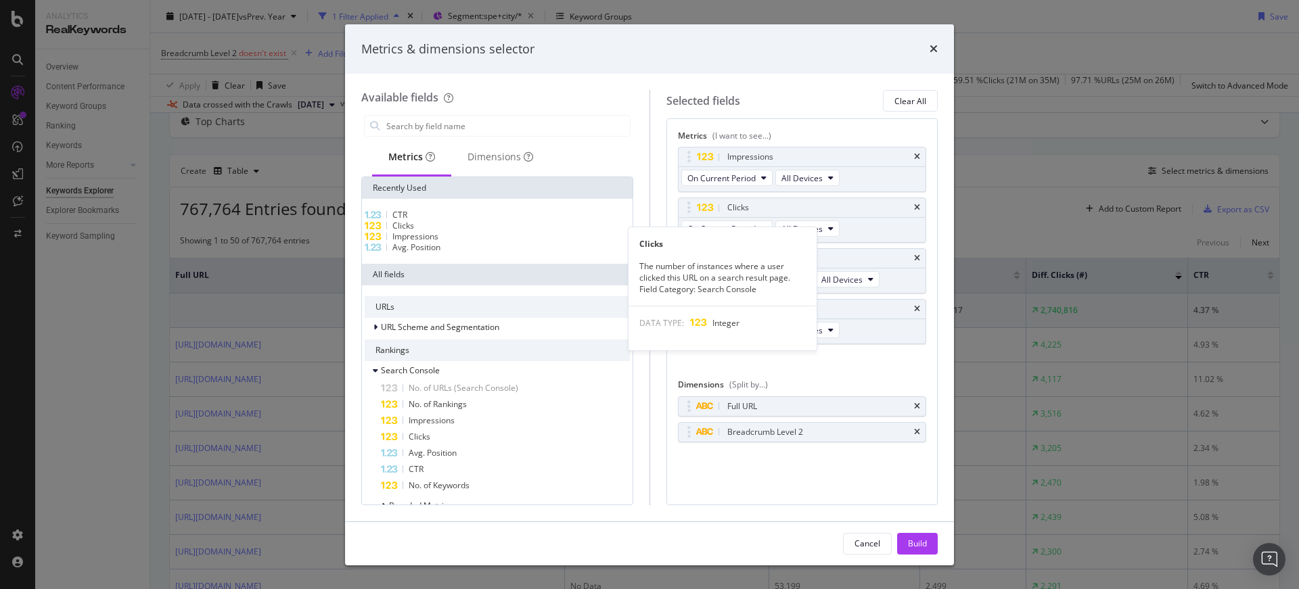
click at [462, 231] on div "Clicks" at bounding box center [497, 226] width 265 height 11
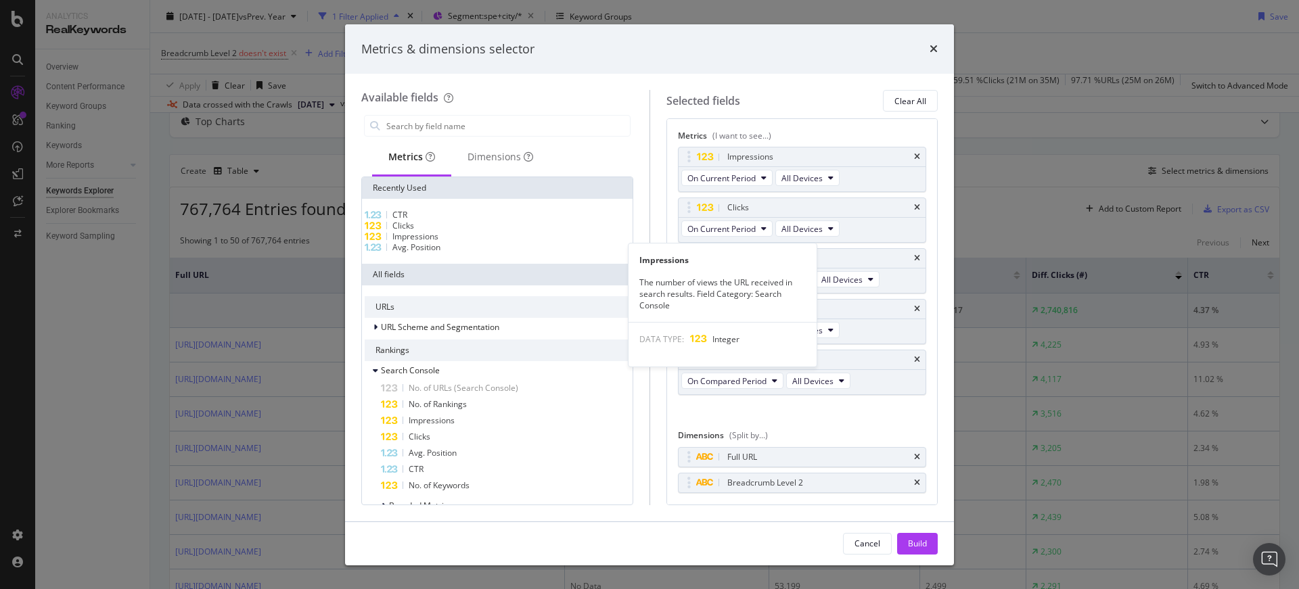
click at [463, 242] on div "Impressions" at bounding box center [497, 236] width 265 height 11
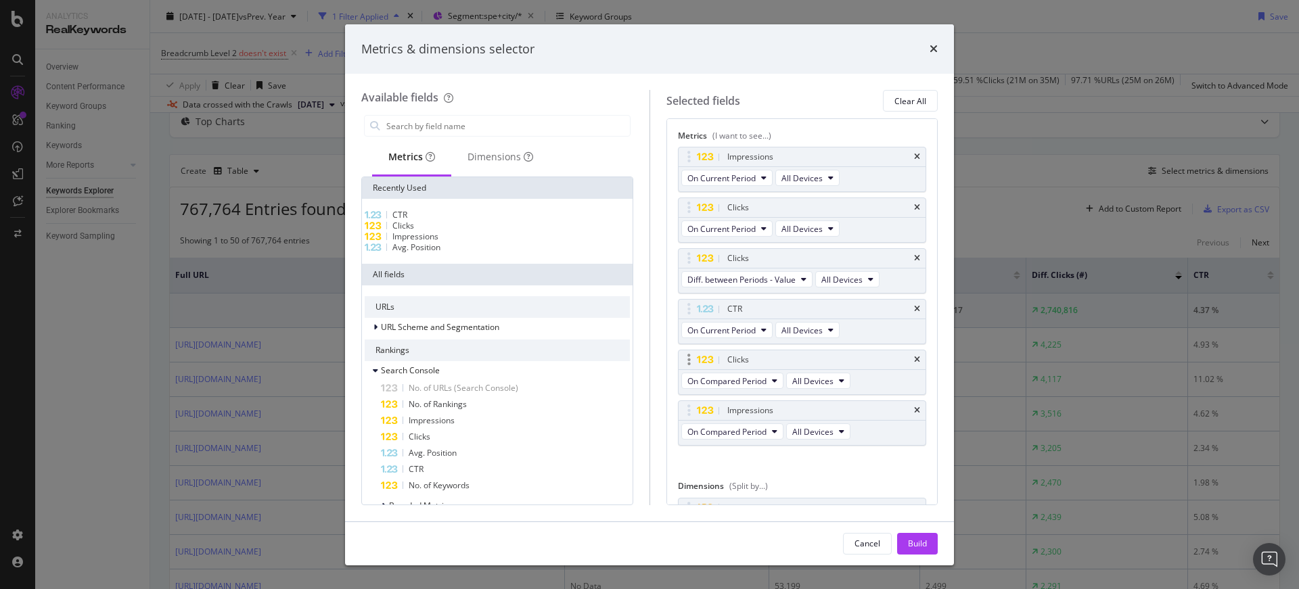
click at [912, 359] on div "Clicks" at bounding box center [803, 359] width 248 height 19
click at [904, 354] on div "Clicks" at bounding box center [803, 359] width 248 height 19
click at [914, 356] on icon "times" at bounding box center [917, 360] width 6 height 8
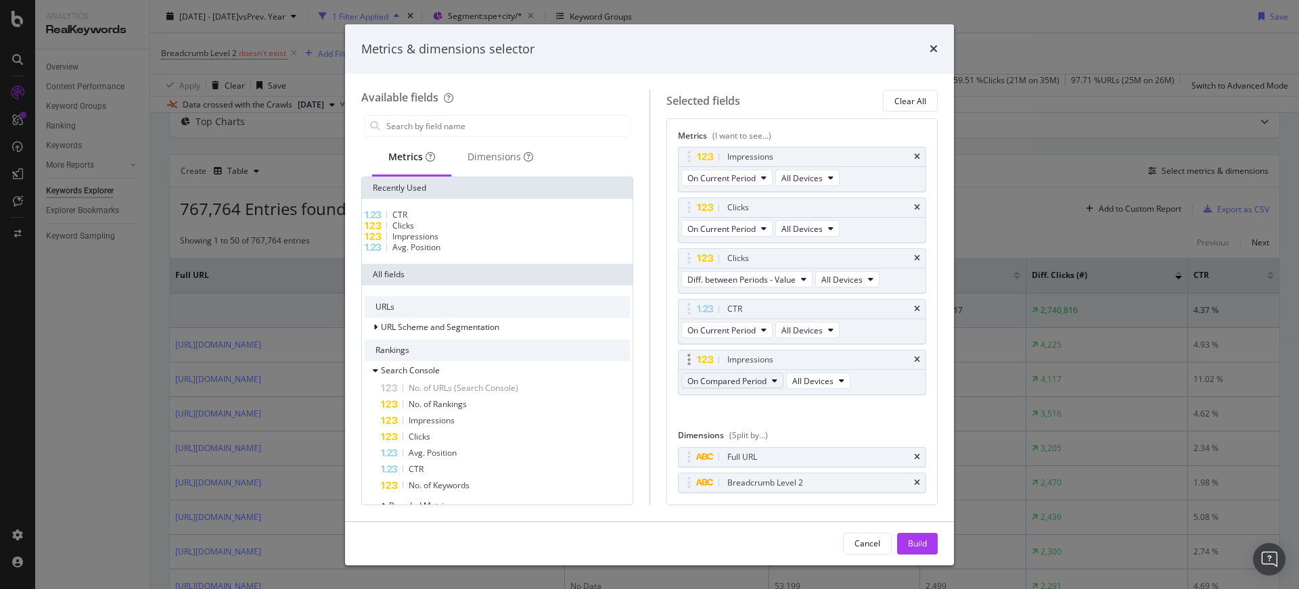
click at [750, 380] on span "On Compared Period" at bounding box center [726, 382] width 79 height 12
click at [768, 474] on span "Diff. between Periods - Value" at bounding box center [758, 480] width 131 height 12
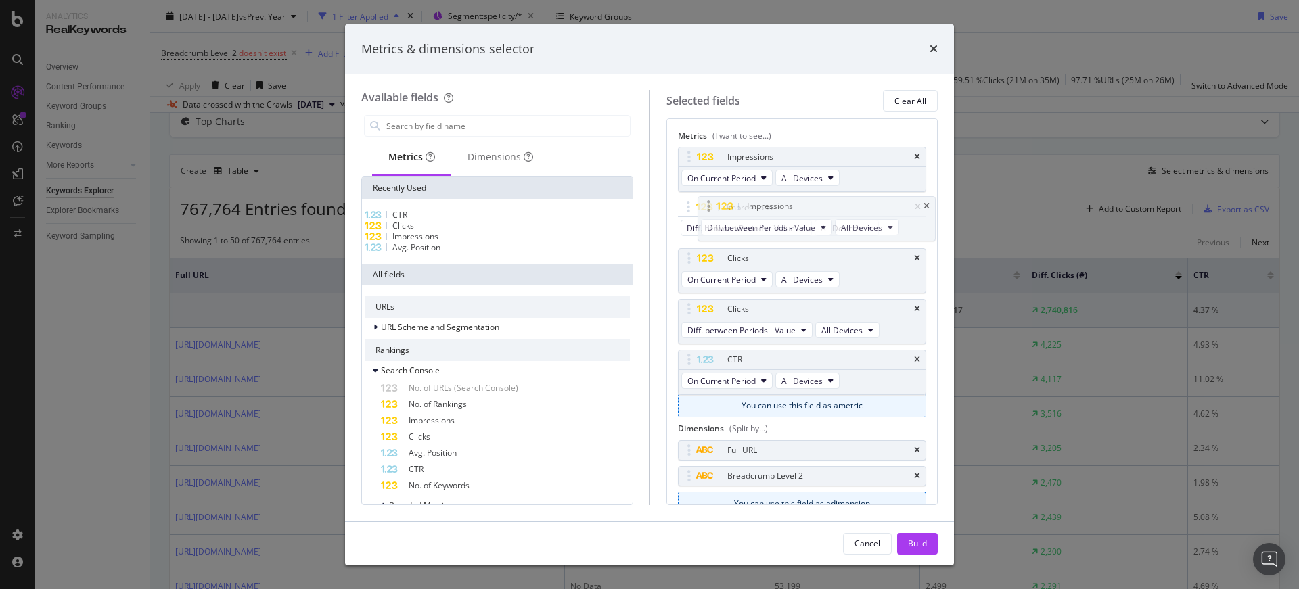
drag, startPoint x: 694, startPoint y: 358, endPoint x: 714, endPoint y: 204, distance: 154.8
click at [714, 204] on body "Analytics RealKeywords Overview Content Performance Keyword Groups Ranking Keyw…" at bounding box center [649, 294] width 1299 height 589
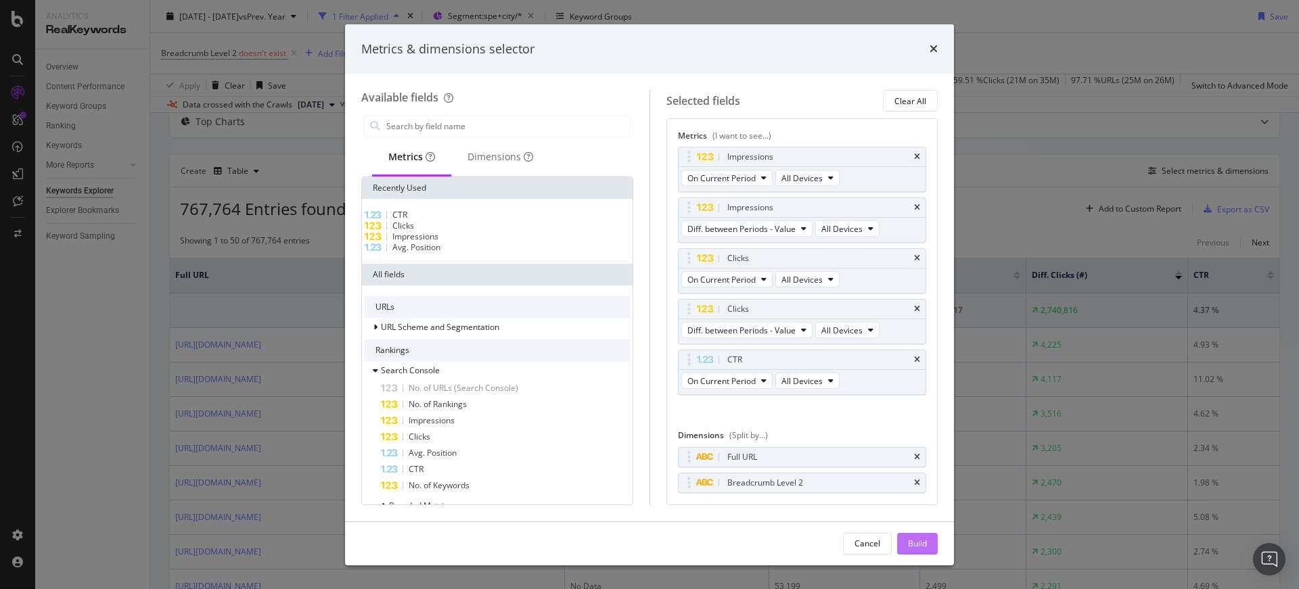
click at [924, 547] on div "Build" at bounding box center [917, 544] width 19 height 12
